Goal: Task Accomplishment & Management: Manage account settings

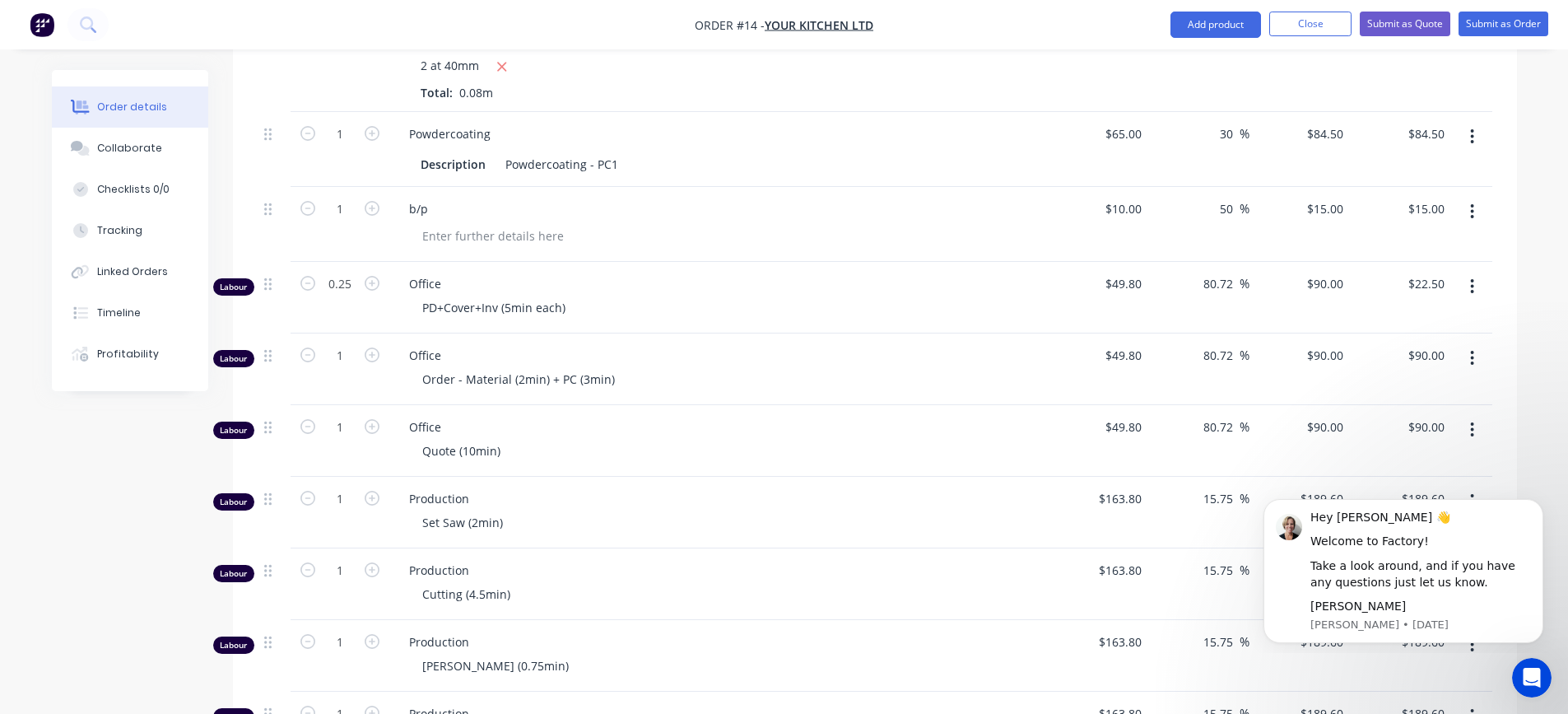
scroll to position [906, 0]
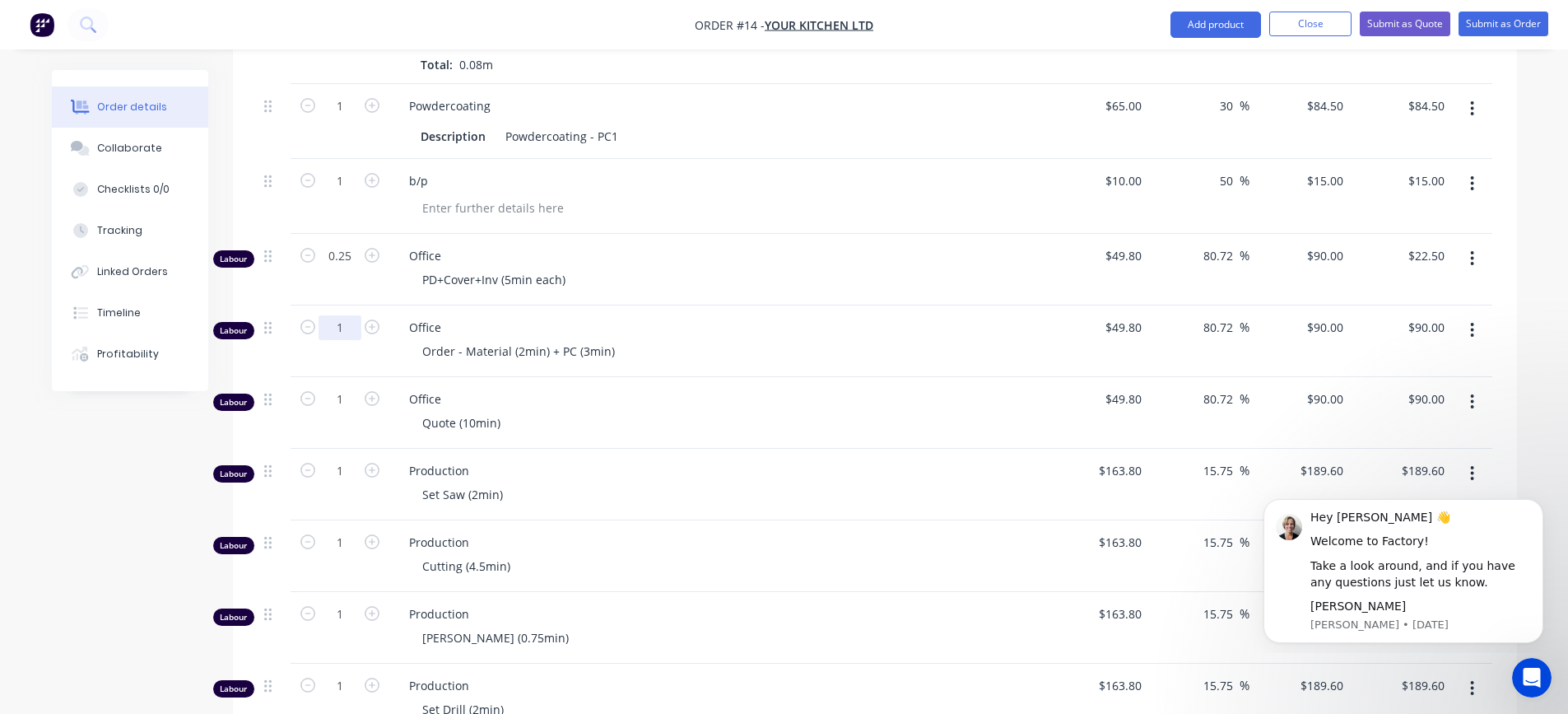
click at [333, 315] on input "1" at bounding box center [339, 327] width 42 height 24
type input "0.08"
type input "$7.20"
click at [728, 318] on span "Office" at bounding box center [725, 326] width 632 height 17
click at [354, 315] on input "0.08" at bounding box center [339, 327] width 42 height 24
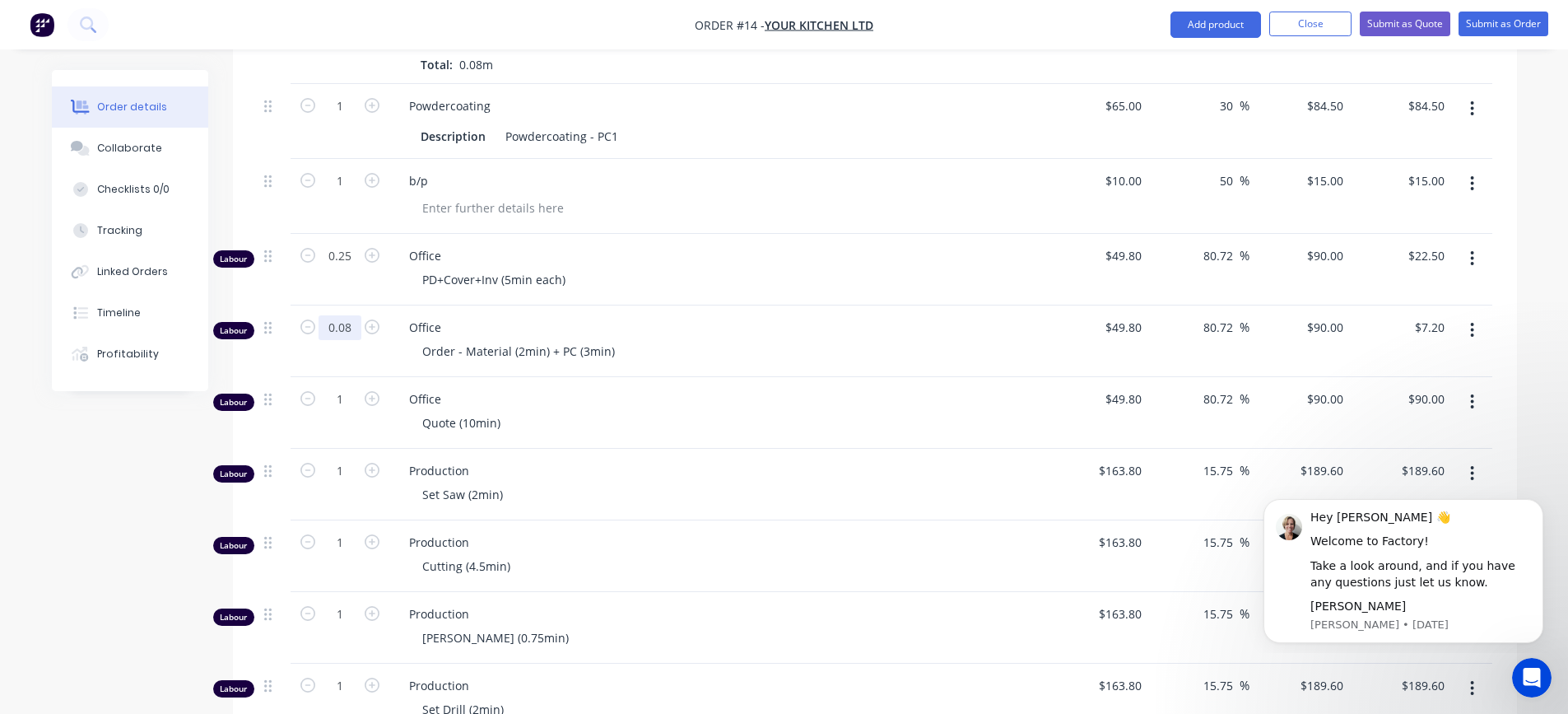
click at [357, 315] on input "0.08" at bounding box center [339, 327] width 42 height 24
type input "0.0833"
type input "$7.50"
click at [784, 318] on span "Office" at bounding box center [725, 326] width 632 height 17
click at [336, 387] on input "1" at bounding box center [339, 399] width 42 height 24
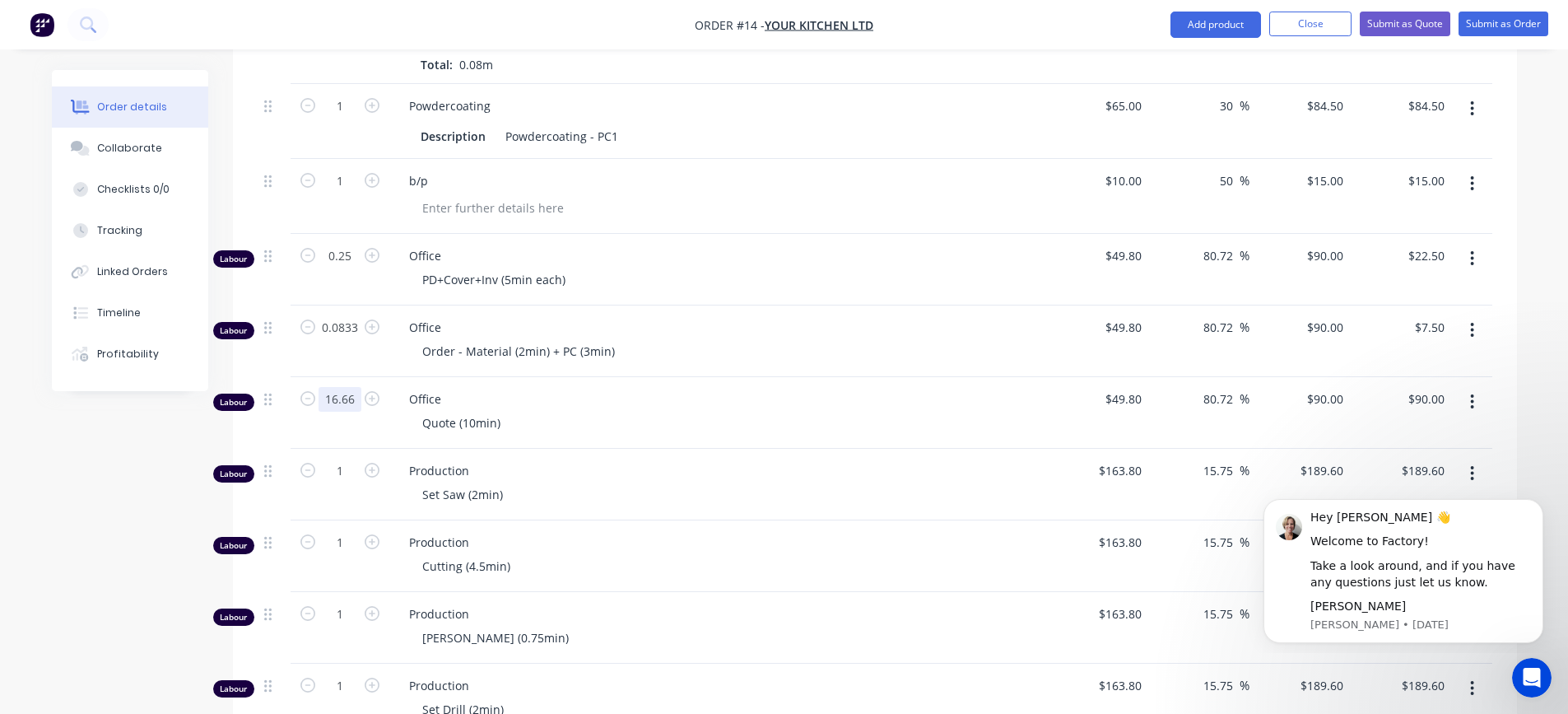
type input "16.66"
type input "$1,499.40"
click at [705, 410] on div "Quote (10min)" at bounding box center [725, 422] width 632 height 23
click at [330, 387] on input "16.66" at bounding box center [339, 399] width 42 height 24
type input "0.1666"
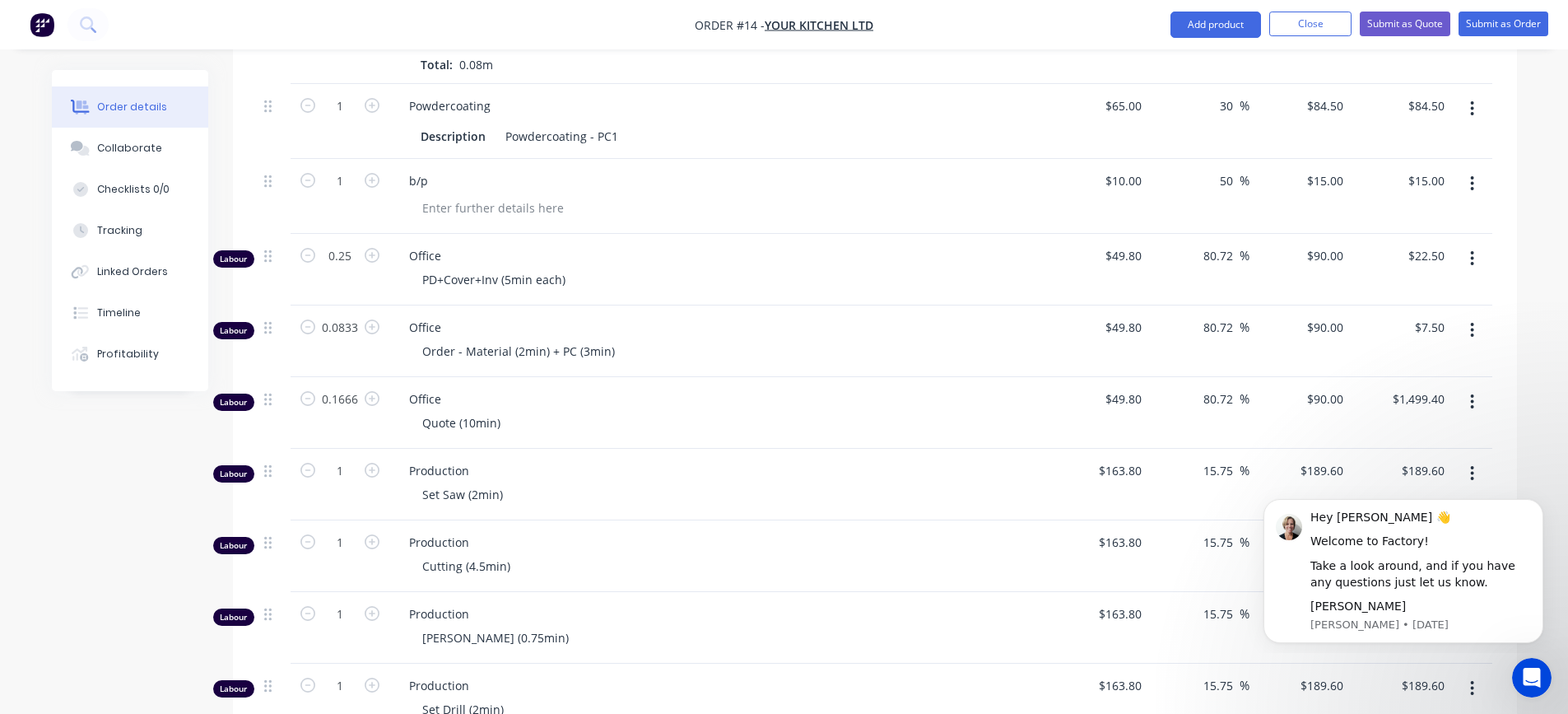
type input "$14.99"
click at [738, 390] on span "Office" at bounding box center [725, 399] width 632 height 17
click at [627, 410] on div "Quote (10min)" at bounding box center [725, 422] width 632 height 23
click at [360, 387] on input "0.1666" at bounding box center [339, 399] width 42 height 24
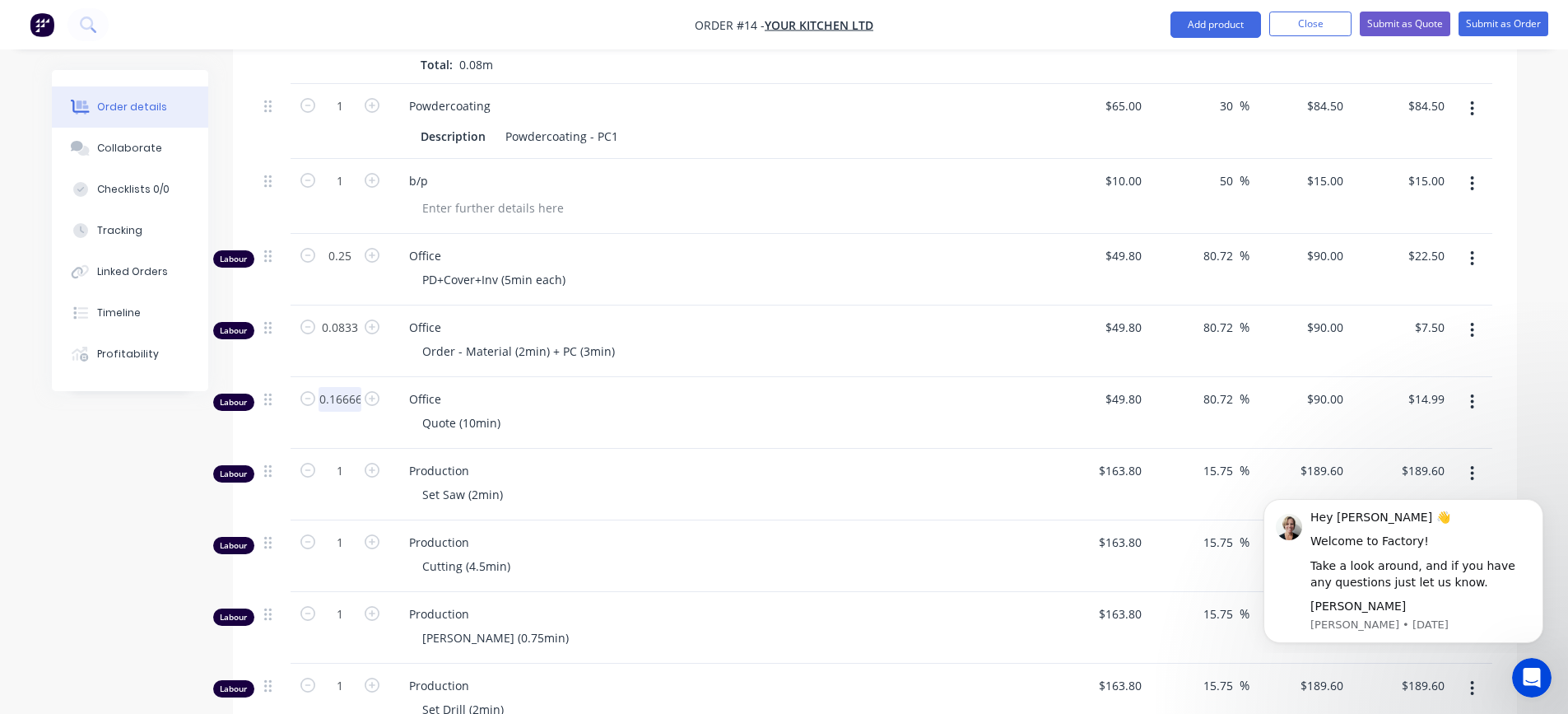
scroll to position [0, 2]
type input "0.1667"
type input "$15.00"
click at [687, 377] on div "Office Quote (10min)" at bounding box center [718, 412] width 659 height 71
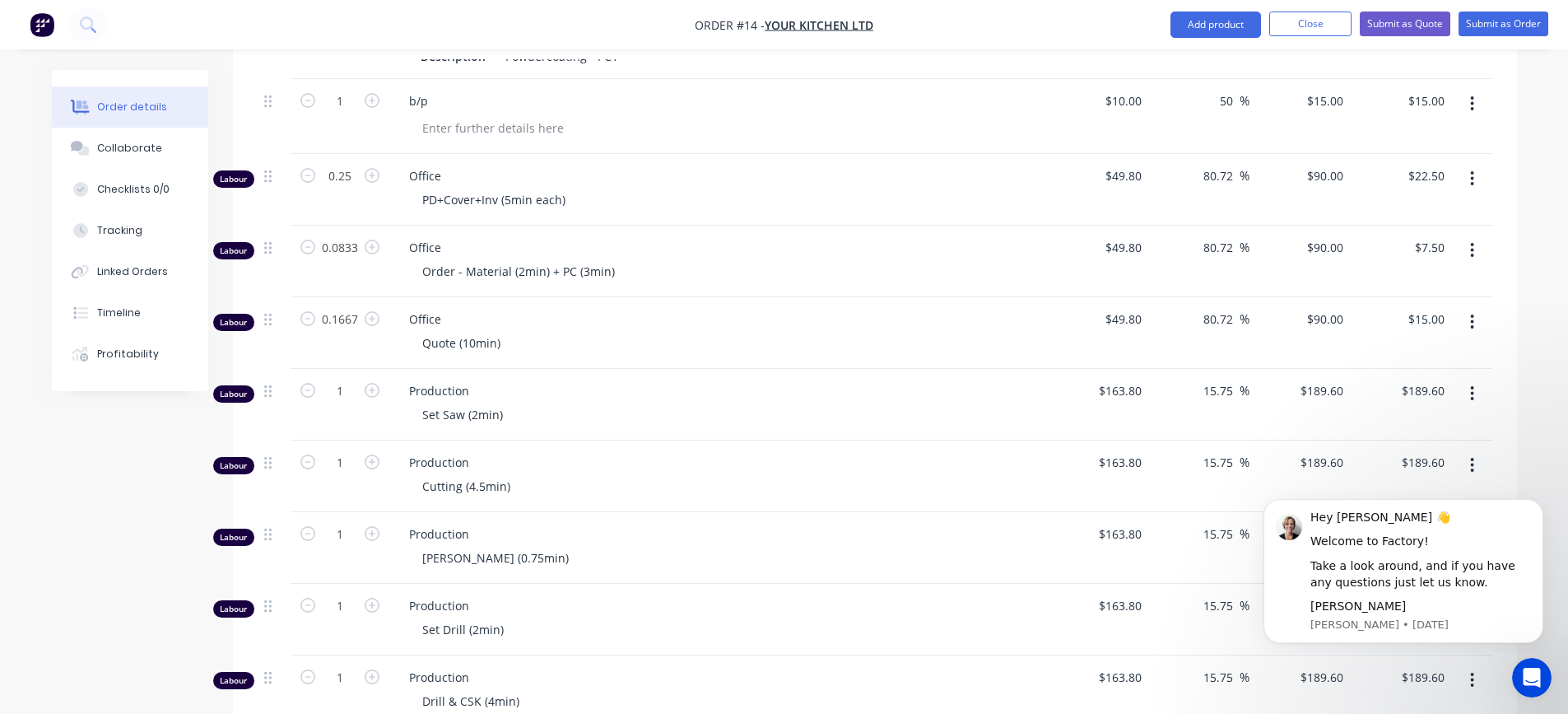
scroll to position [988, 0]
click at [352, 376] on input "1" at bounding box center [339, 388] width 42 height 24
type input "0.0167"
type input "$3.17"
click at [775, 400] on div "Set Saw (2min)" at bounding box center [725, 412] width 632 height 23
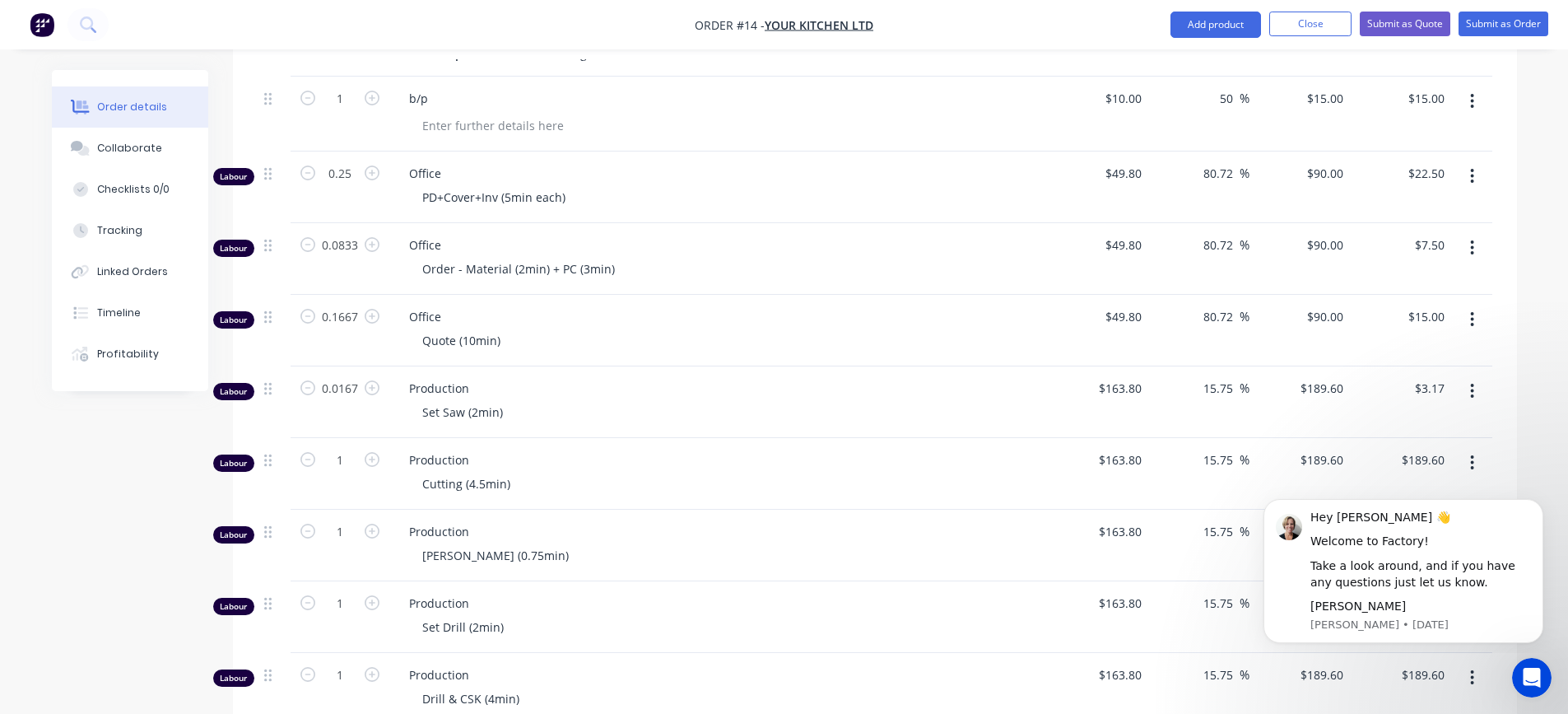
click at [775, 400] on div "Set Saw (2min)" at bounding box center [725, 412] width 632 height 23
click at [361, 376] on input "0.0167" at bounding box center [339, 388] width 42 height 24
click at [354, 376] on input "0.0167" at bounding box center [339, 388] width 42 height 24
type input "0.016"
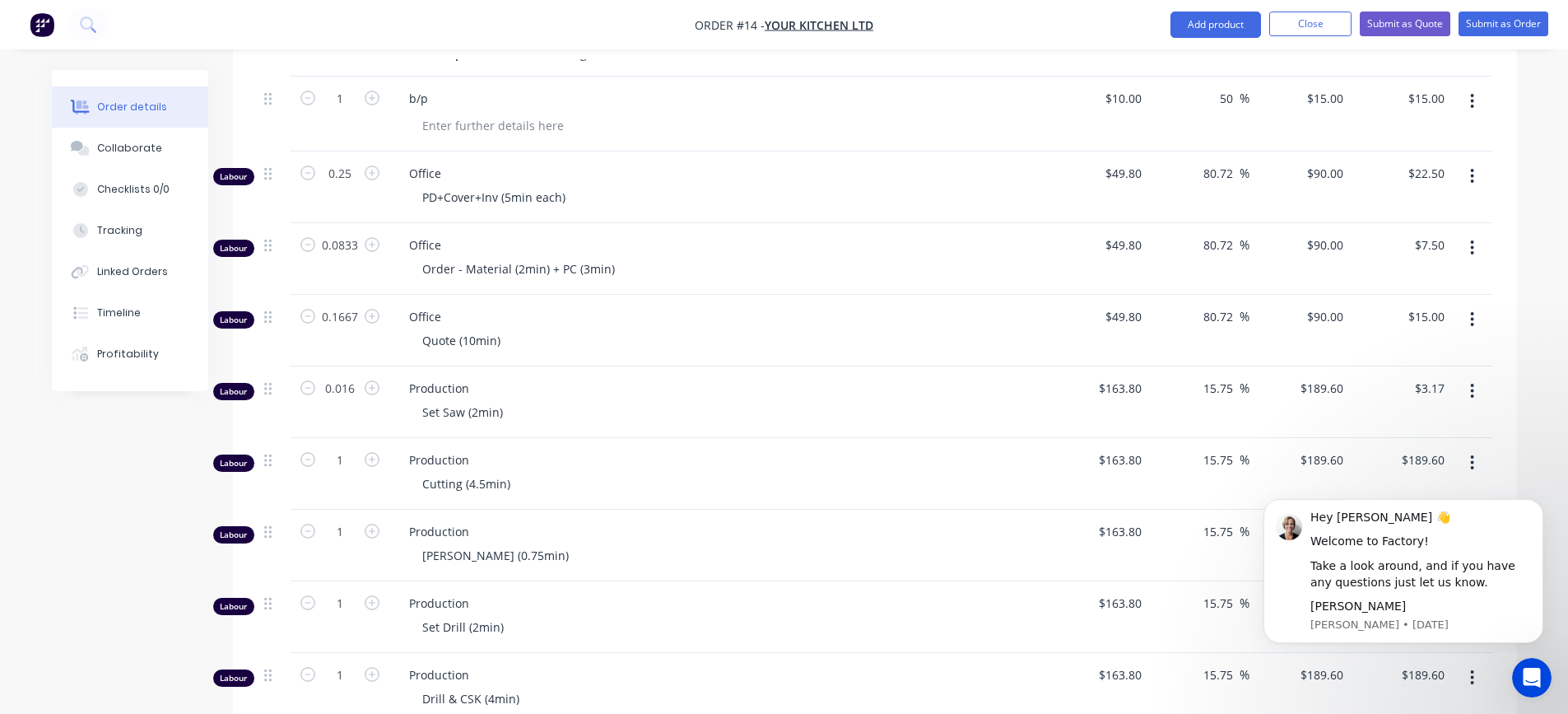
type input "$3.03"
click at [742, 400] on div "Set Saw (2min)" at bounding box center [725, 412] width 632 height 23
click at [353, 376] on input "0.016" at bounding box center [339, 388] width 42 height 24
click at [356, 376] on input "0.016" at bounding box center [339, 388] width 42 height 24
type input "0.015"
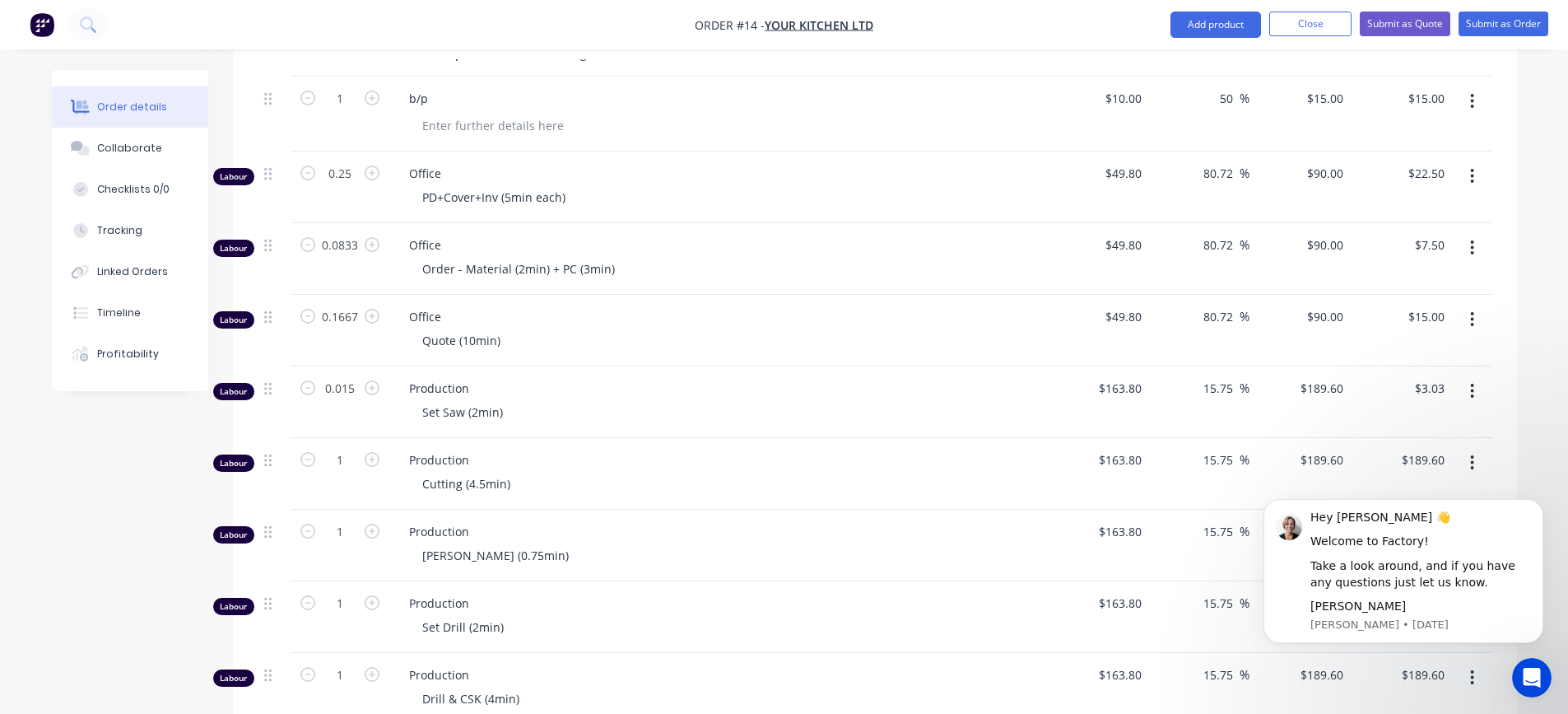
type input "$2.84"
click at [832, 400] on div "Set Saw (2min)" at bounding box center [725, 412] width 632 height 23
click at [353, 376] on input "0.015" at bounding box center [339, 388] width 42 height 24
click at [357, 376] on input "0.015" at bounding box center [339, 388] width 42 height 24
type input "0.0159"
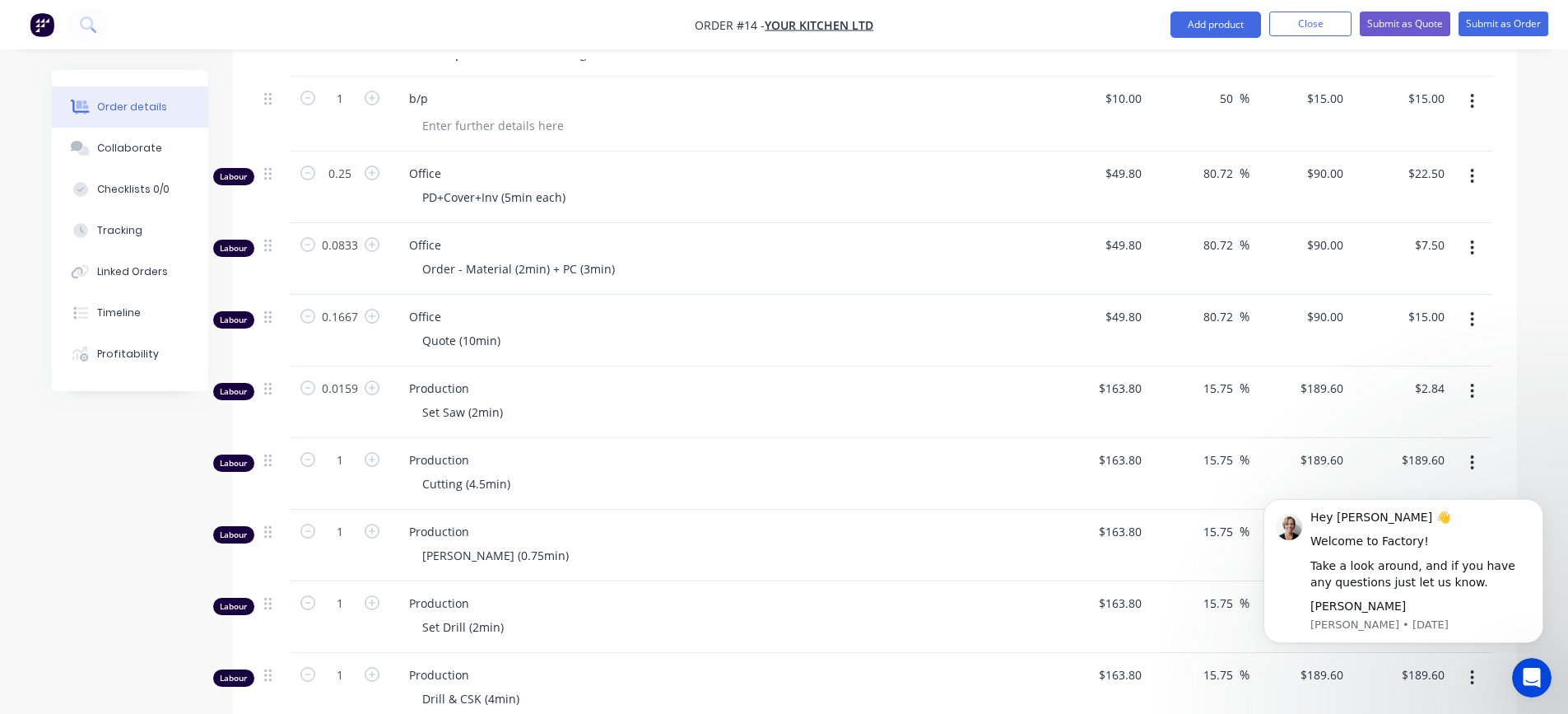
type input "$3.01"
click at [676, 380] on span "Production" at bounding box center [725, 388] width 632 height 17
click at [356, 376] on input "0.0159" at bounding box center [339, 388] width 42 height 24
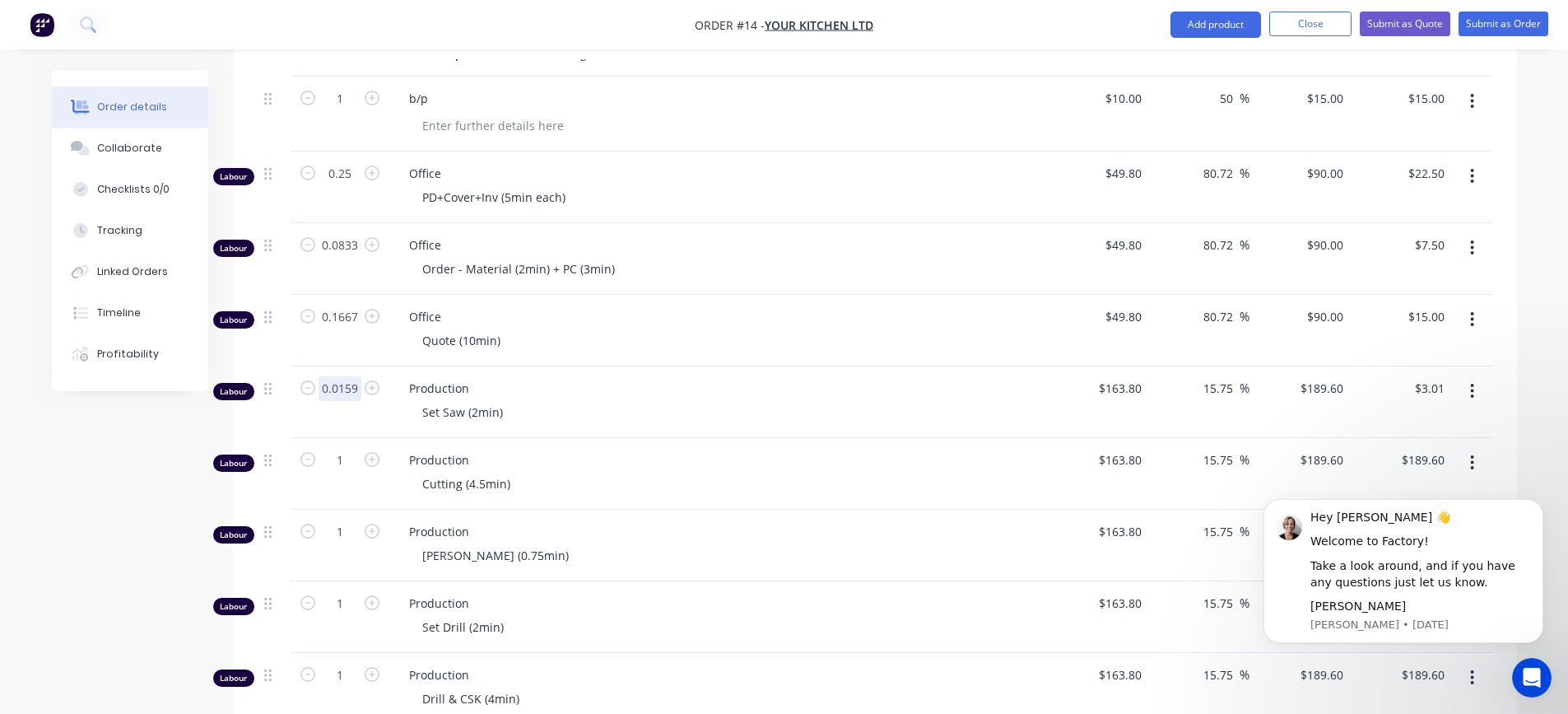
click at [356, 376] on input "0.0159" at bounding box center [339, 388] width 42 height 24
type input "0.0158"
type input "$3.00"
click at [618, 380] on span "Production" at bounding box center [725, 388] width 632 height 17
click at [657, 437] on div "Production Cutting (4.5min)" at bounding box center [718, 473] width 659 height 71
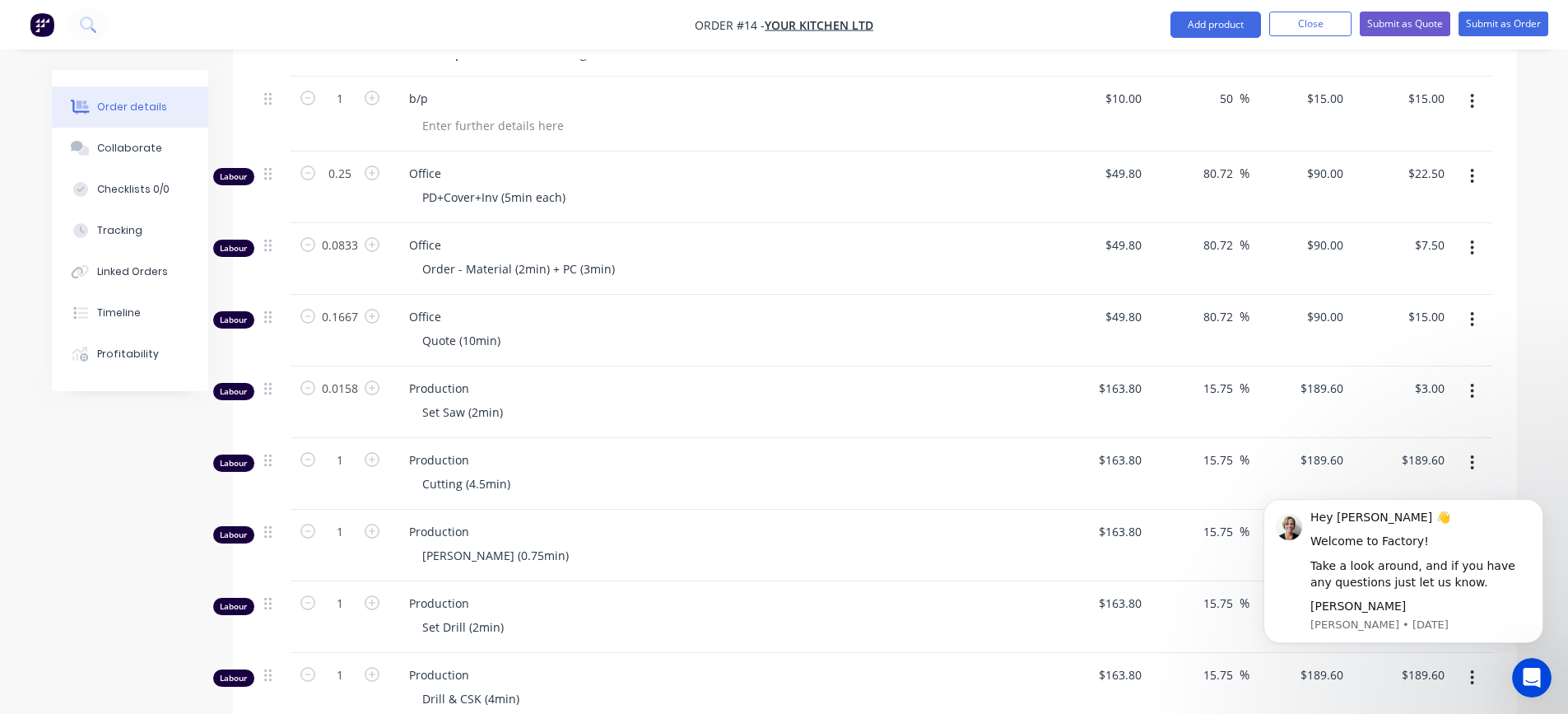
click at [664, 472] on div "Cutting (4.5min)" at bounding box center [725, 484] width 632 height 23
click at [559, 185] on div "PD+Cover+Inv (5min each)" at bounding box center [494, 197] width 170 height 23
click at [659, 257] on div "Order - Material (2min) + PC (3min)" at bounding box center [725, 268] width 632 height 23
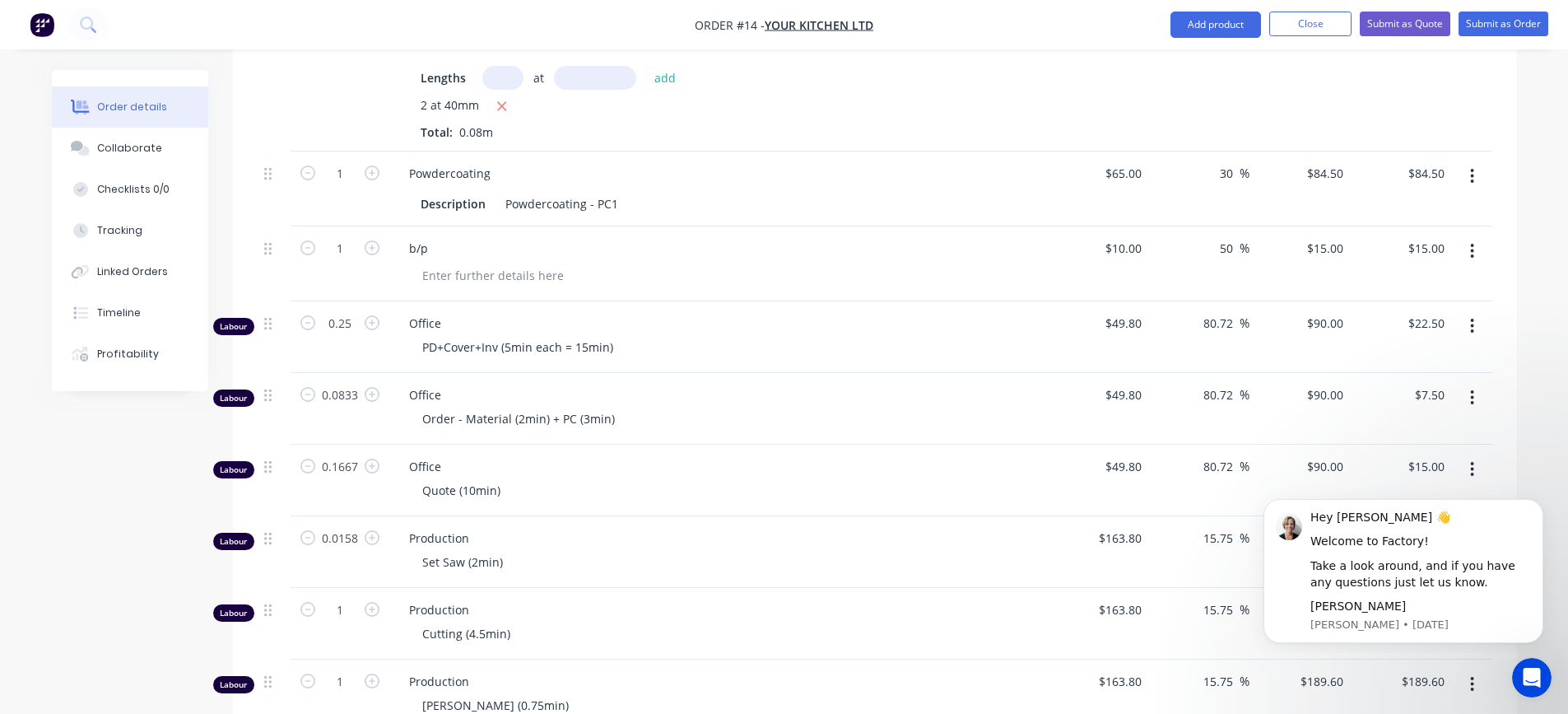
scroll to position [823, 0]
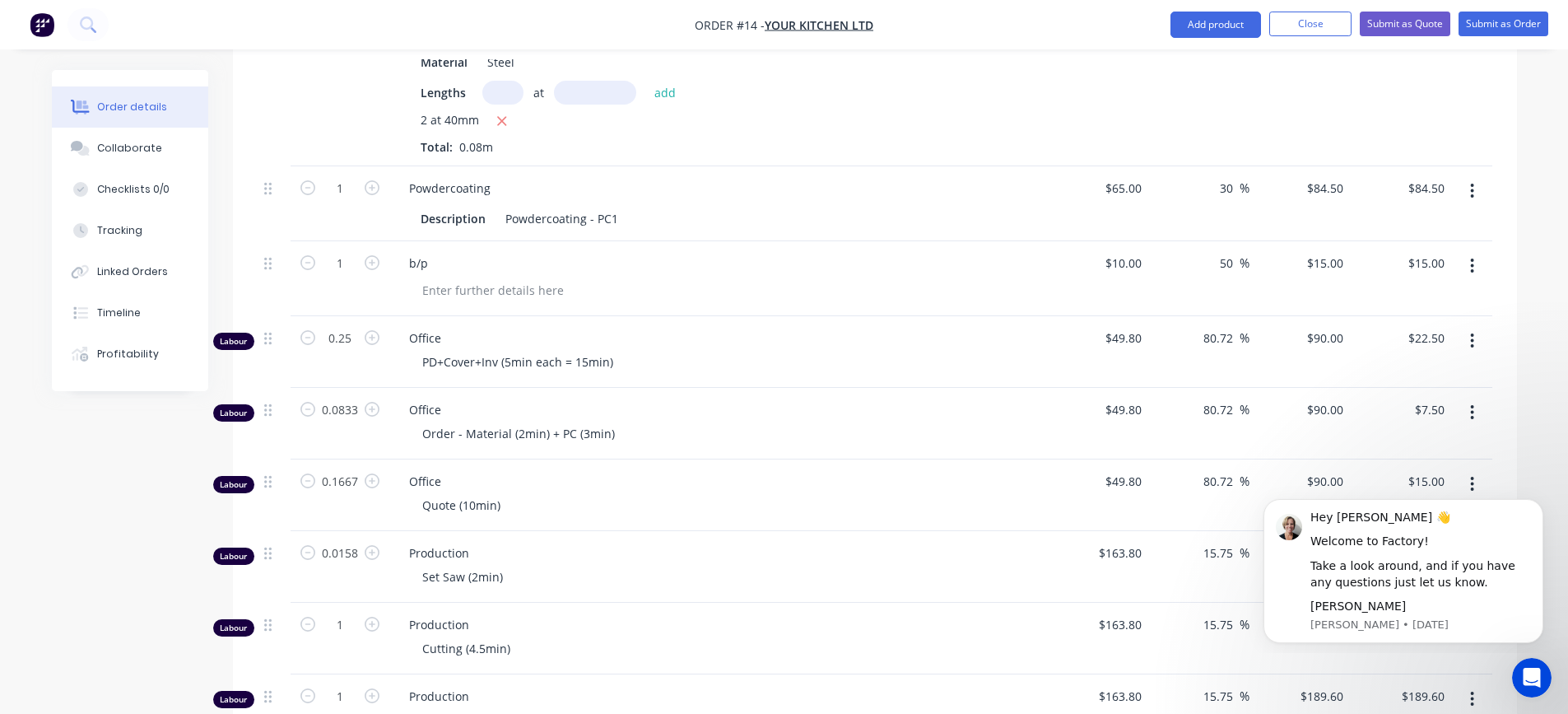
click at [631, 350] on div "PD+Cover+Inv (5min each = 15min)" at bounding box center [725, 362] width 632 height 23
click at [614, 350] on div "PD+Cover+Inv (5min each = 15min)" at bounding box center [518, 362] width 217 height 23
click at [616, 350] on div "PD+Cover+Inv (5min each = 15min)" at bounding box center [518, 362] width 217 height 23
type input "0.5"
type input "$45.00"
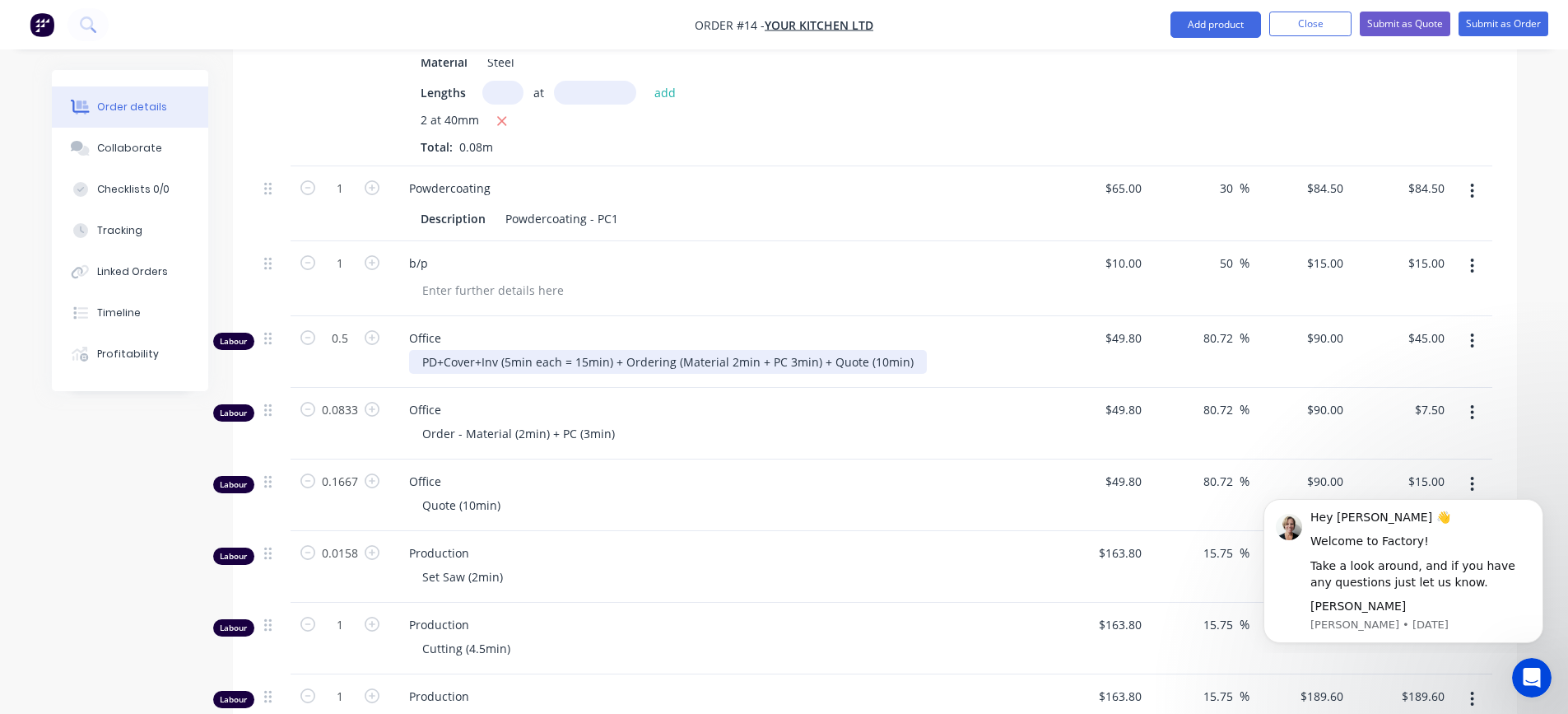
click at [910, 350] on div "PD+Cover+Inv (5min each = 15min) + Ordering (Material 2min + PC 3min) + Quote (…" at bounding box center [668, 362] width 518 height 23
click at [1471, 405] on icon "button" at bounding box center [1472, 412] width 4 height 14
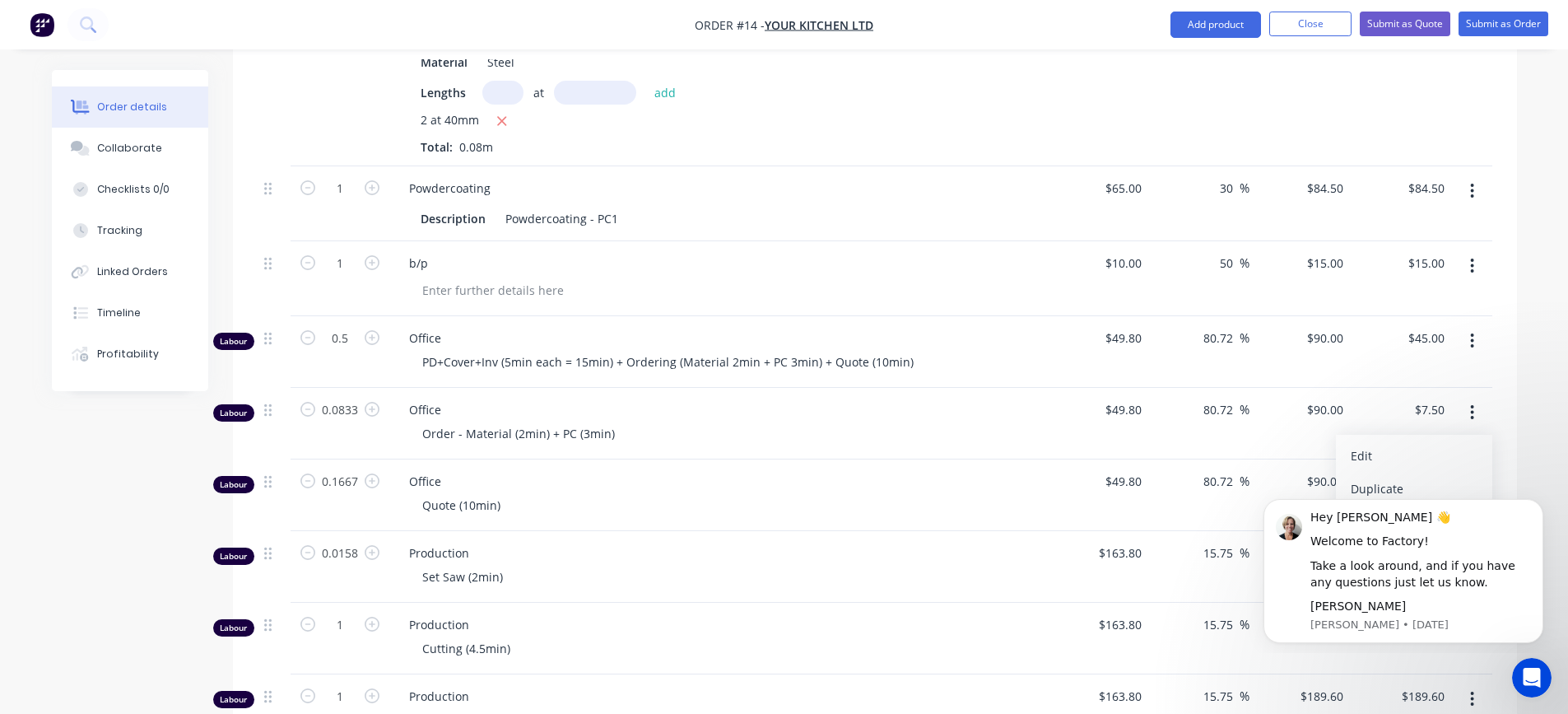
click at [1385, 542] on div "Delete" at bounding box center [1413, 554] width 127 height 23
click at [1469, 403] on icon "button" at bounding box center [1471, 412] width 5 height 18
click at [1364, 485] on html "Hey [PERSON_NAME] 👋 Welcome to Factory! Take a look around, and if you have any…" at bounding box center [1404, 568] width 329 height 169
click at [1367, 542] on div "Delete" at bounding box center [1413, 554] width 127 height 23
click at [923, 350] on div "PD+Cover+Inv (5min each = 15min) + Ordering (Material 2min + PC 3min) + Quote (…" at bounding box center [725, 362] width 632 height 23
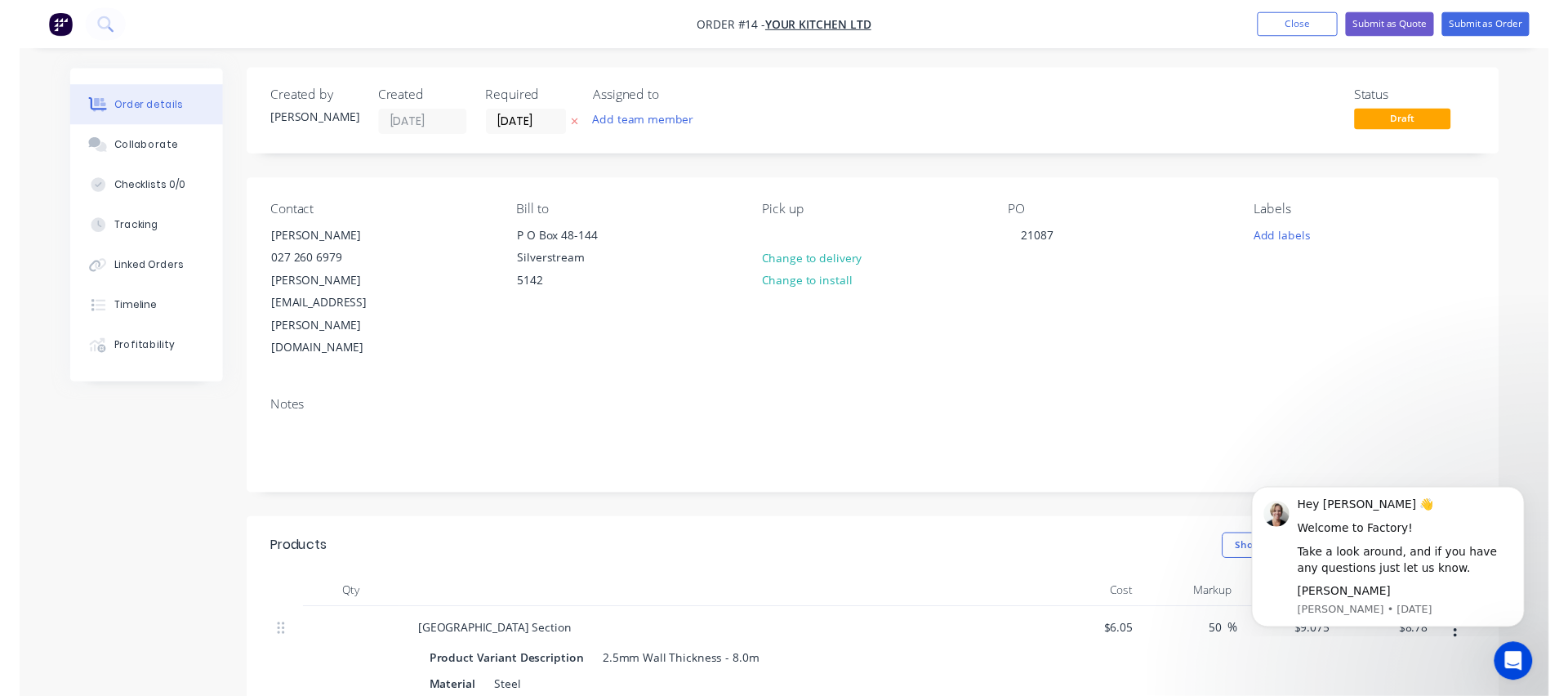
scroll to position [0, 0]
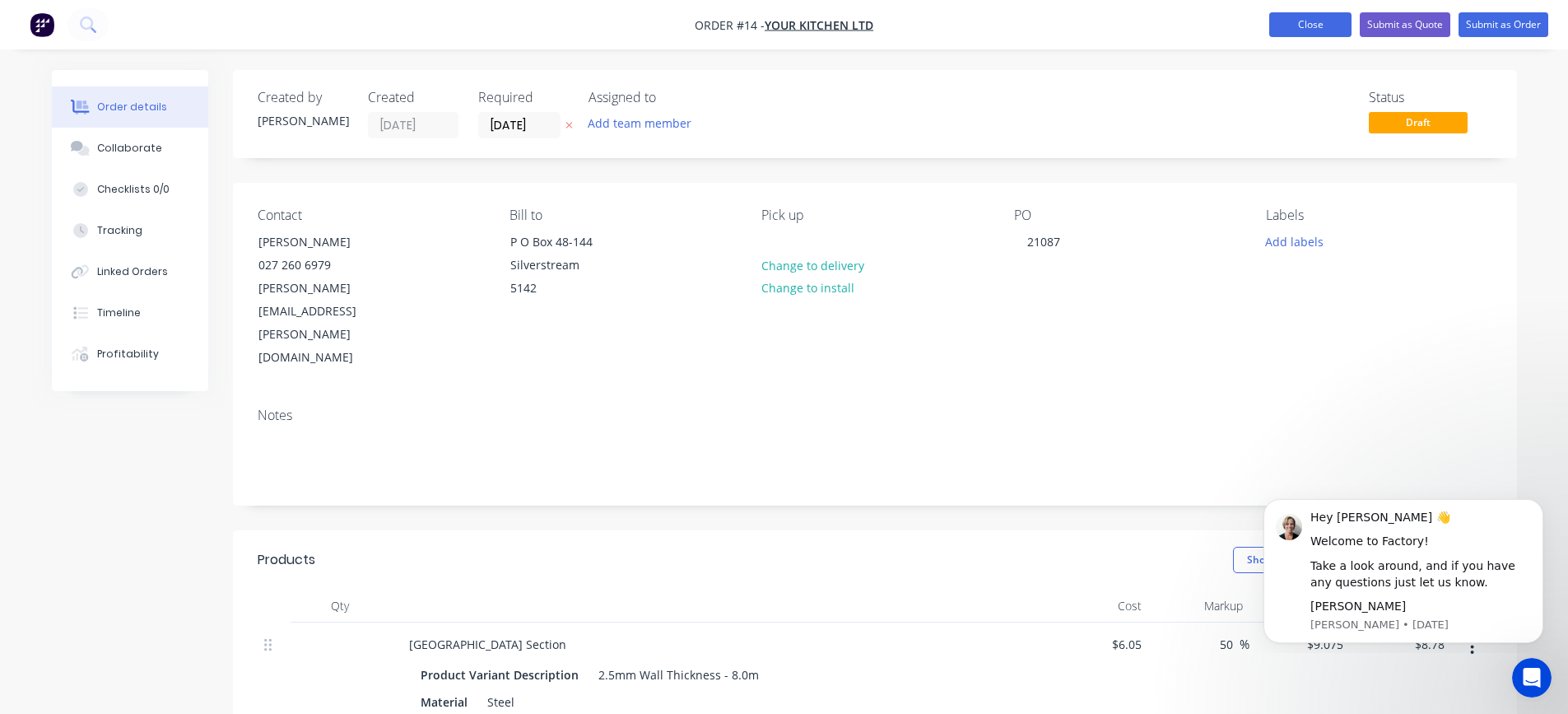
click at [1283, 19] on button "Close" at bounding box center [1310, 24] width 82 height 24
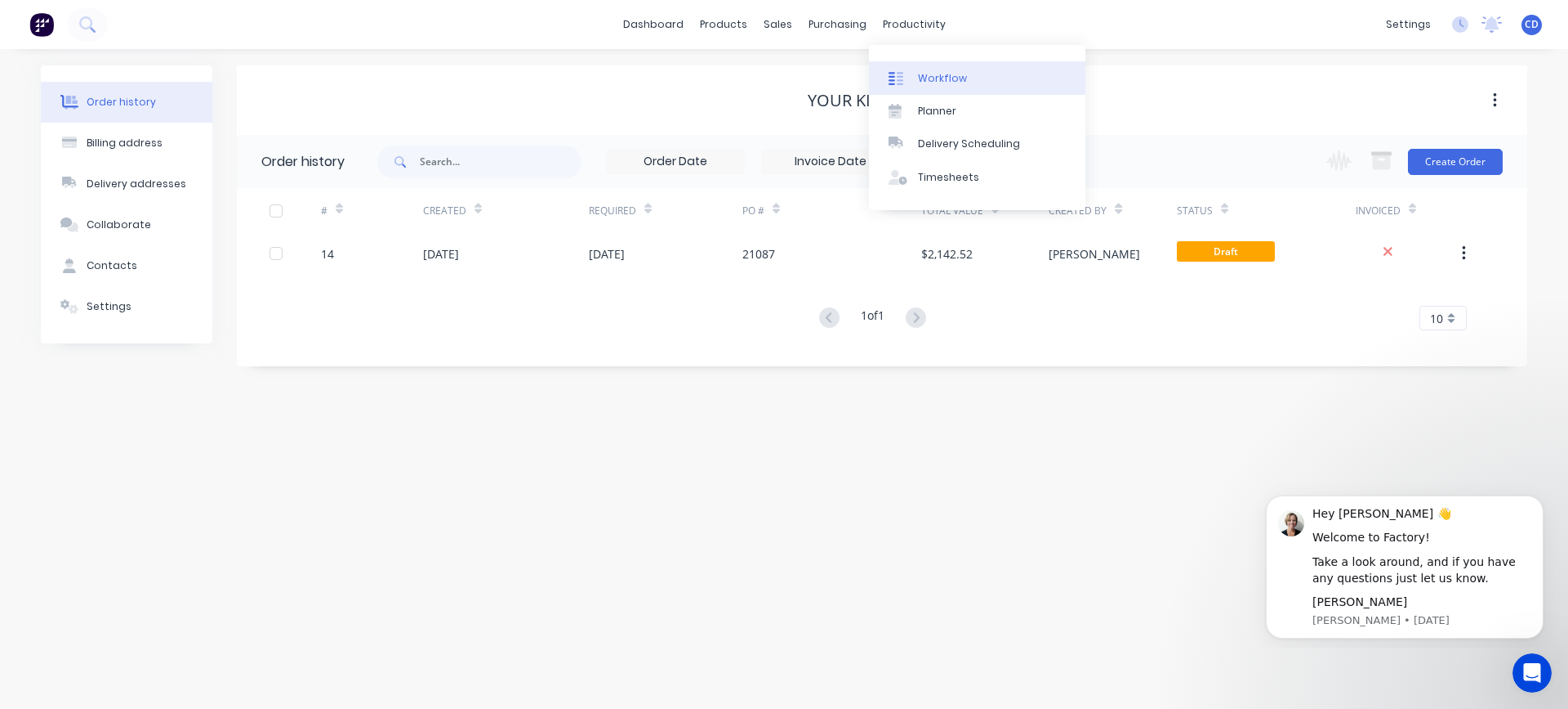
click at [912, 67] on link "Workflow" at bounding box center [977, 77] width 216 height 32
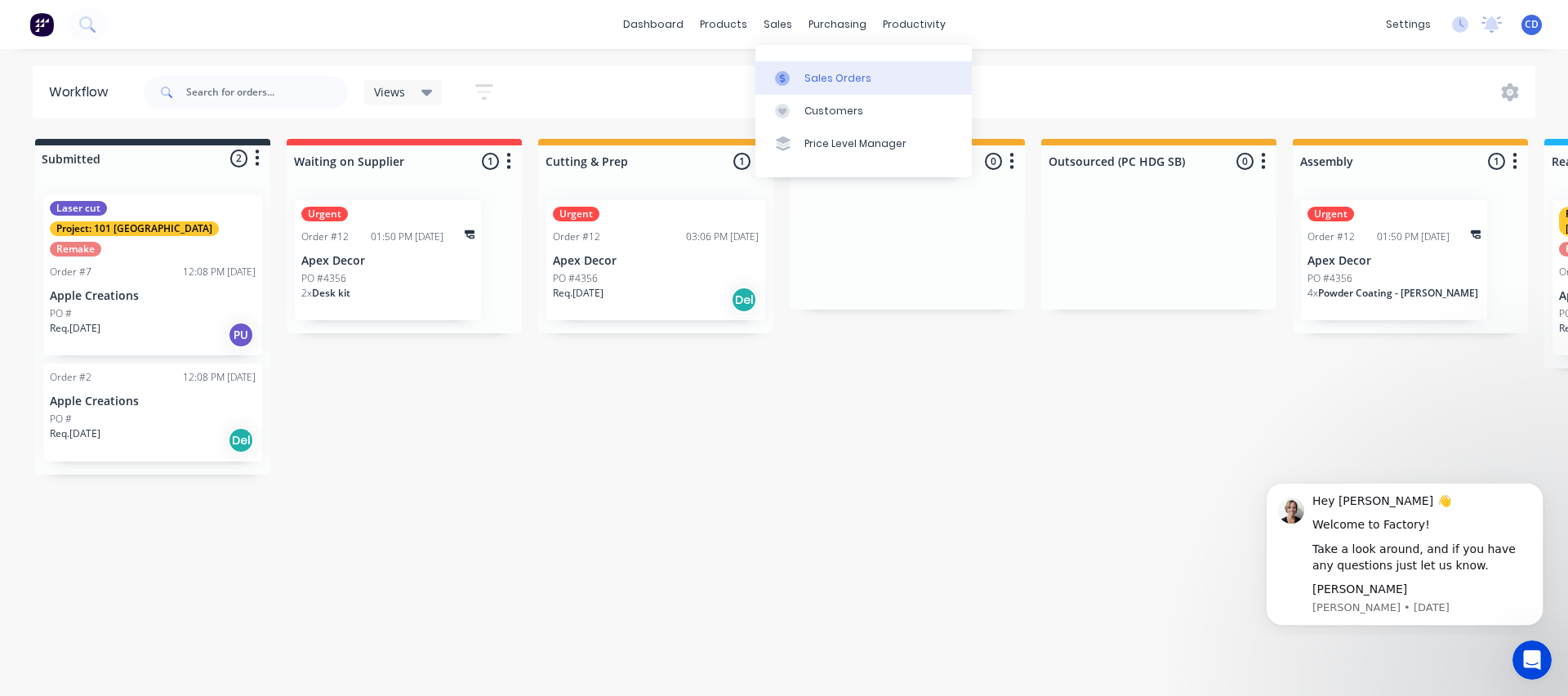
click at [828, 79] on div "Sales Orders" at bounding box center [838, 78] width 67 height 14
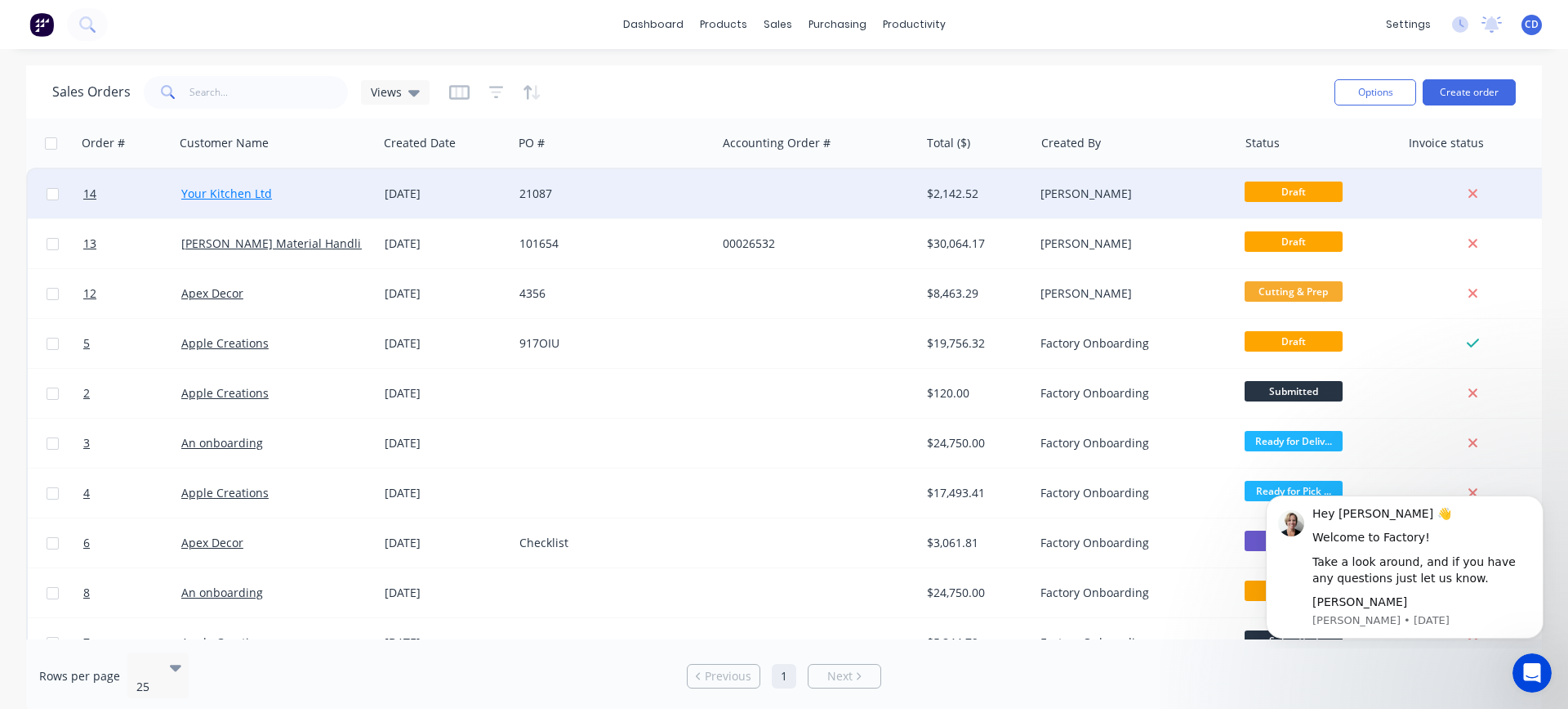
click at [240, 196] on link "Your Kitchen Ltd" at bounding box center [226, 193] width 91 height 15
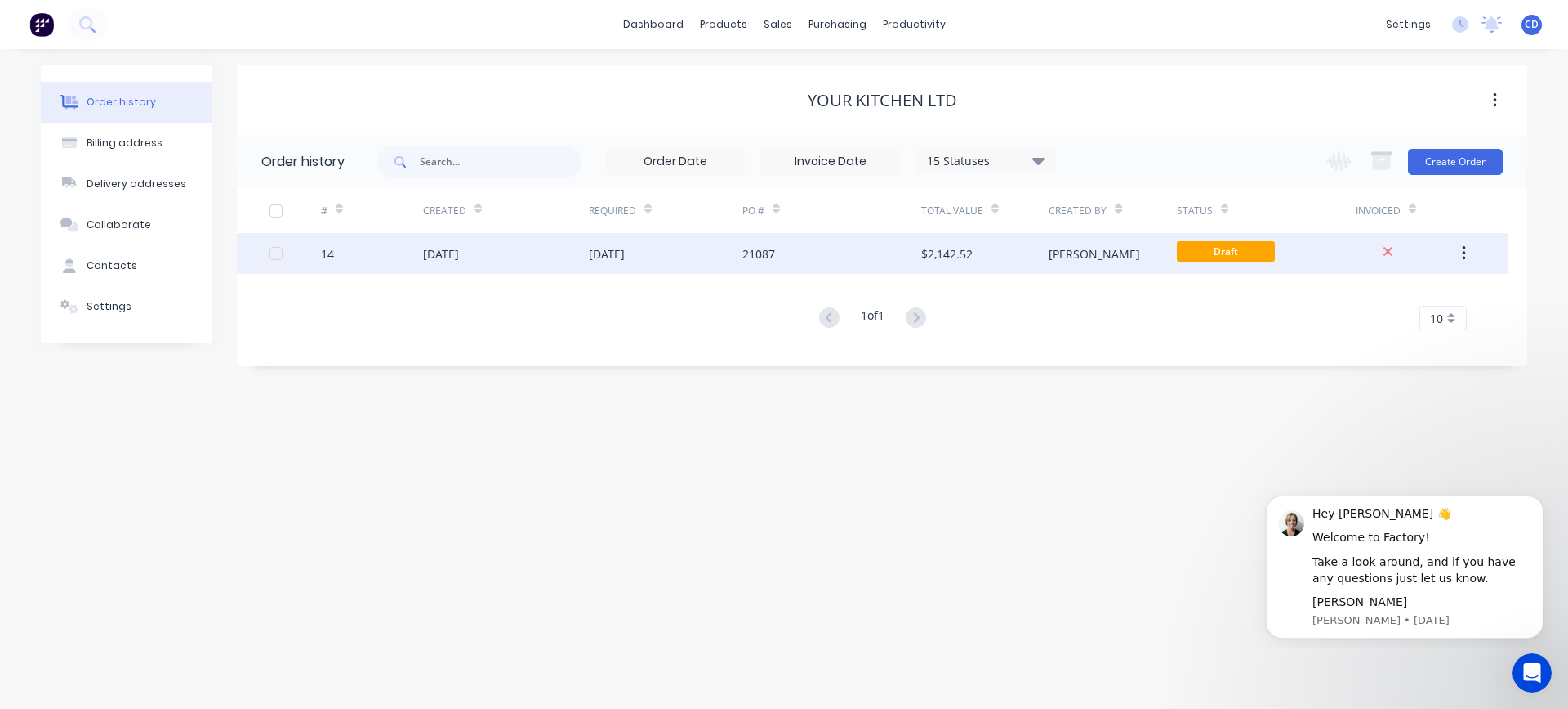
click at [434, 258] on div "[DATE]" at bounding box center [441, 253] width 36 height 17
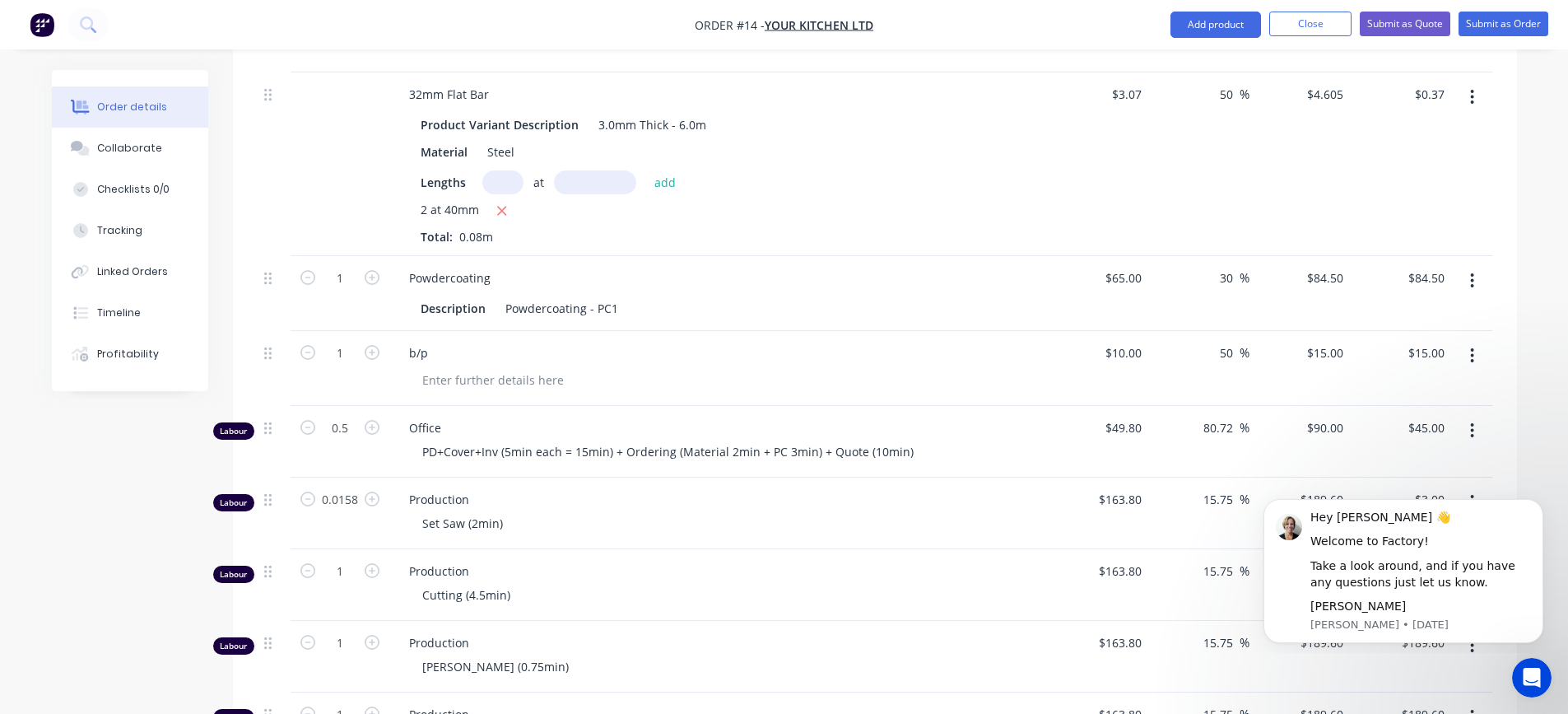
scroll to position [906, 0]
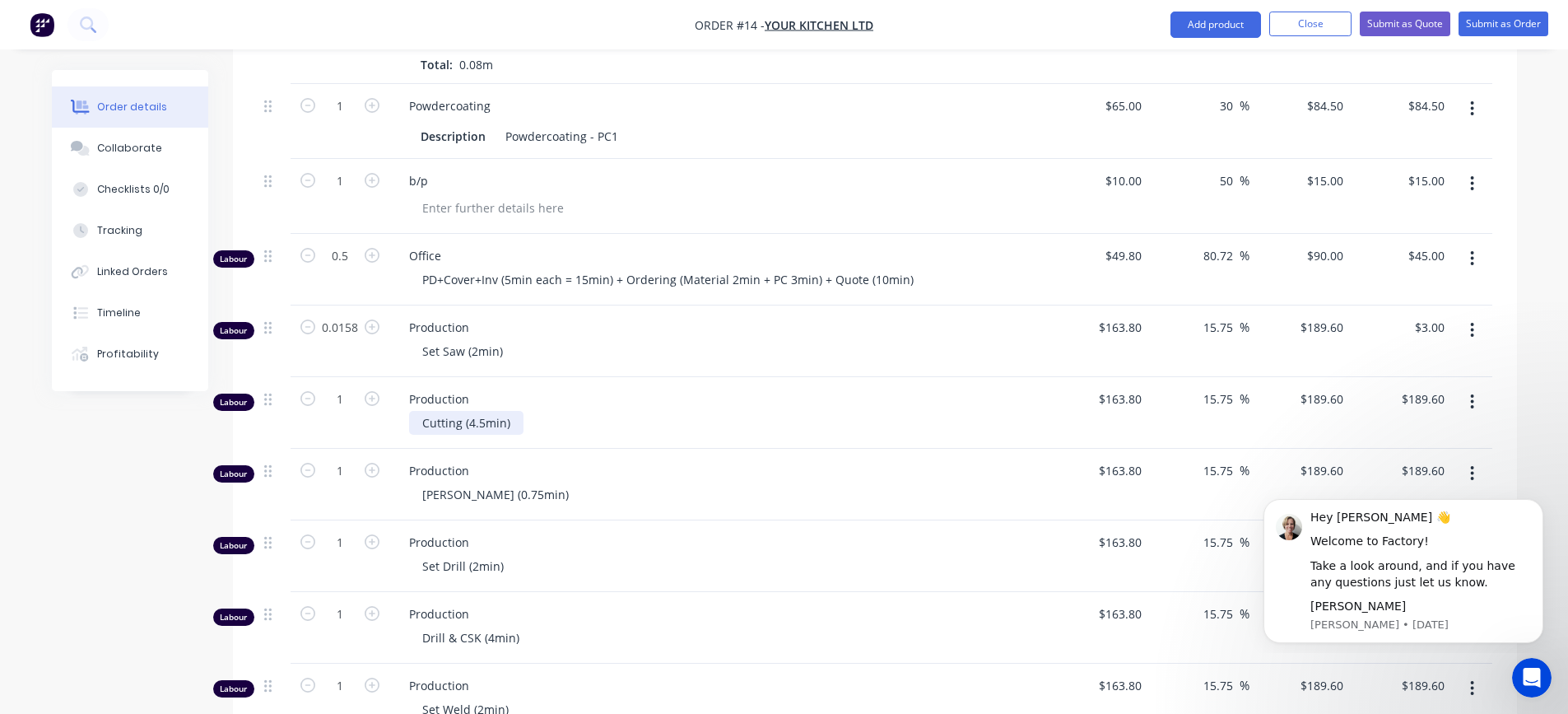
click at [426, 410] on div "Cutting (4.5min)" at bounding box center [466, 422] width 115 height 23
click at [458, 410] on div "Cutting (4.5min)" at bounding box center [466, 422] width 115 height 23
click at [487, 410] on div "Cut & Prep (4.5min)" at bounding box center [476, 422] width 134 height 23
click at [502, 410] on div "Cut & Prep (Set2min Cut 4.5min)" at bounding box center [512, 422] width 204 height 23
click at [597, 410] on div "Cut & Prep (Set 2min Cut 4.5min)" at bounding box center [512, 422] width 207 height 23
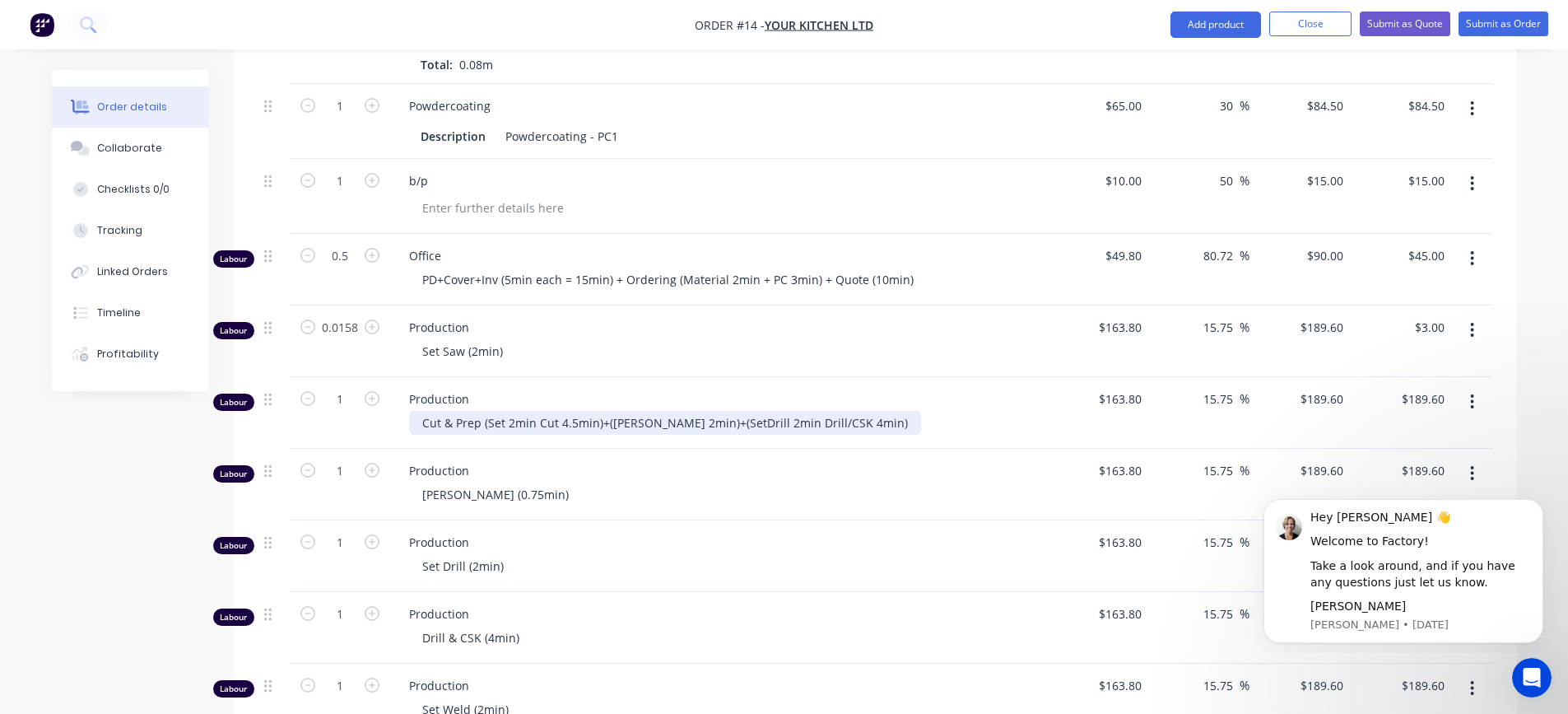
click at [698, 410] on div "Cut & Prep (Set 2min Cut 4.5min)+([PERSON_NAME] 2min)+(SetDrill 2min Drill/CSK …" at bounding box center [665, 422] width 512 height 23
click at [842, 410] on div "Cut & Prep (Set 2min Cut 4.5min)+([PERSON_NAME] 2min)+(Set Drill 2min Drill/CSK…" at bounding box center [667, 422] width 515 height 23
click at [1469, 315] on button "button" at bounding box center [1471, 330] width 39 height 30
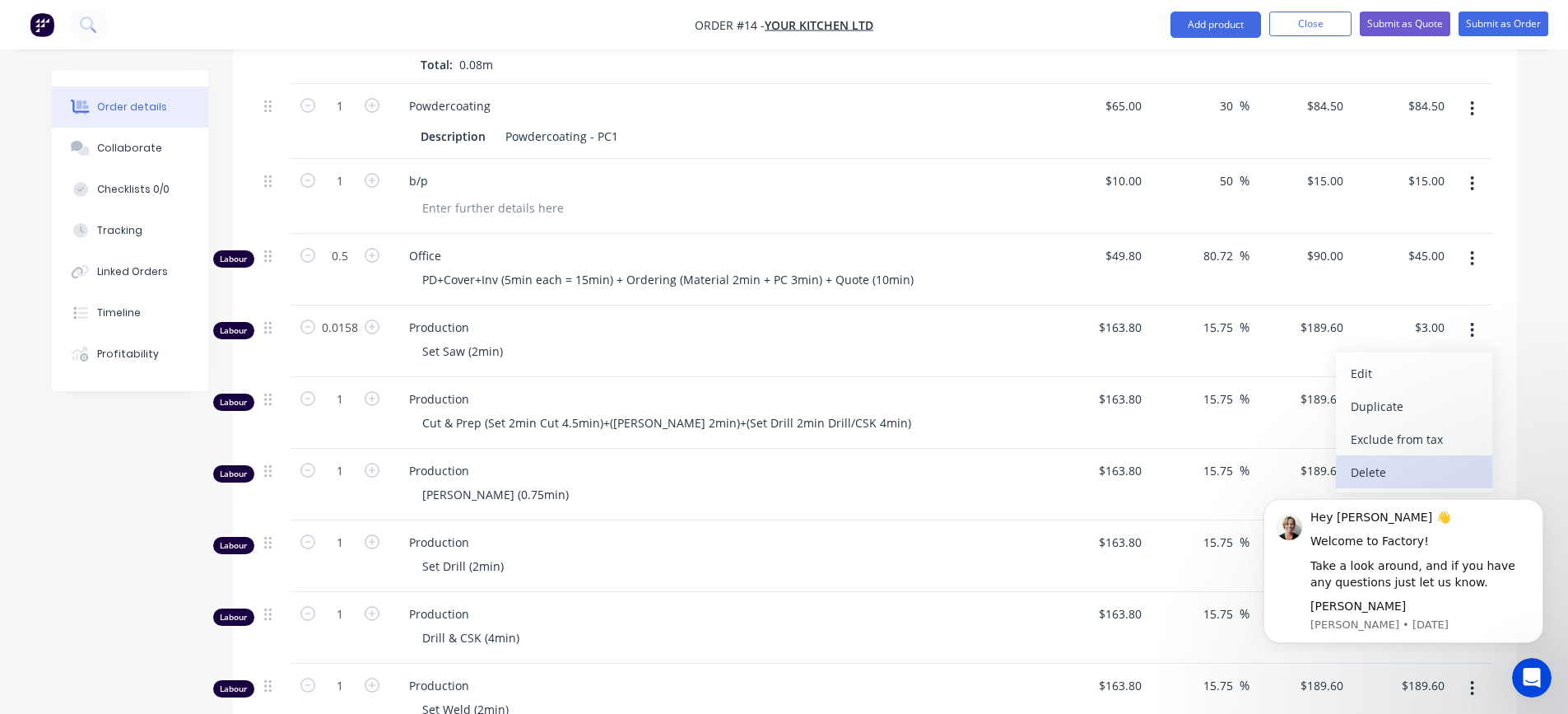
click at [1377, 460] on div "Delete" at bounding box center [1413, 472] width 127 height 23
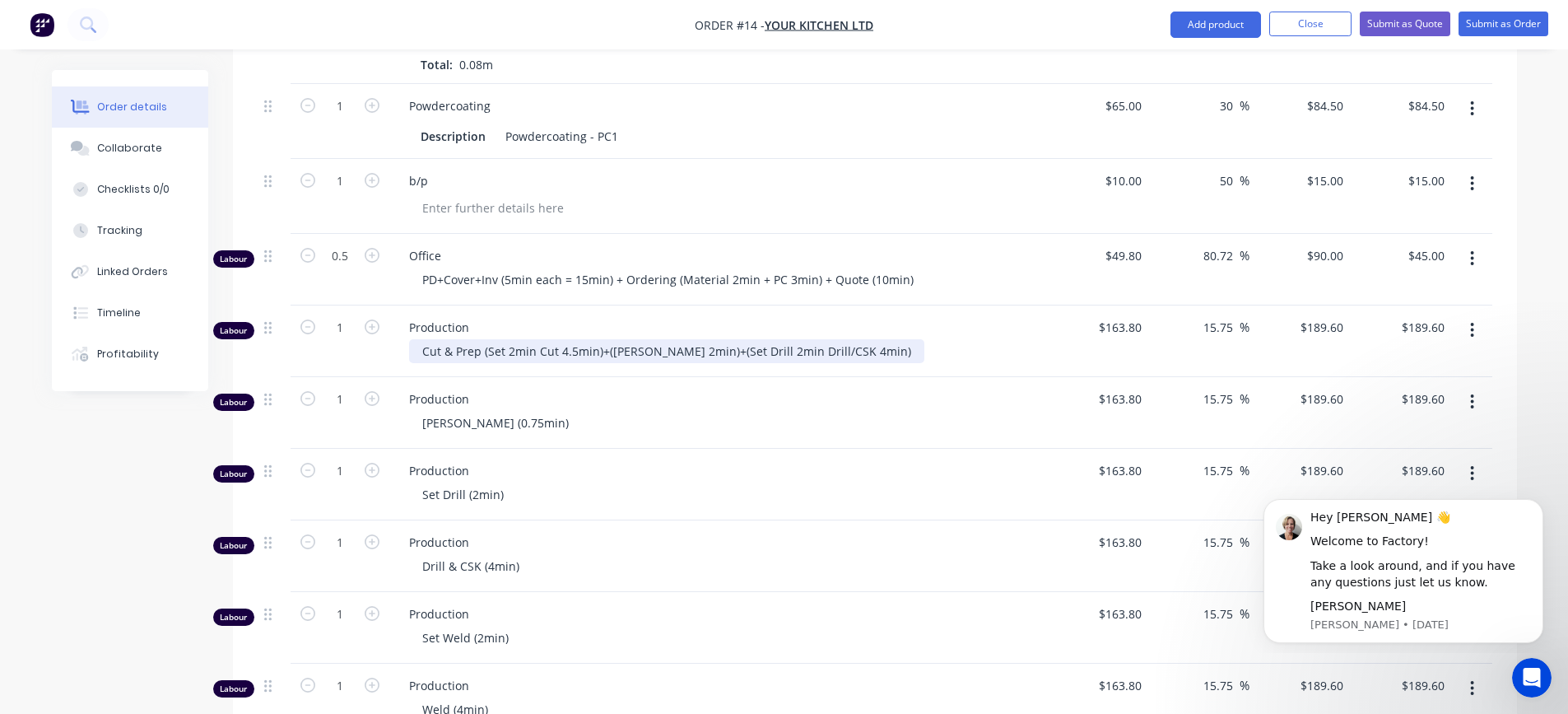
click at [648, 339] on div "Cut & Prep (Set 2min Cut 4.5min)+([PERSON_NAME] 2min)+(Set Drill 2min Drill/CSK…" at bounding box center [667, 351] width 515 height 23
click at [372, 319] on icon "button" at bounding box center [371, 326] width 14 height 14
type input "2"
type input "$379.20"
type input "0.2167"
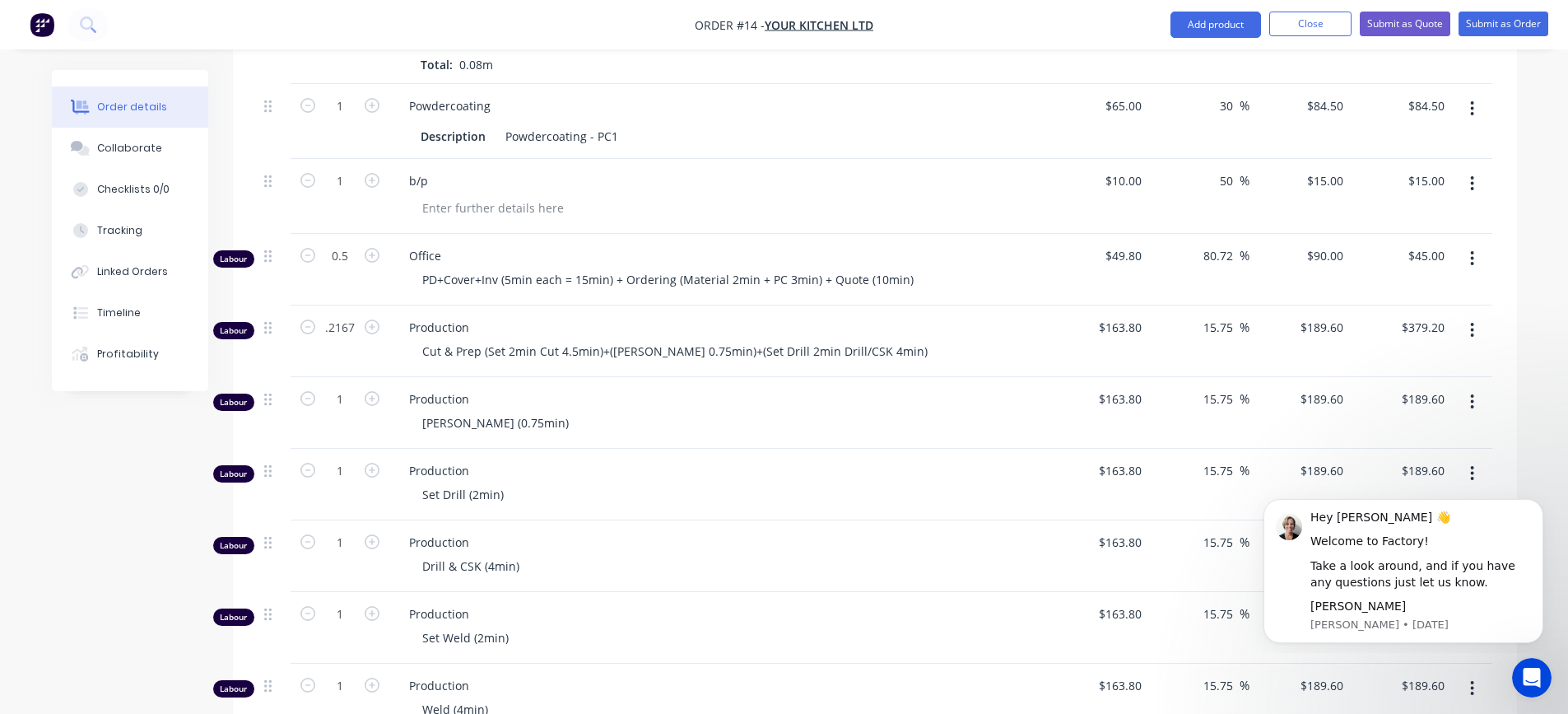
type input "$41.09"
click at [887, 339] on div "Cut & Prep (Set 2min Cut 4.5min)+([PERSON_NAME] 0.75min)+(Set Drill 2min Drill/…" at bounding box center [725, 351] width 632 height 23
click at [359, 315] on input "0.2167" at bounding box center [339, 327] width 42 height 24
type input "0.216"
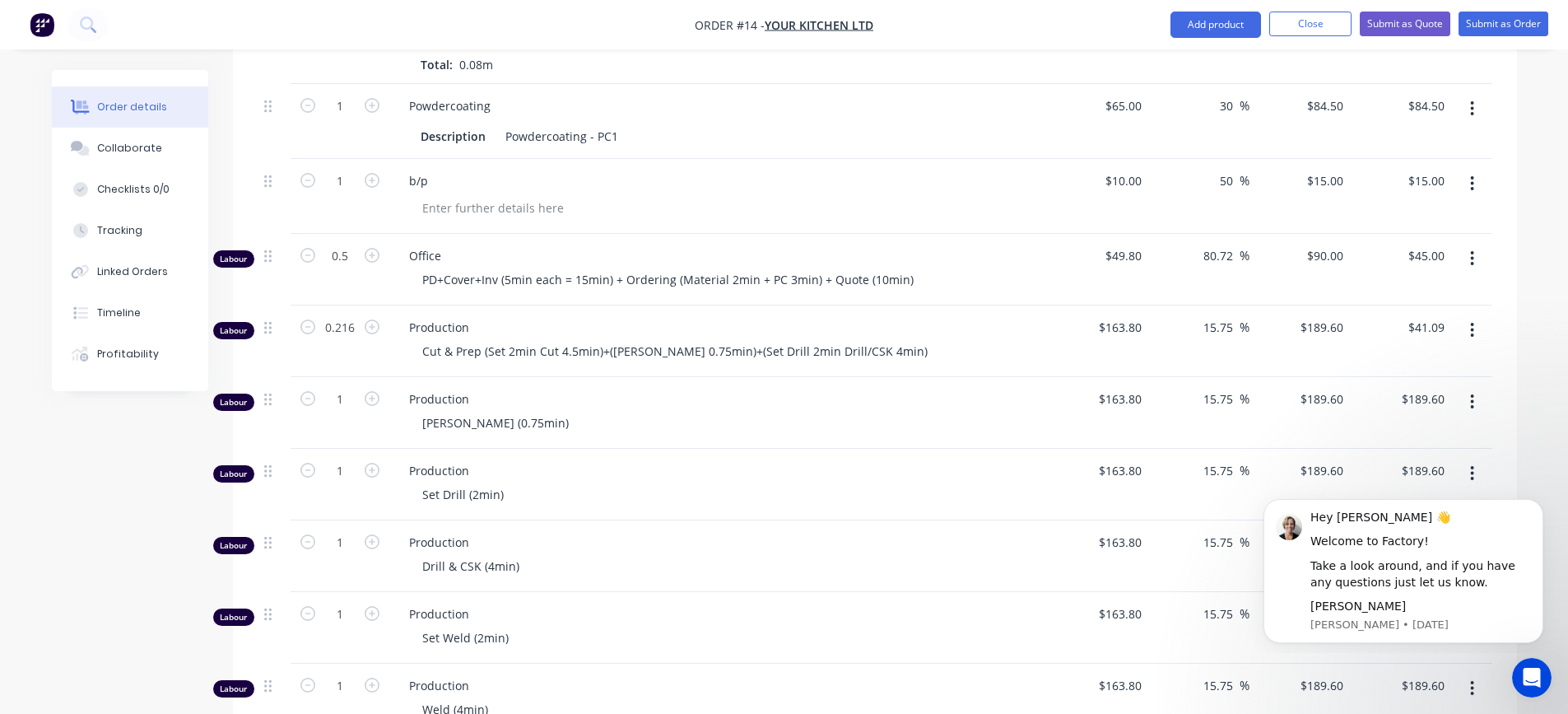
type input "$40.95"
click at [881, 339] on div "Cut & Prep (Set 2min Cut 4.5min)+([PERSON_NAME] 0.75min)+(Set Drill 2min Drill/…" at bounding box center [725, 351] width 632 height 23
click at [353, 315] on input "0.216" at bounding box center [339, 327] width 42 height 24
click at [356, 315] on input "0.216" at bounding box center [339, 327] width 42 height 24
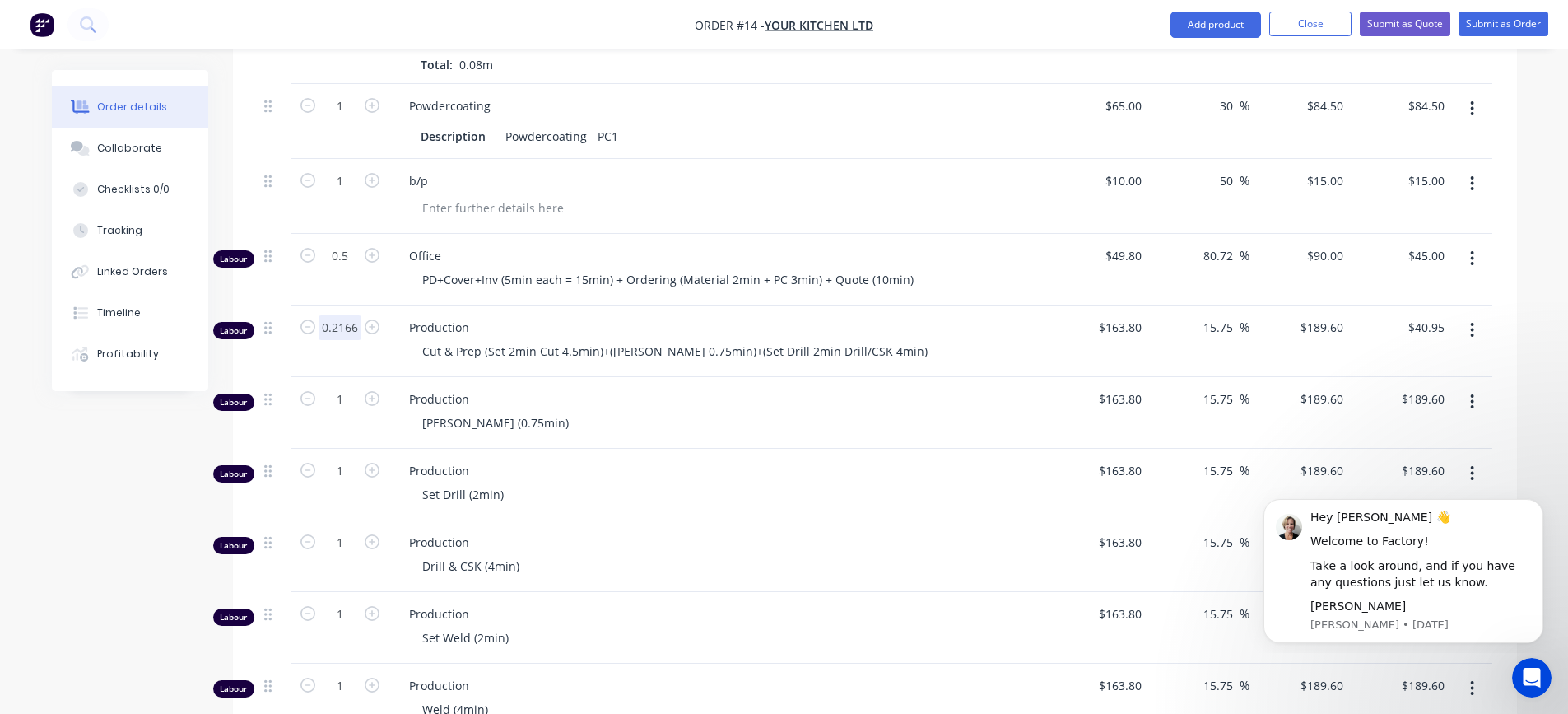
type input "0.2166"
type input "$41.07"
click at [885, 339] on div "Cut & Prep (Set 2min Cut 4.5min)+([PERSON_NAME] 0.75min)+(Set Drill 2min Drill/…" at bounding box center [725, 351] width 632 height 23
click at [356, 315] on input "0.2166" at bounding box center [339, 327] width 42 height 24
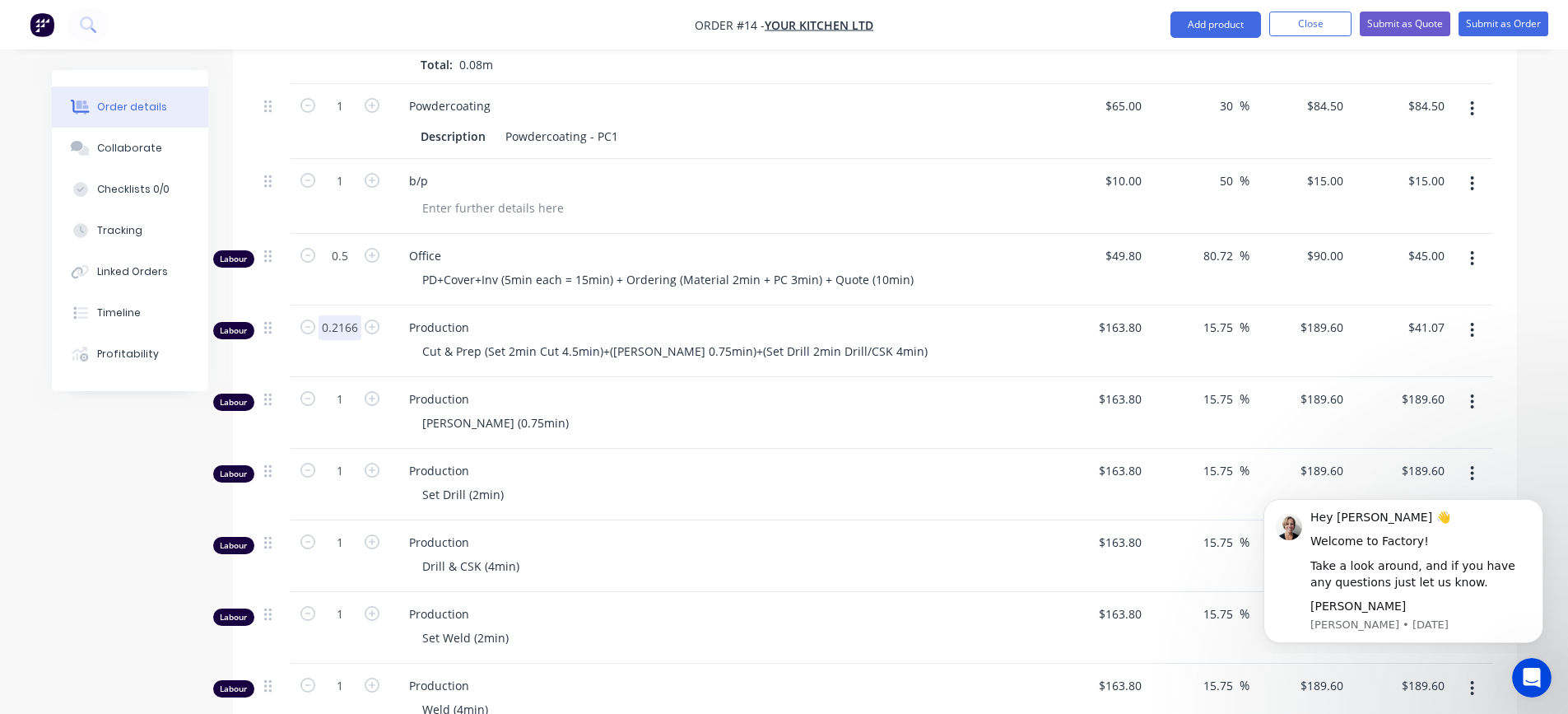
click at [356, 315] on input "0.2166" at bounding box center [339, 327] width 42 height 24
type input "0.2167"
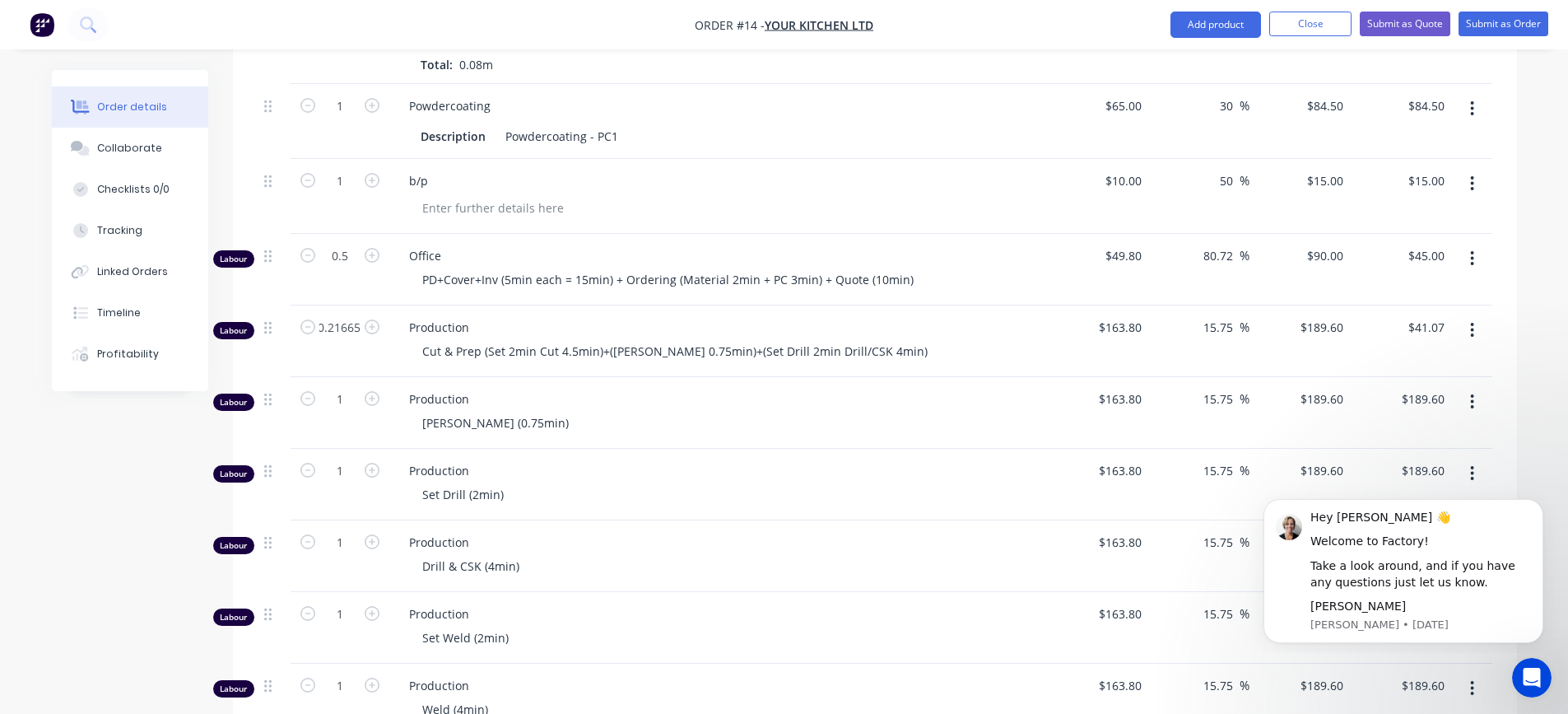
type input "$41.09"
click at [890, 305] on div "Production Cut & Prep (Set 2min Cut 4.5min)+([PERSON_NAME] 0.75min)+(Set Drill …" at bounding box center [718, 341] width 659 height 71
click at [341, 315] on input "0.2167" at bounding box center [339, 327] width 42 height 24
click at [354, 315] on input "0.2167" at bounding box center [339, 327] width 42 height 24
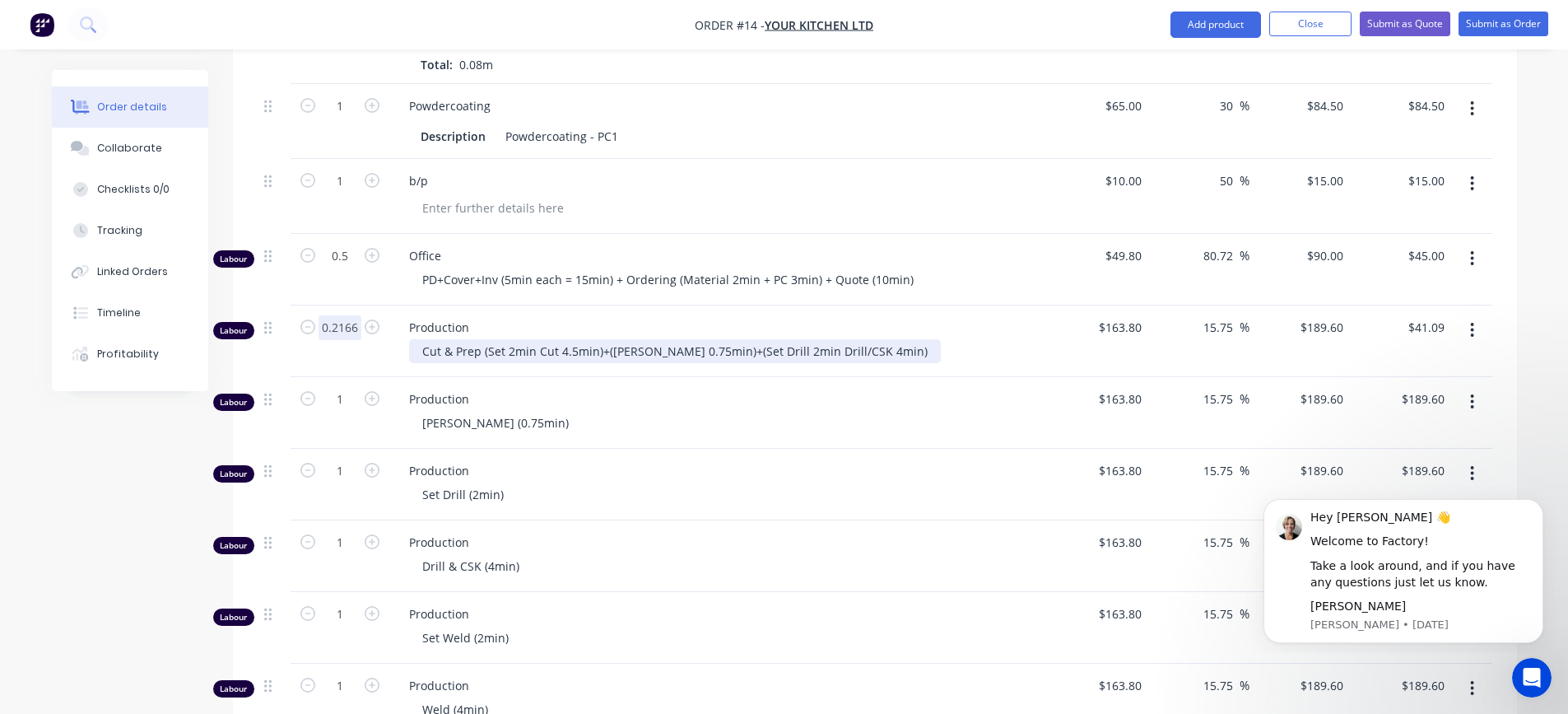
type input "0.2166"
type input "$41.07"
click at [865, 339] on div "Cut & Prep (Set 2min Cut 4.5min)+([PERSON_NAME] 0.75min)+(Set Drill 2min Drill/…" at bounding box center [675, 351] width 531 height 23
click at [784, 410] on div "[PERSON_NAME] (0.75min)" at bounding box center [725, 422] width 632 height 23
click at [554, 410] on div "[PERSON_NAME] (0.75min)" at bounding box center [725, 422] width 632 height 23
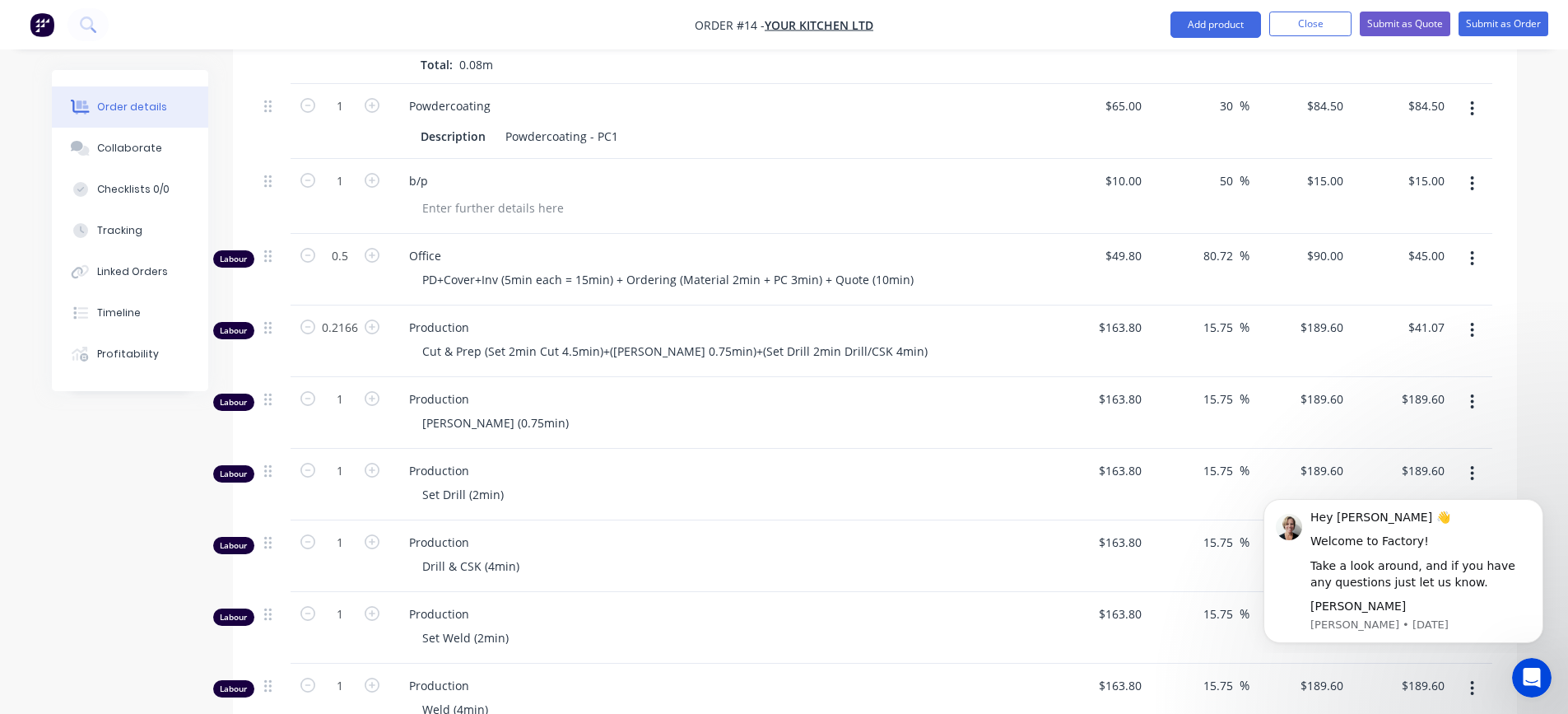
click at [1473, 392] on icon "button" at bounding box center [1471, 401] width 5 height 18
click at [1376, 531] on div "Delete" at bounding box center [1413, 543] width 127 height 23
click at [1470, 392] on icon "button" at bounding box center [1471, 401] width 5 height 18
click at [1391, 531] on div "Delete" at bounding box center [1413, 543] width 127 height 23
click at [1469, 387] on button "button" at bounding box center [1471, 401] width 39 height 30
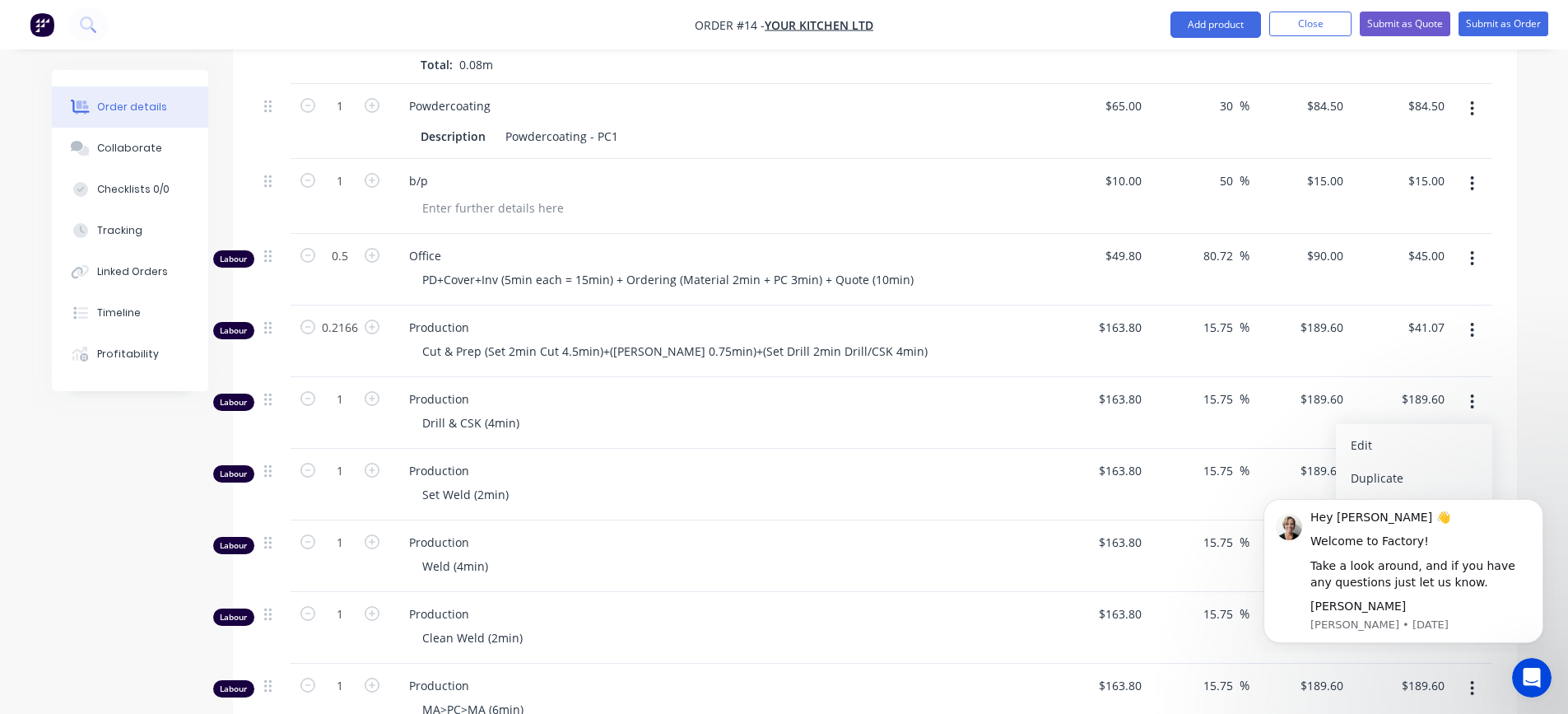
click at [1370, 531] on div "Delete" at bounding box center [1413, 543] width 127 height 23
click at [505, 410] on div "Set Weld (2min)" at bounding box center [465, 422] width 113 height 23
click at [483, 339] on div "Cut & Prep (Set 2min Cut 4.5min)+([PERSON_NAME] 0.75min)+(Set Drill 2min Drill/…" at bounding box center [675, 351] width 531 height 23
click at [422, 410] on div "Set Weld (2min)" at bounding box center [465, 422] width 113 height 23
click at [548, 410] on div "Weld = 8min (Set Weld (2min)" at bounding box center [503, 422] width 189 height 23
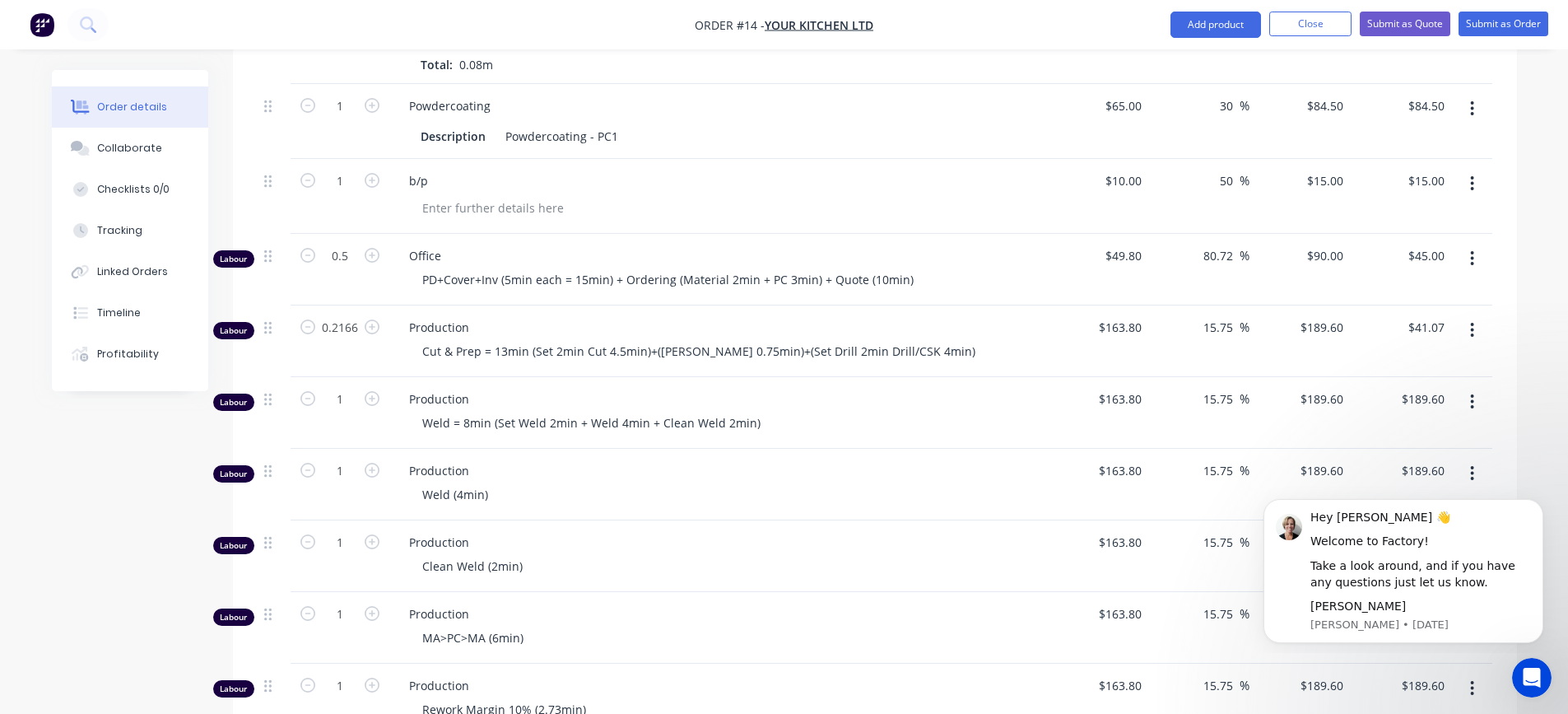
click at [1469, 458] on button "button" at bounding box center [1471, 473] width 39 height 30
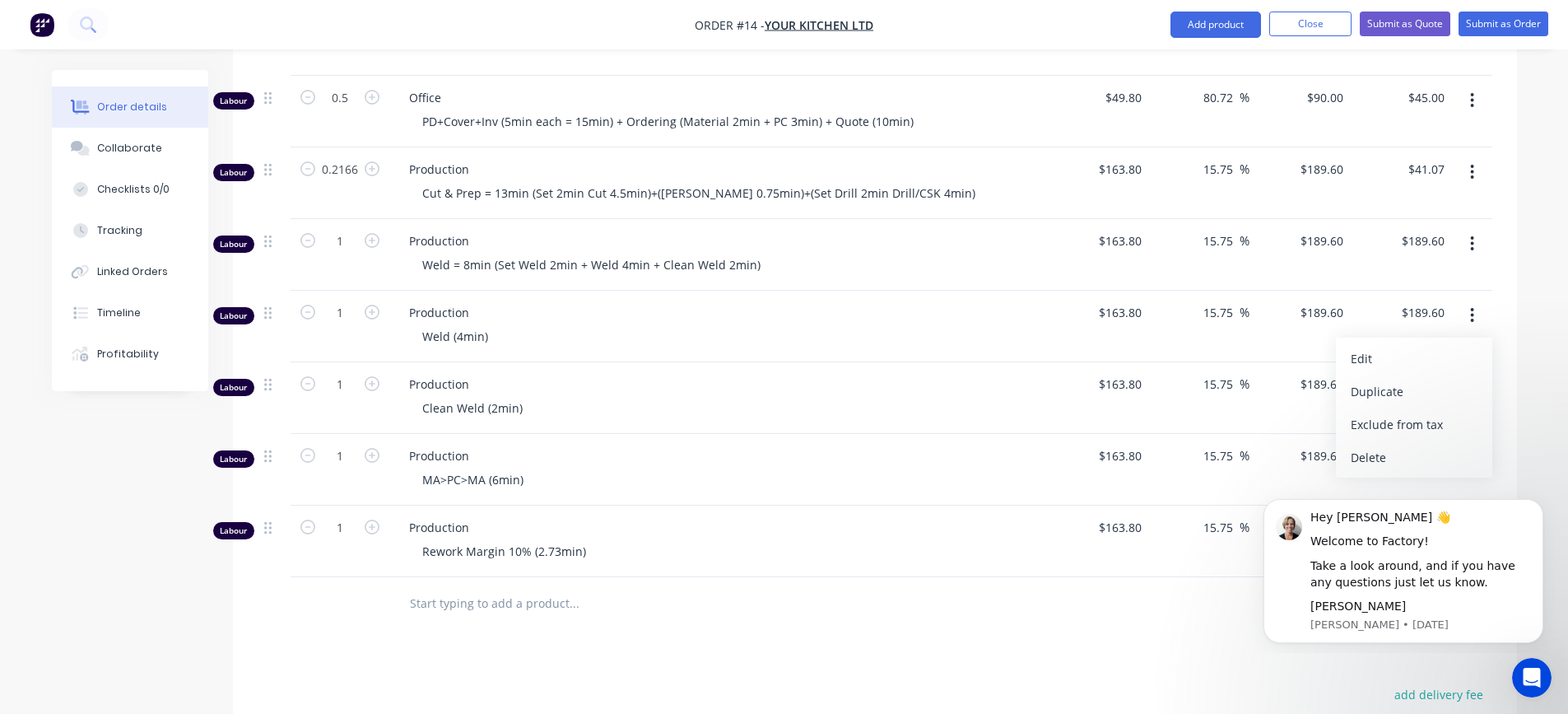
scroll to position [1070, 0]
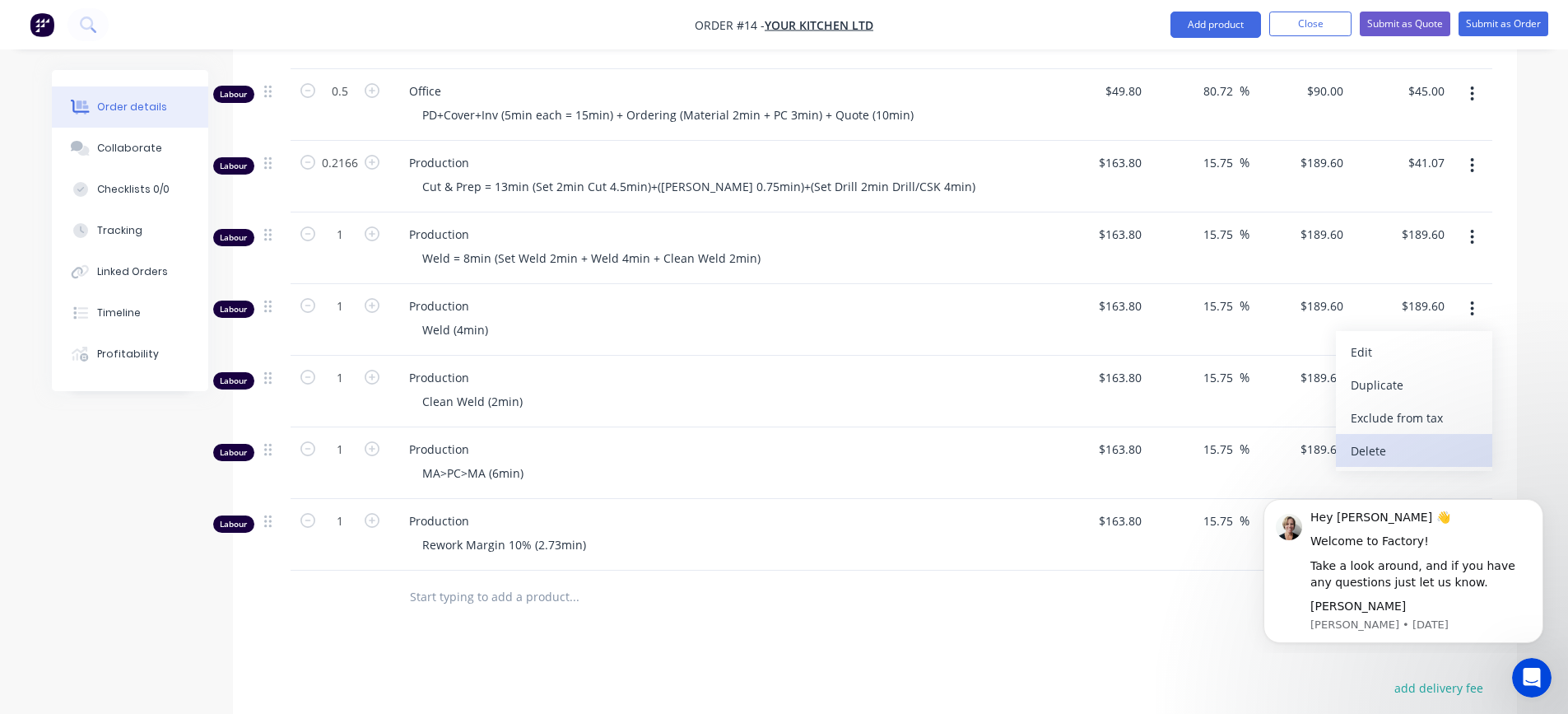
click at [1365, 438] on div "Delete" at bounding box center [1413, 450] width 127 height 23
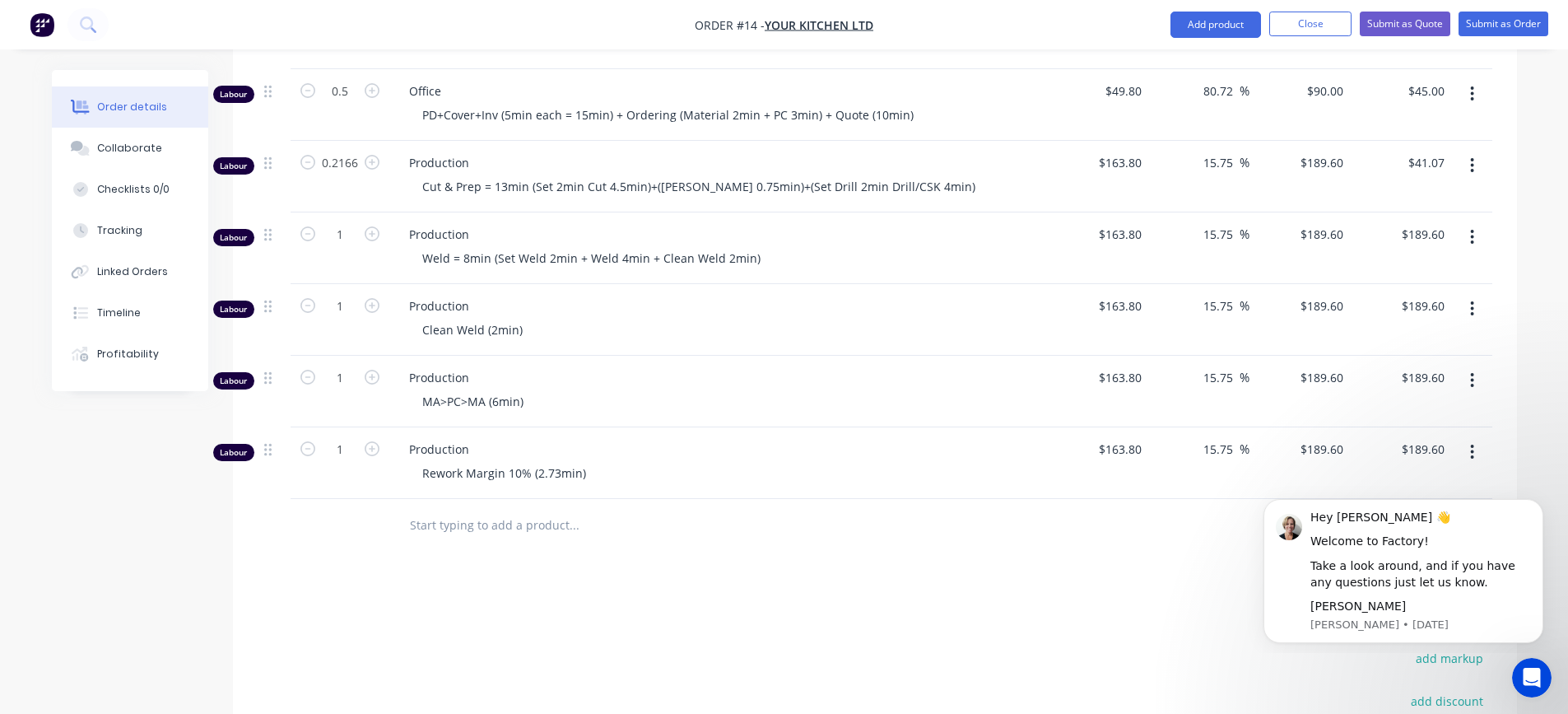
click at [1472, 299] on icon "button" at bounding box center [1471, 308] width 5 height 18
click at [1376, 438] on div "Delete" at bounding box center [1413, 450] width 127 height 23
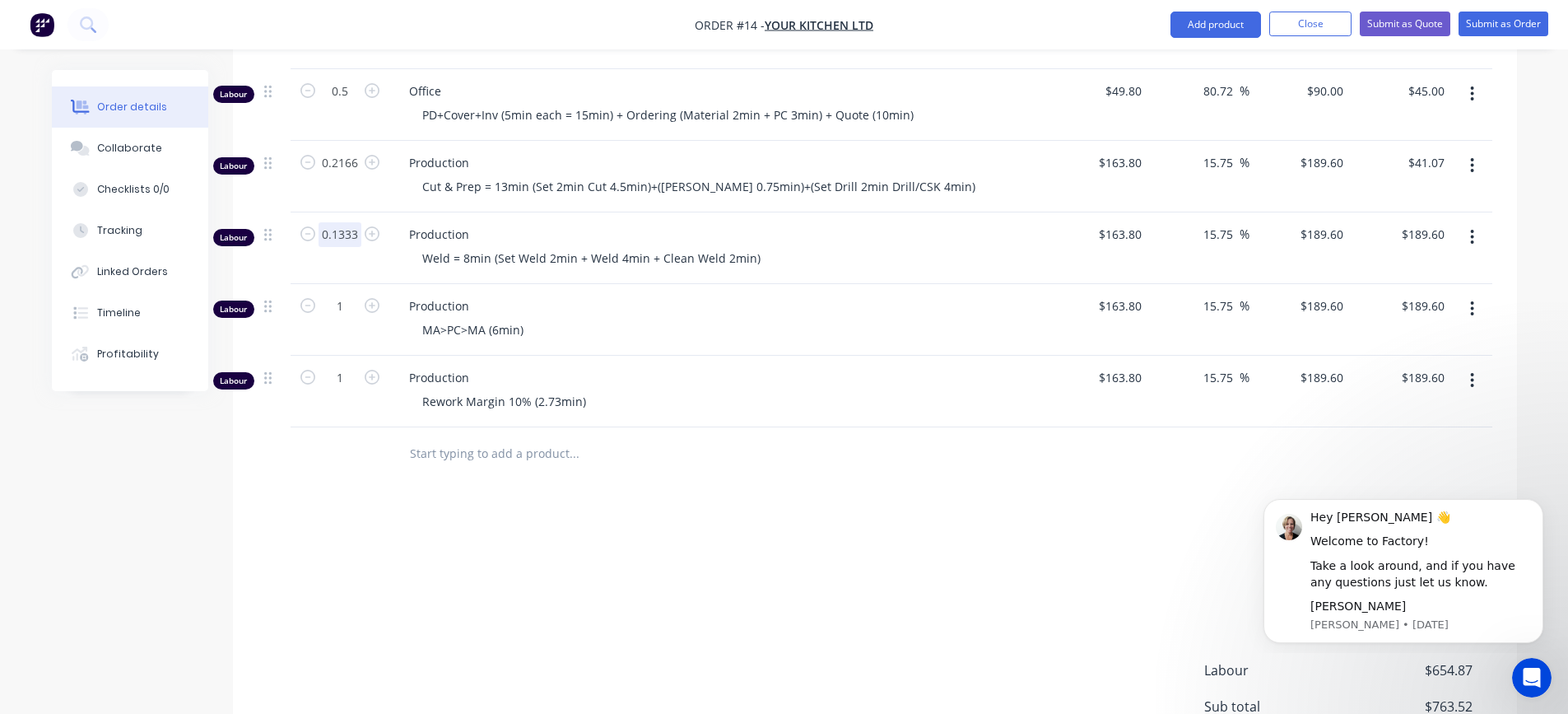
type input "0.1333"
type input "$25.27"
click at [803, 246] on div "Weld = 8min (Set Weld 2min + Weld 4min + Clean Weld 2min)" at bounding box center [725, 258] width 632 height 23
click at [425, 318] on div "MA>PC>MA (6min)" at bounding box center [473, 330] width 127 height 23
click at [342, 294] on input "1" at bounding box center [339, 305] width 42 height 24
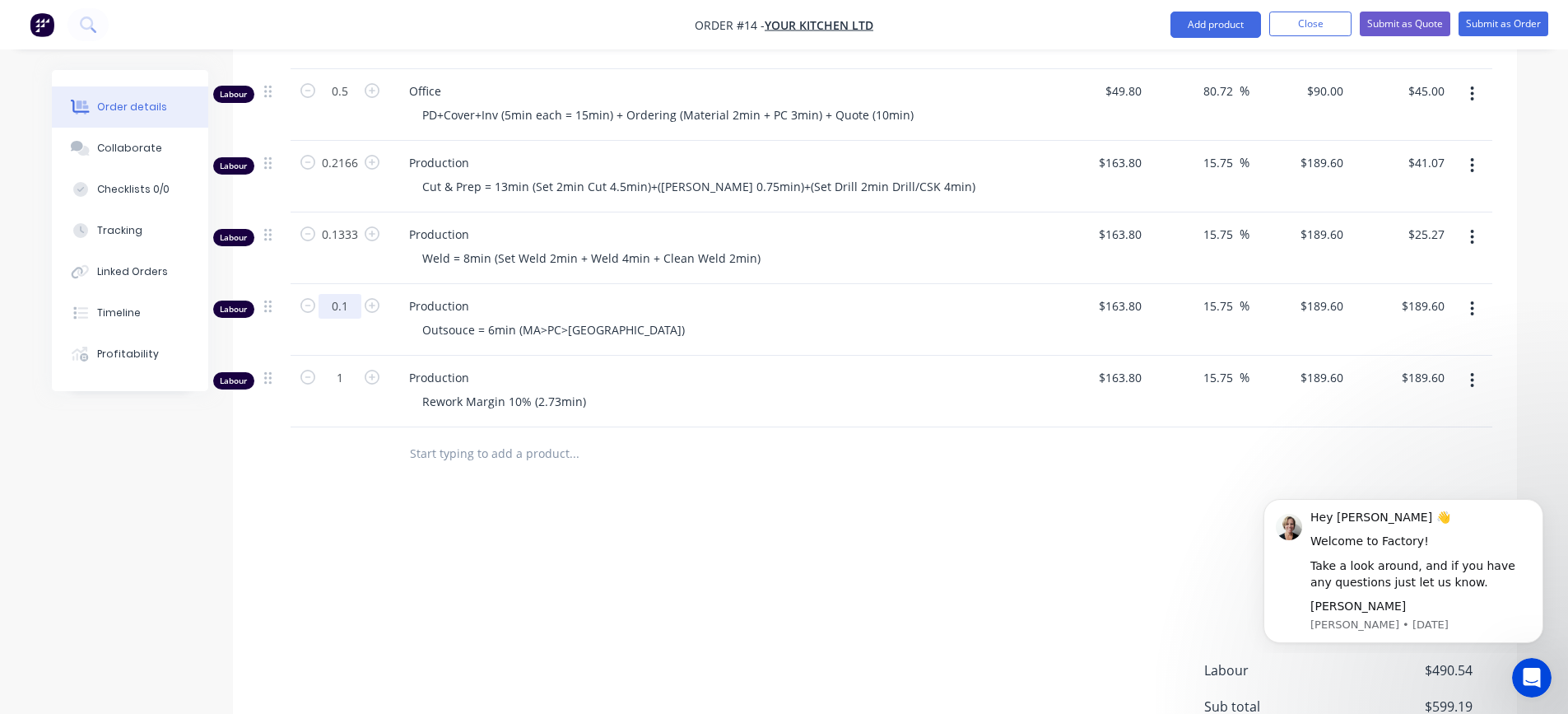
type input "0.1"
type input "$18.96"
click at [662, 318] on div "Outsouce = 6min (MA>PC>[GEOGRAPHIC_DATA])" at bounding box center [725, 330] width 632 height 23
type input "0.455"
type input "$86.27"
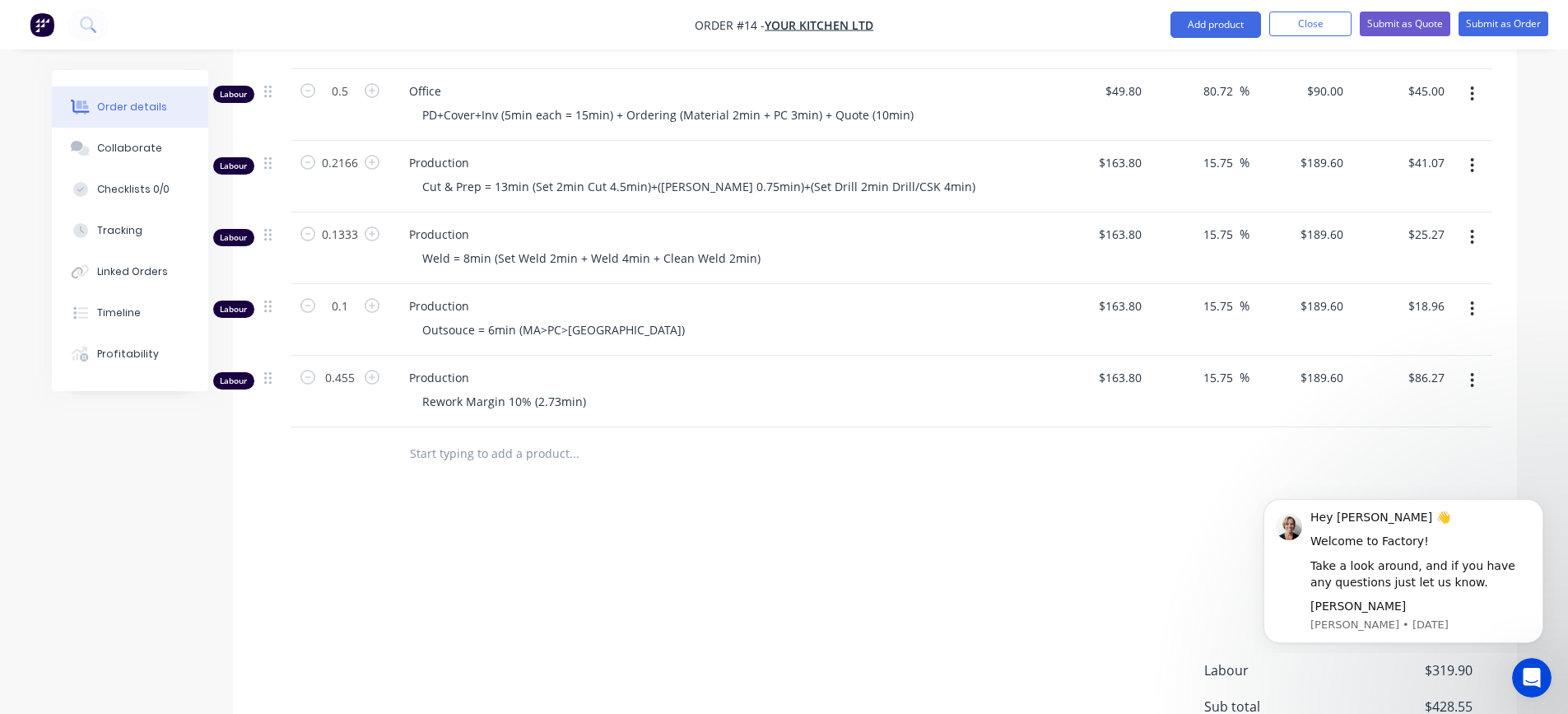
click at [650, 390] on div "Rework Margin 10% (2.73min)" at bounding box center [725, 401] width 632 height 23
click at [335, 365] on input "0.455" at bounding box center [339, 377] width 42 height 24
click at [338, 365] on input "0.455" at bounding box center [339, 377] width 42 height 24
type input "0.0455"
type input "$8.63"
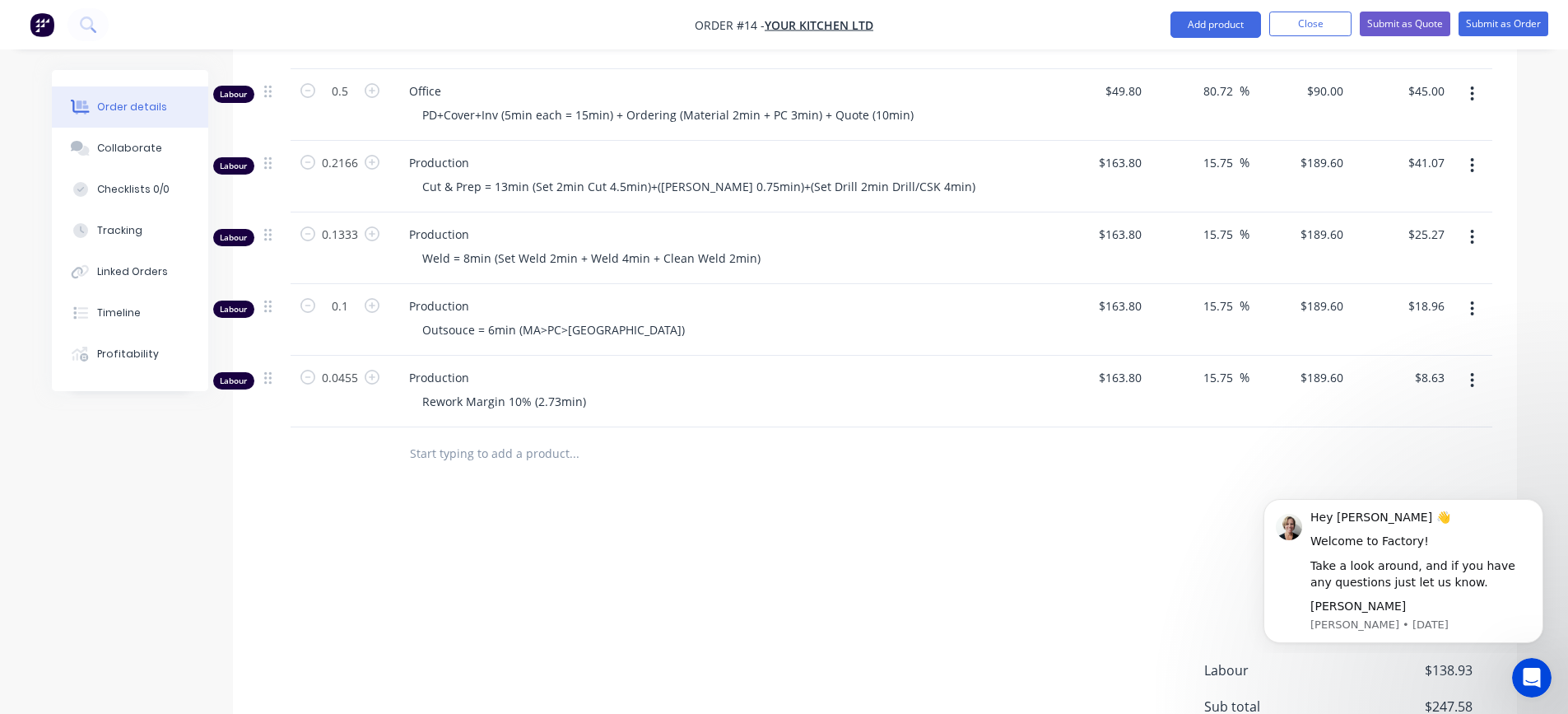
click at [715, 369] on span "Production" at bounding box center [725, 377] width 632 height 17
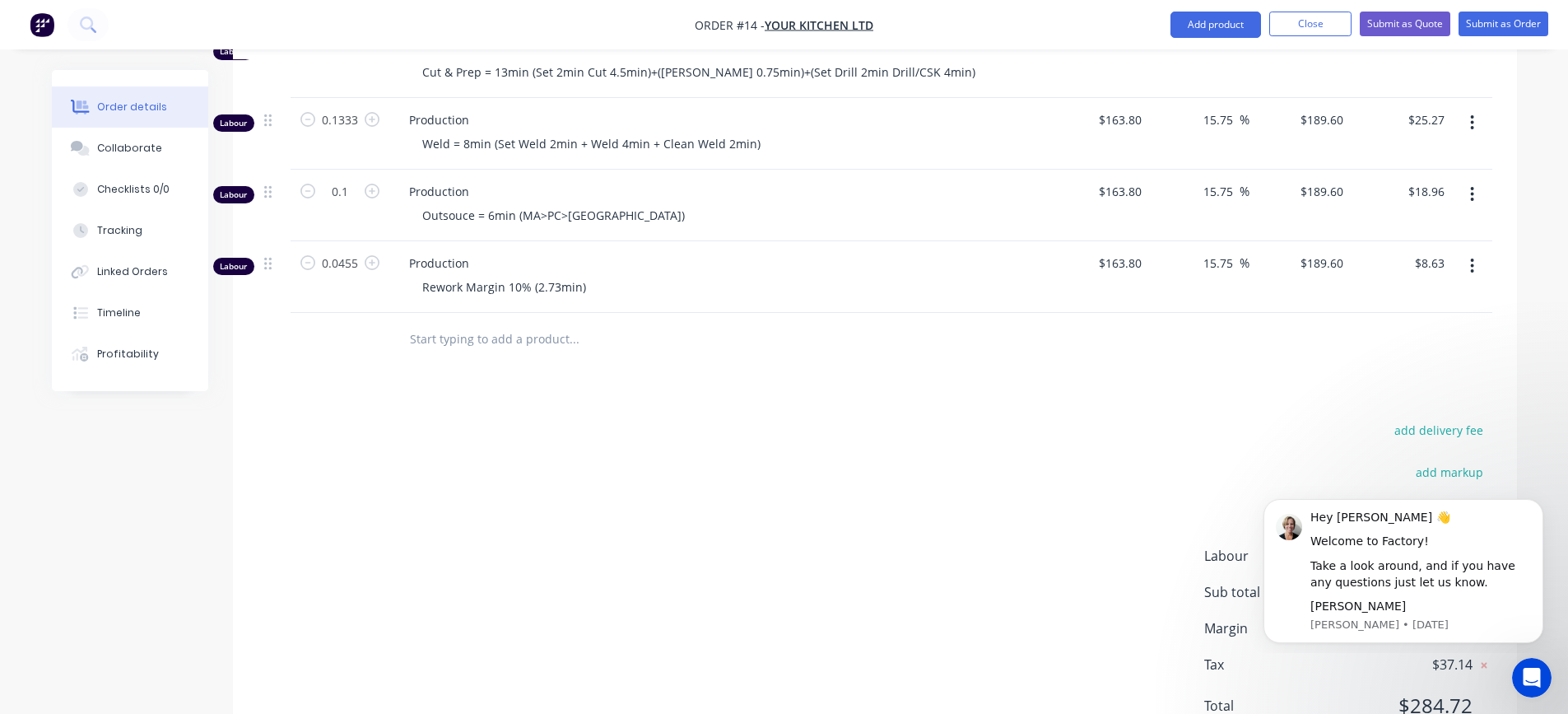
scroll to position [1188, 0]
click at [1536, 503] on icon "Dismiss notification" at bounding box center [1538, 503] width 9 height 9
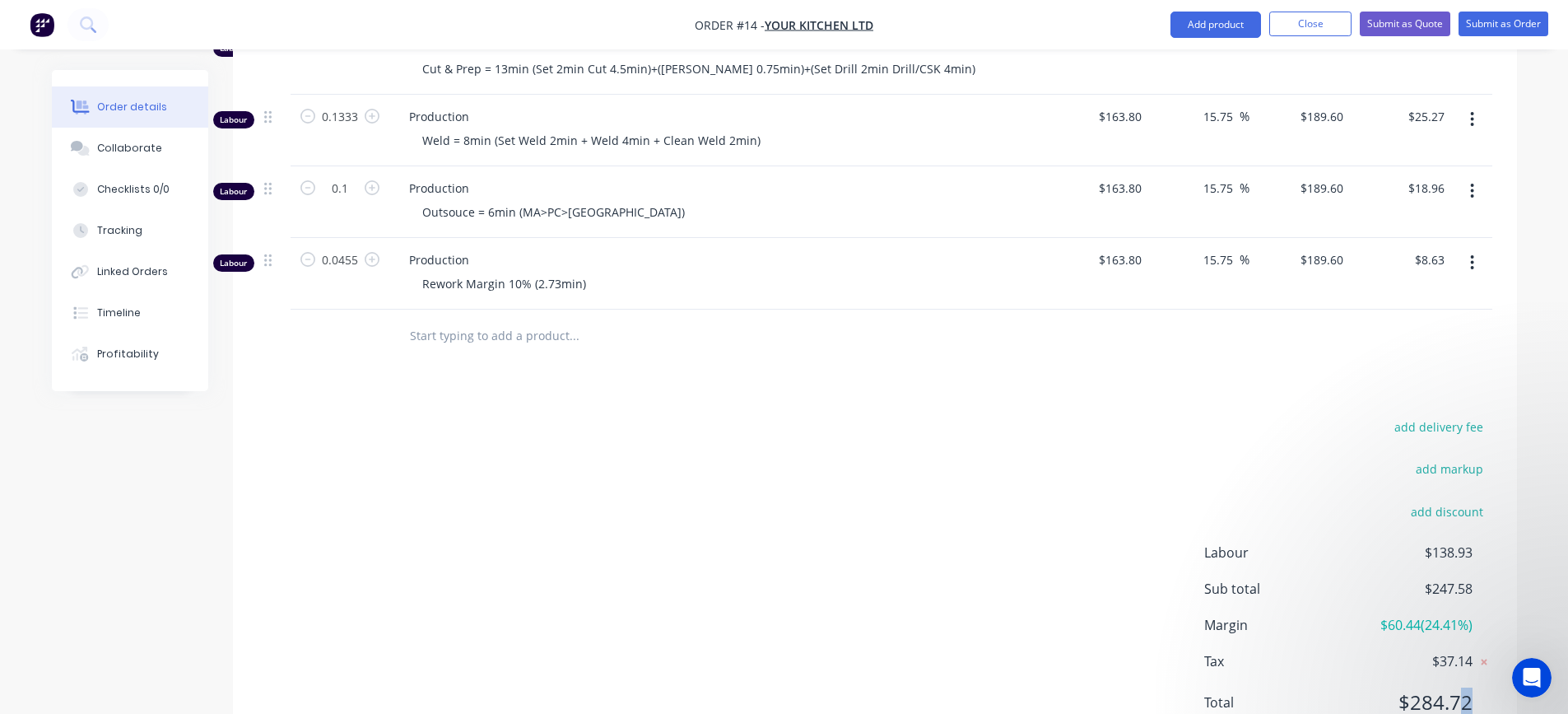
click at [1471, 687] on span "$284.72" at bounding box center [1411, 701] width 122 height 30
click at [969, 607] on div "add delivery fee add markup add discount Labour $138.93 Sub total $247.58 Margi…" at bounding box center [875, 575] width 1235 height 318
click at [356, 248] on input "0.0455" at bounding box center [339, 259] width 42 height 24
click at [357, 248] on input "0.0455" at bounding box center [339, 259] width 42 height 24
type input "0.0456"
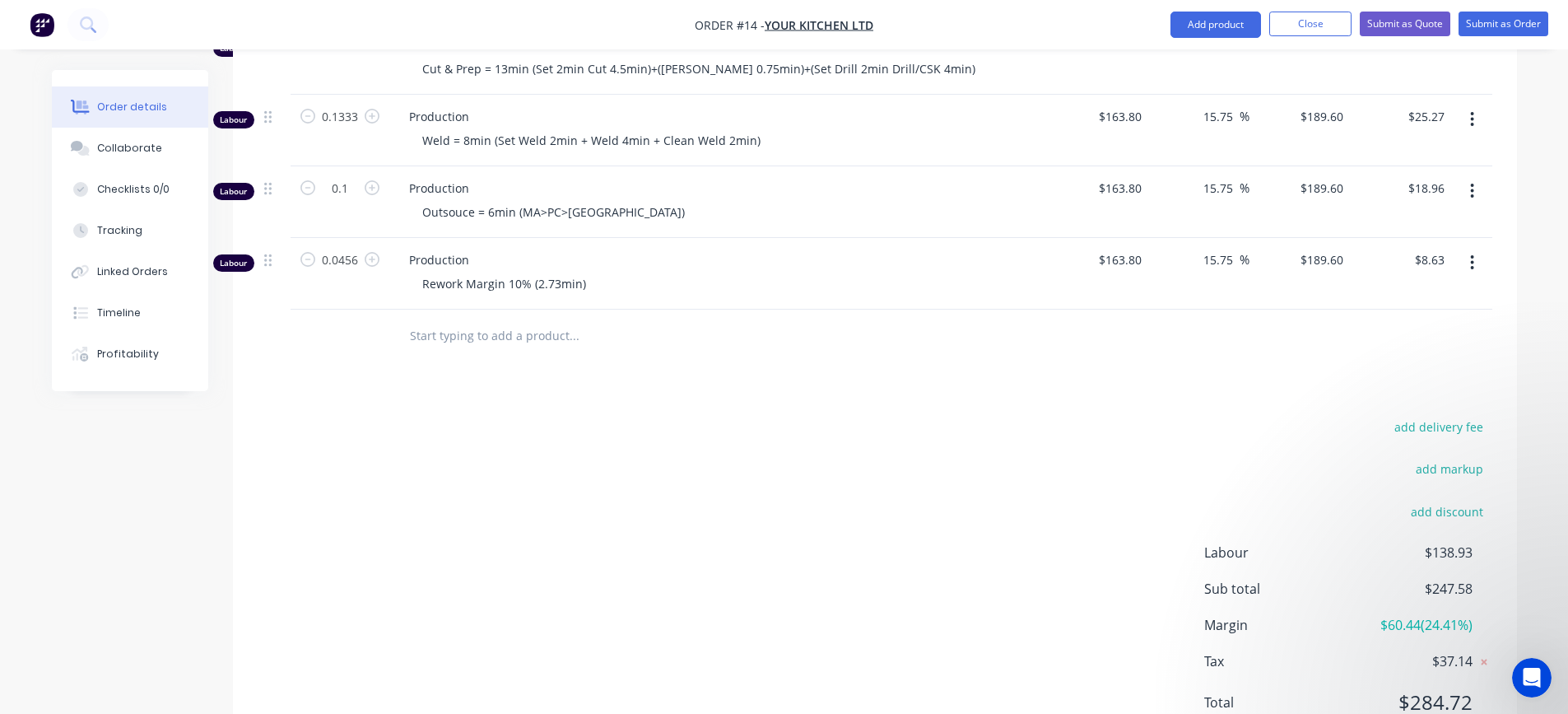
type input "$8.65"
click at [796, 272] on div "Rework Margin 10% (2.73min)" at bounding box center [725, 284] width 632 height 23
click at [357, 248] on input "0.0456" at bounding box center [339, 259] width 42 height 24
click at [355, 248] on input "0.0456" at bounding box center [339, 259] width 42 height 24
type input "0.0457"
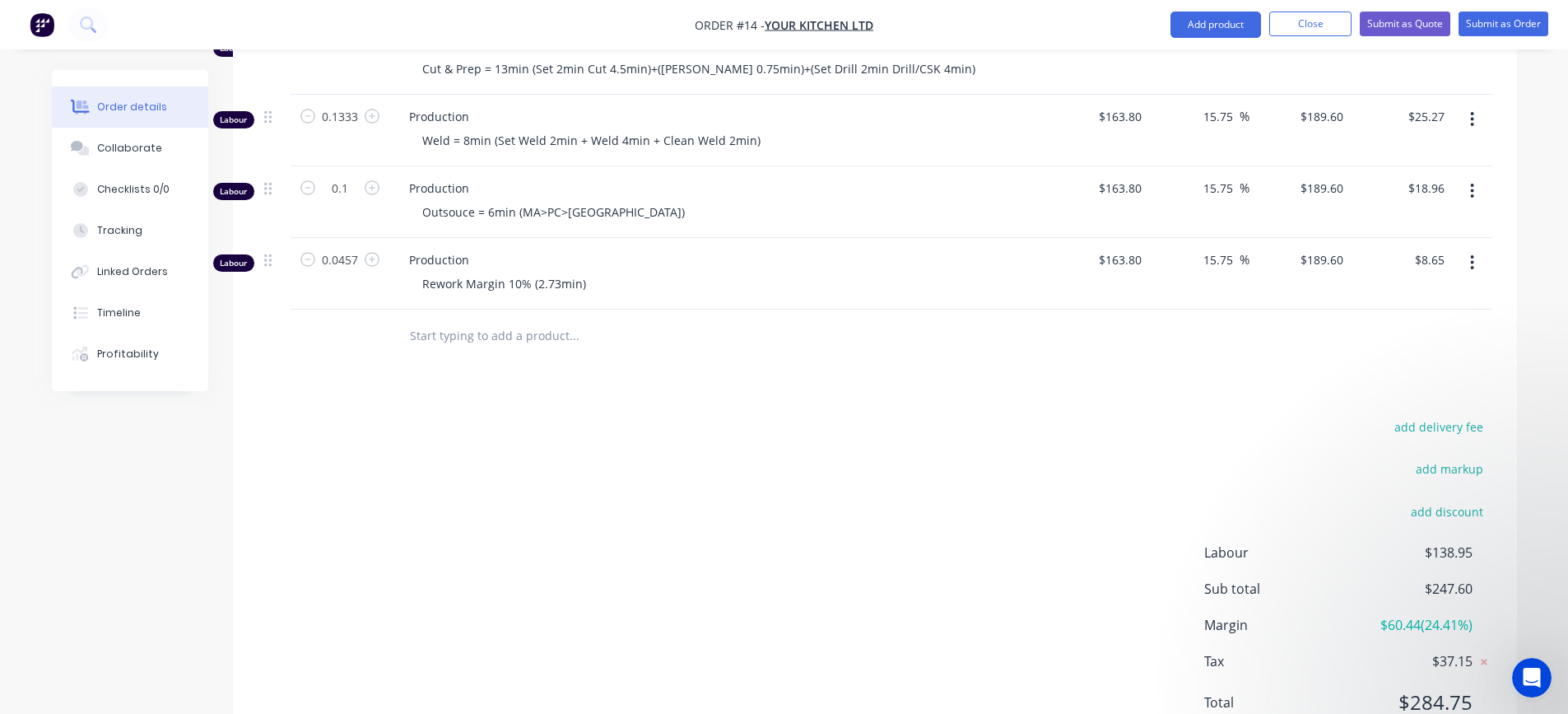
type input "$8.66"
click at [767, 272] on div "Rework Margin 10% (2.73min)" at bounding box center [725, 284] width 632 height 23
click at [853, 483] on div "add delivery fee add markup add discount Labour $138.96 Sub total $247.61 Margi…" at bounding box center [875, 575] width 1235 height 318
click at [359, 248] on input "0.0457" at bounding box center [339, 259] width 42 height 24
click at [354, 248] on input "0.0457" at bounding box center [339, 259] width 42 height 24
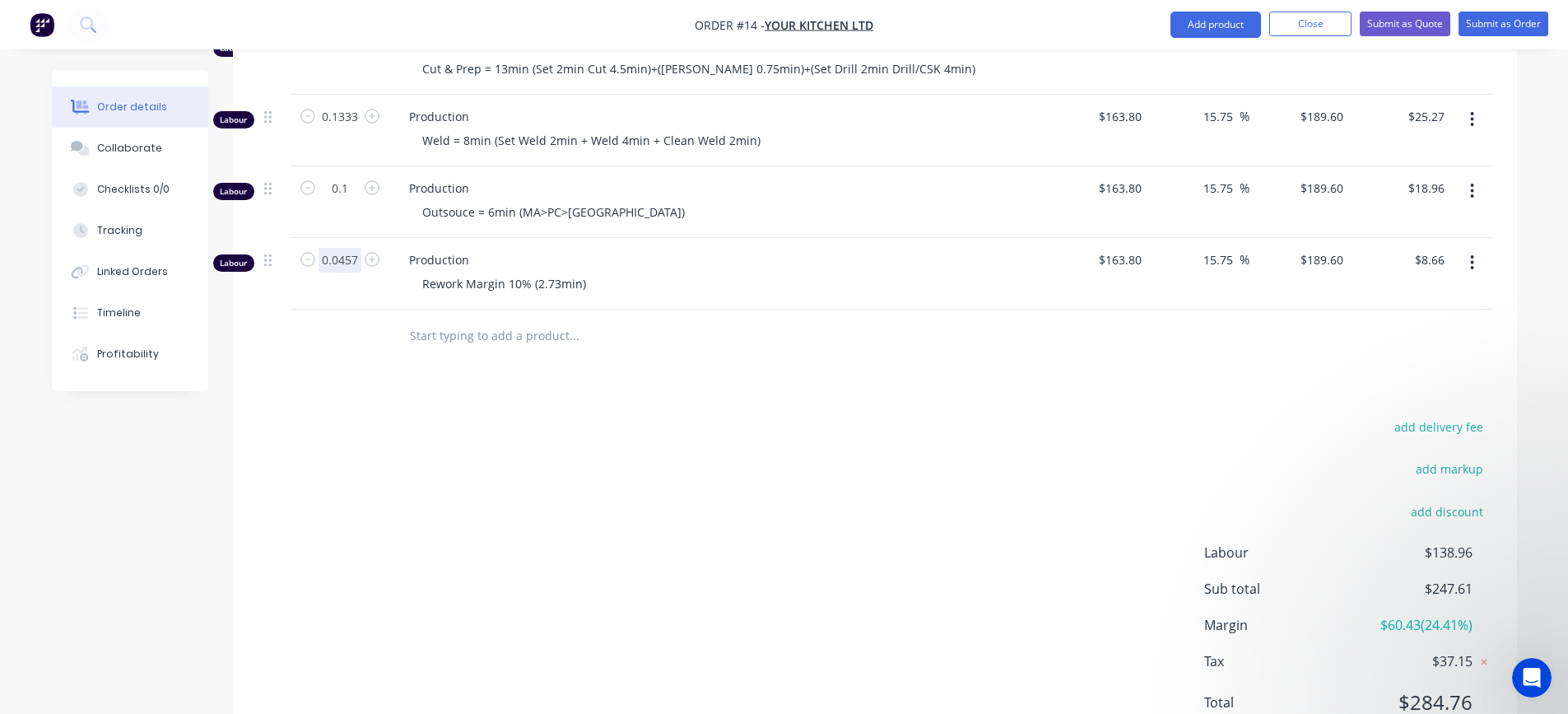
click at [356, 248] on input "0.0457" at bounding box center [339, 259] width 42 height 24
type input "0.0458"
type input "$8.68"
click at [760, 238] on div "Production Rework Margin 10% (2.73min)" at bounding box center [718, 273] width 659 height 71
click at [358, 248] on input "0.0458" at bounding box center [339, 259] width 42 height 24
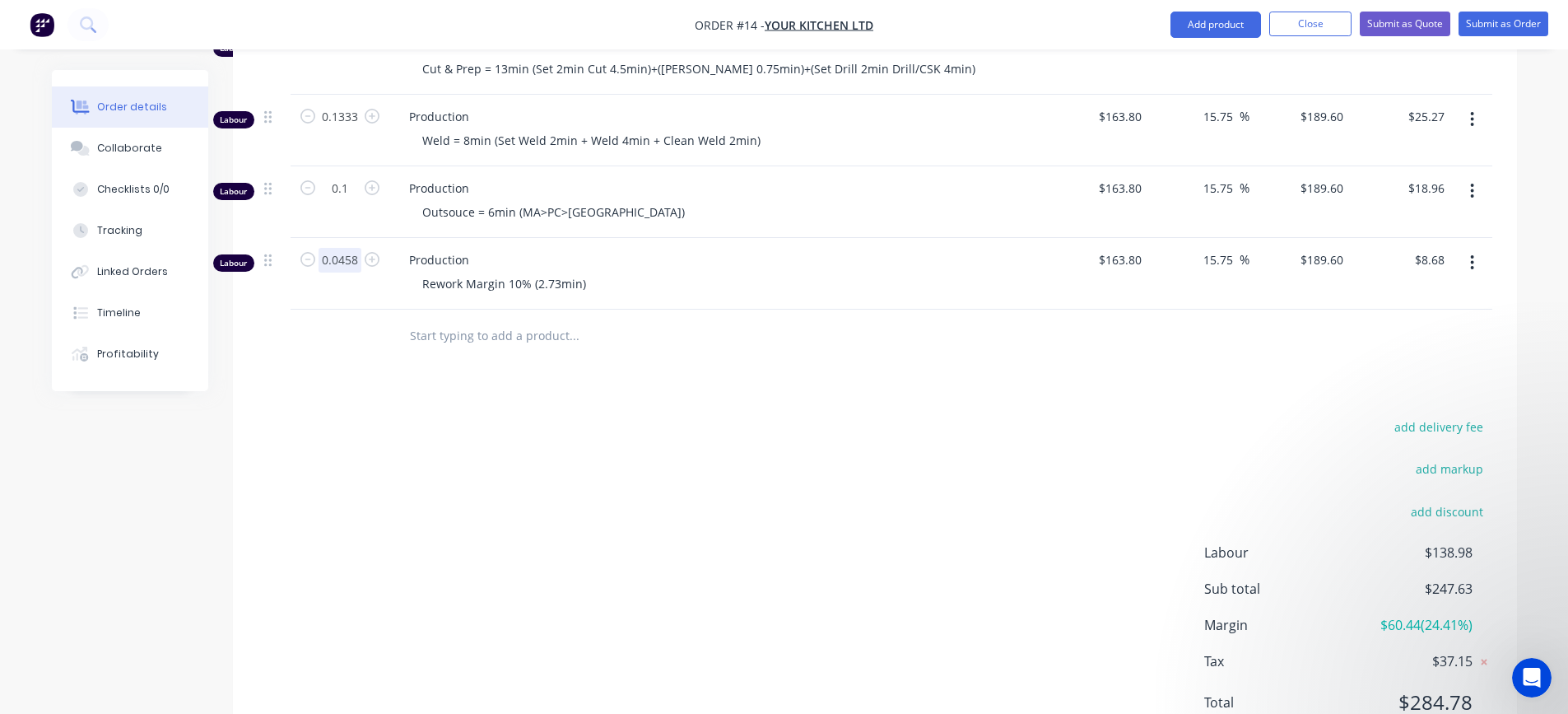
click at [358, 248] on input "0.0458" at bounding box center [339, 259] width 42 height 24
type input "0.0457"
type input "$8.66"
click at [678, 272] on div "Rework Margin 10% (2.73min)" at bounding box center [725, 284] width 632 height 23
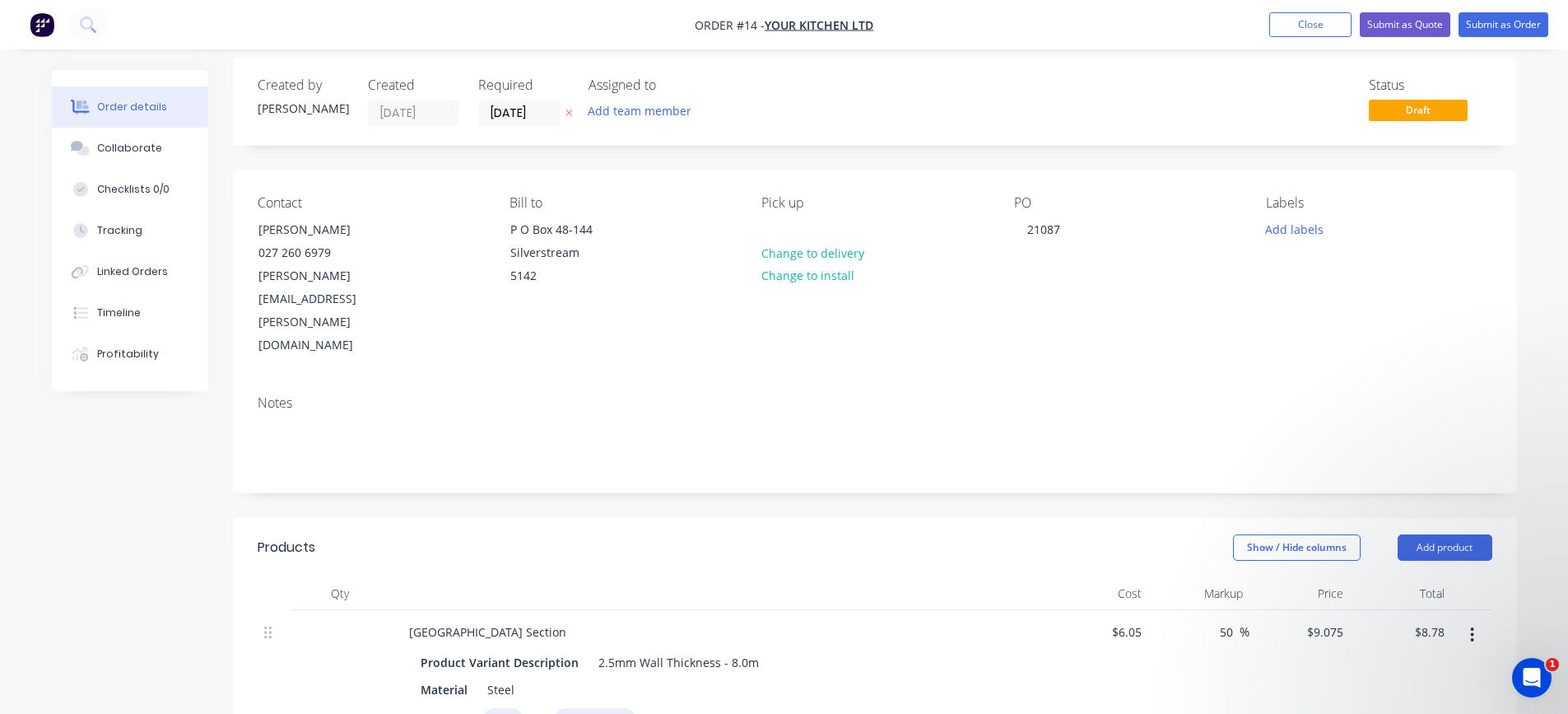
scroll to position [0, 0]
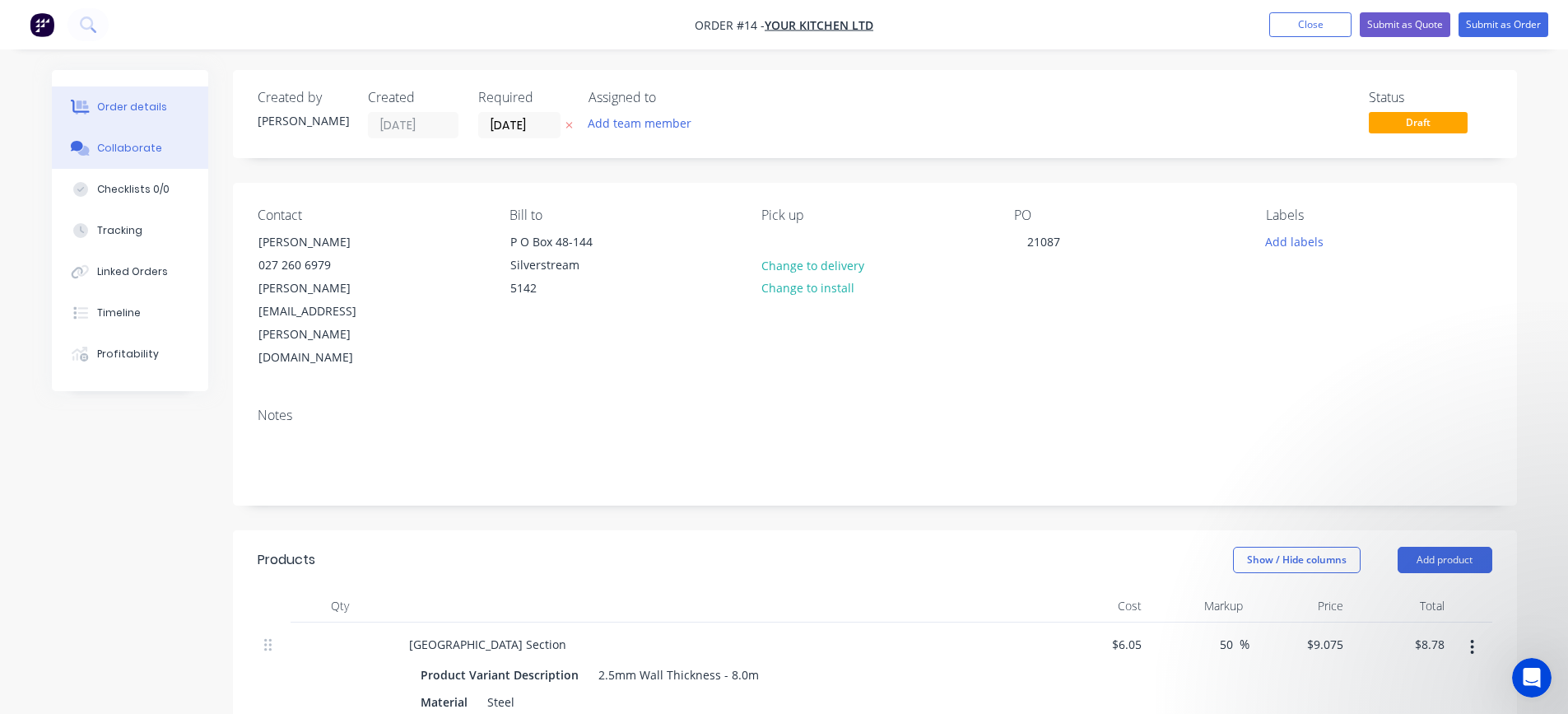
click at [134, 147] on div "Collaborate" at bounding box center [129, 148] width 65 height 14
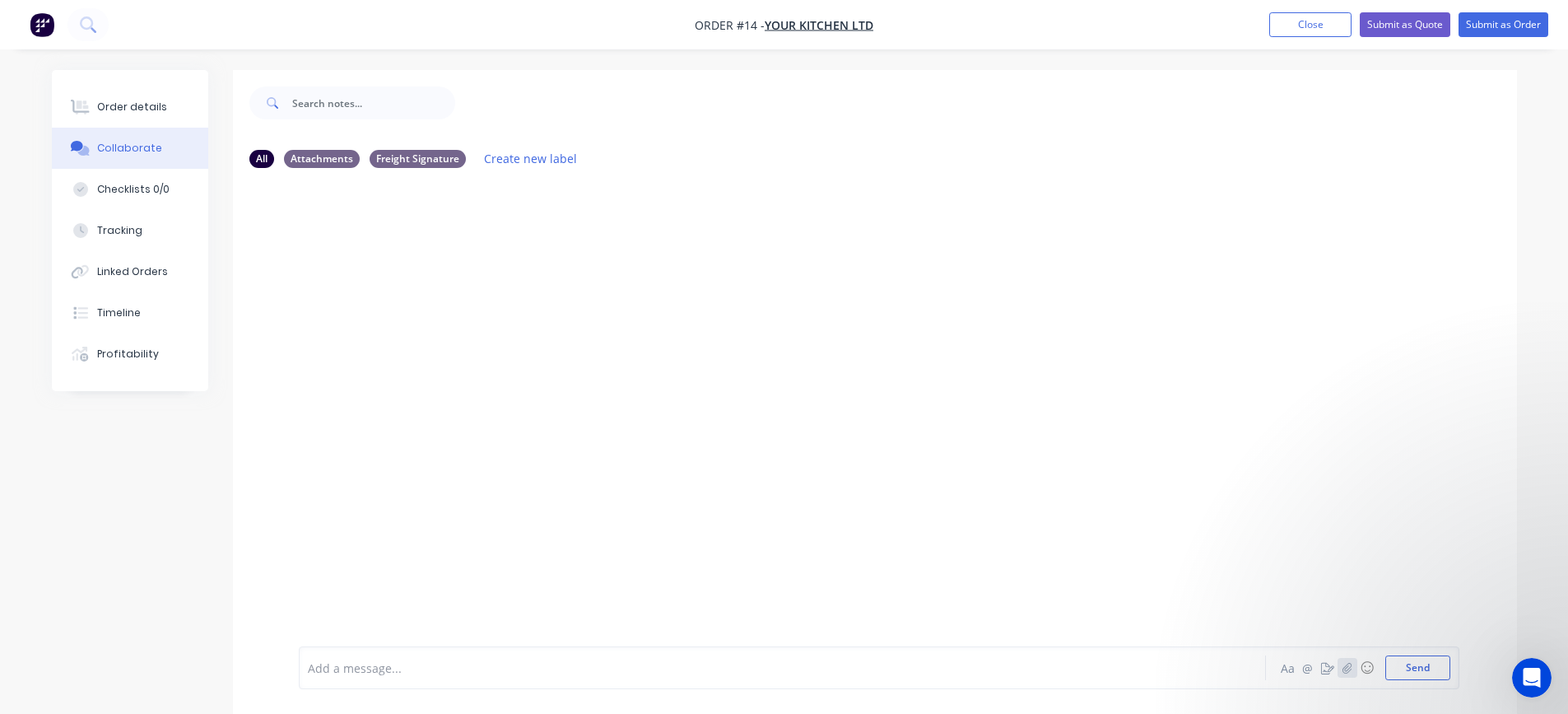
click at [1348, 668] on icon "button" at bounding box center [1347, 667] width 9 height 11
click at [1407, 668] on button "Send" at bounding box center [1418, 667] width 65 height 24
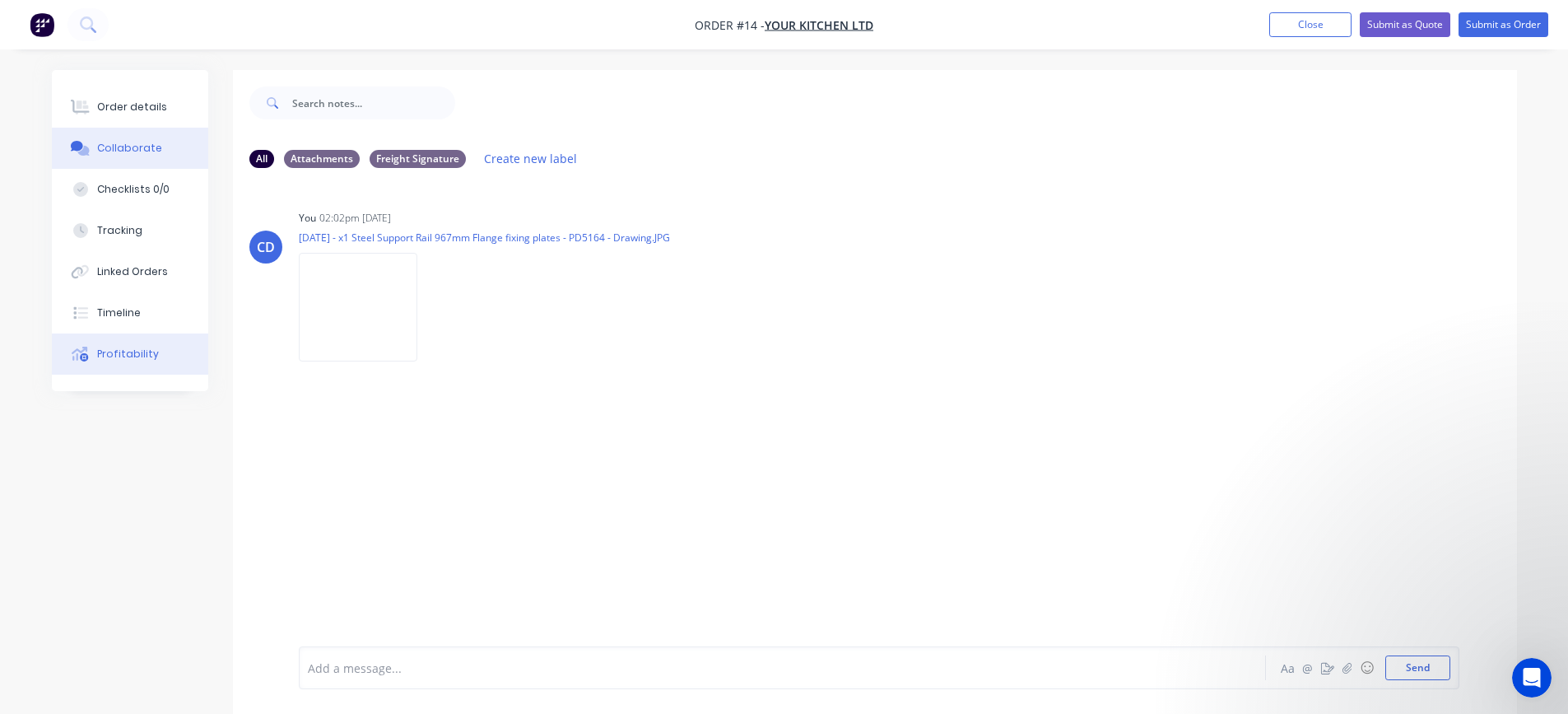
click at [124, 351] on div "Profitability" at bounding box center [127, 353] width 61 height 14
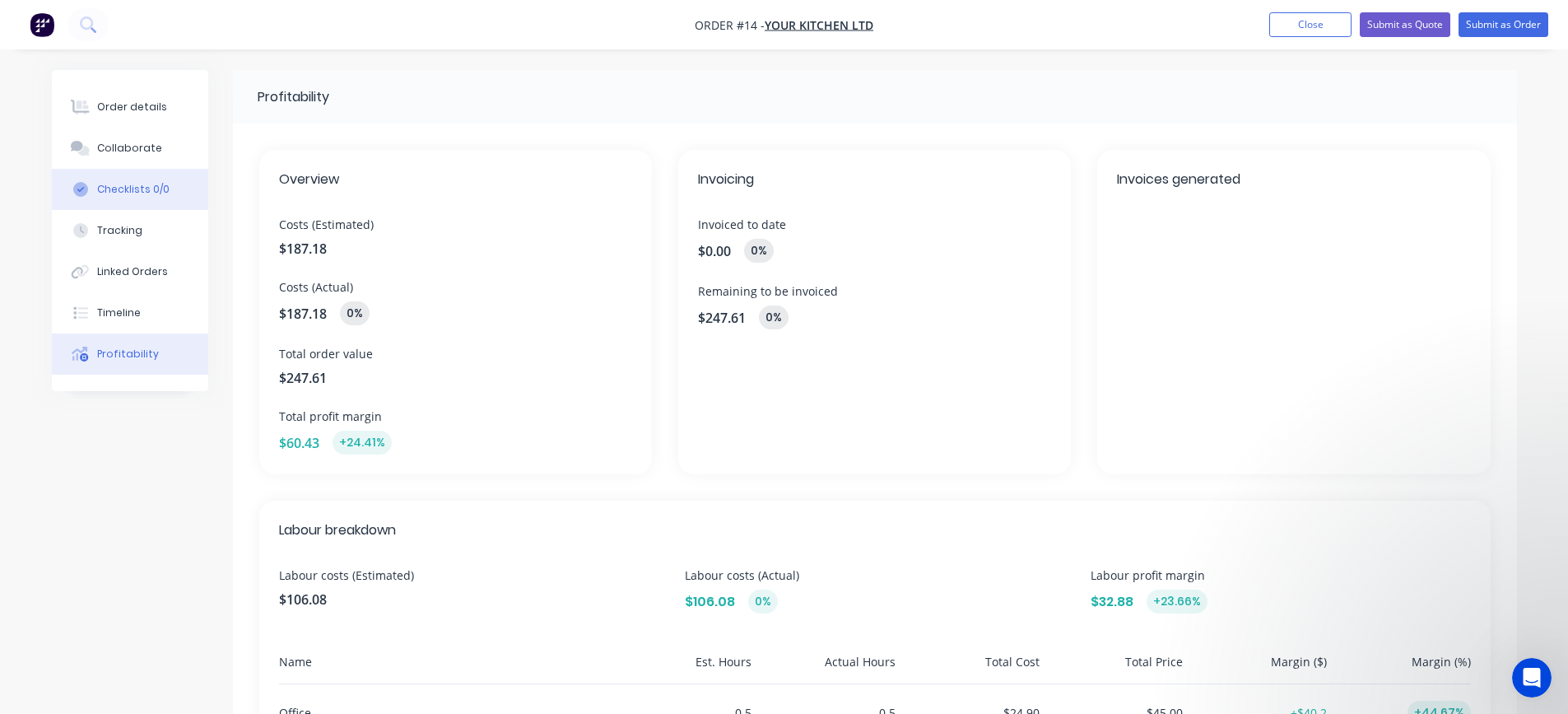
click at [146, 189] on div "Checklists 0/0" at bounding box center [133, 189] width 72 height 14
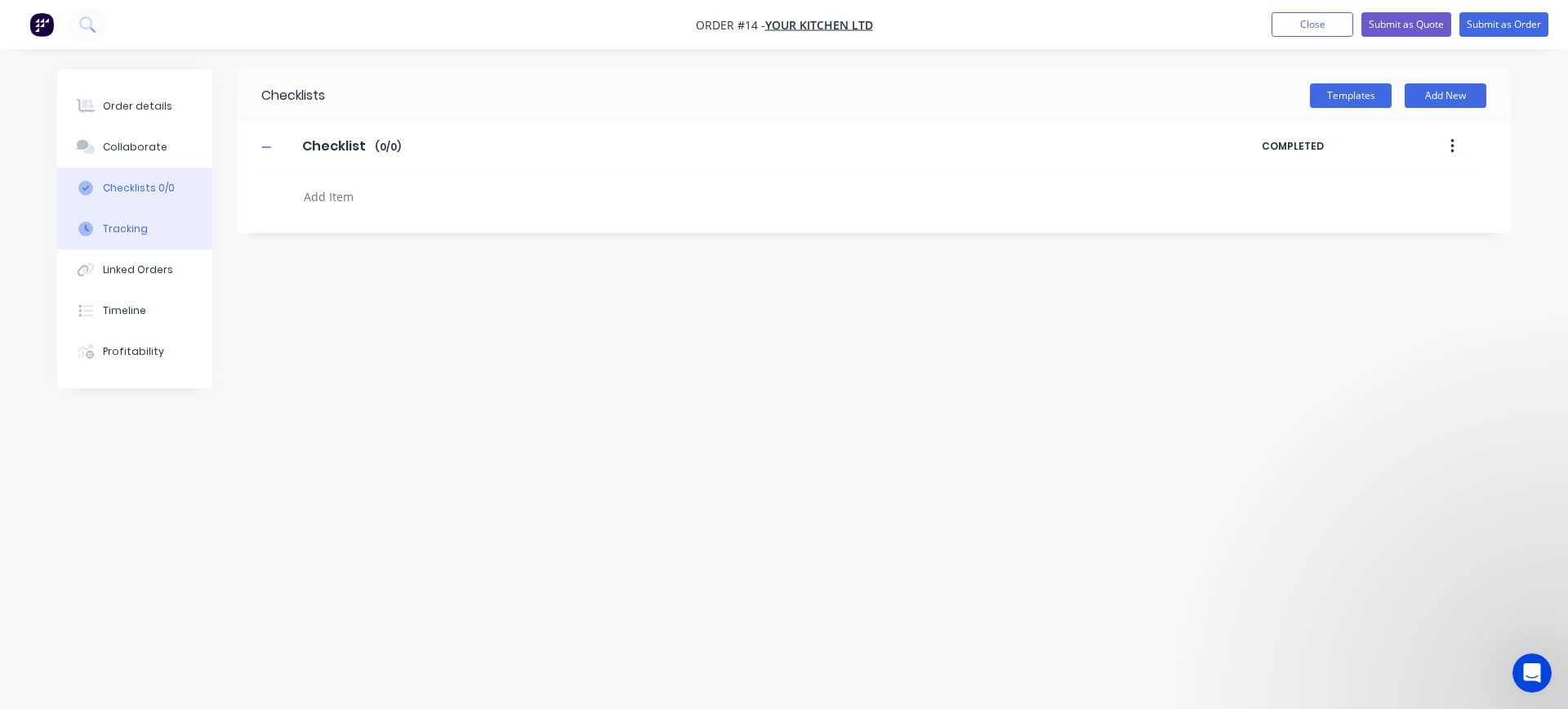
click at [148, 231] on button "Tracking" at bounding box center [135, 229] width 155 height 41
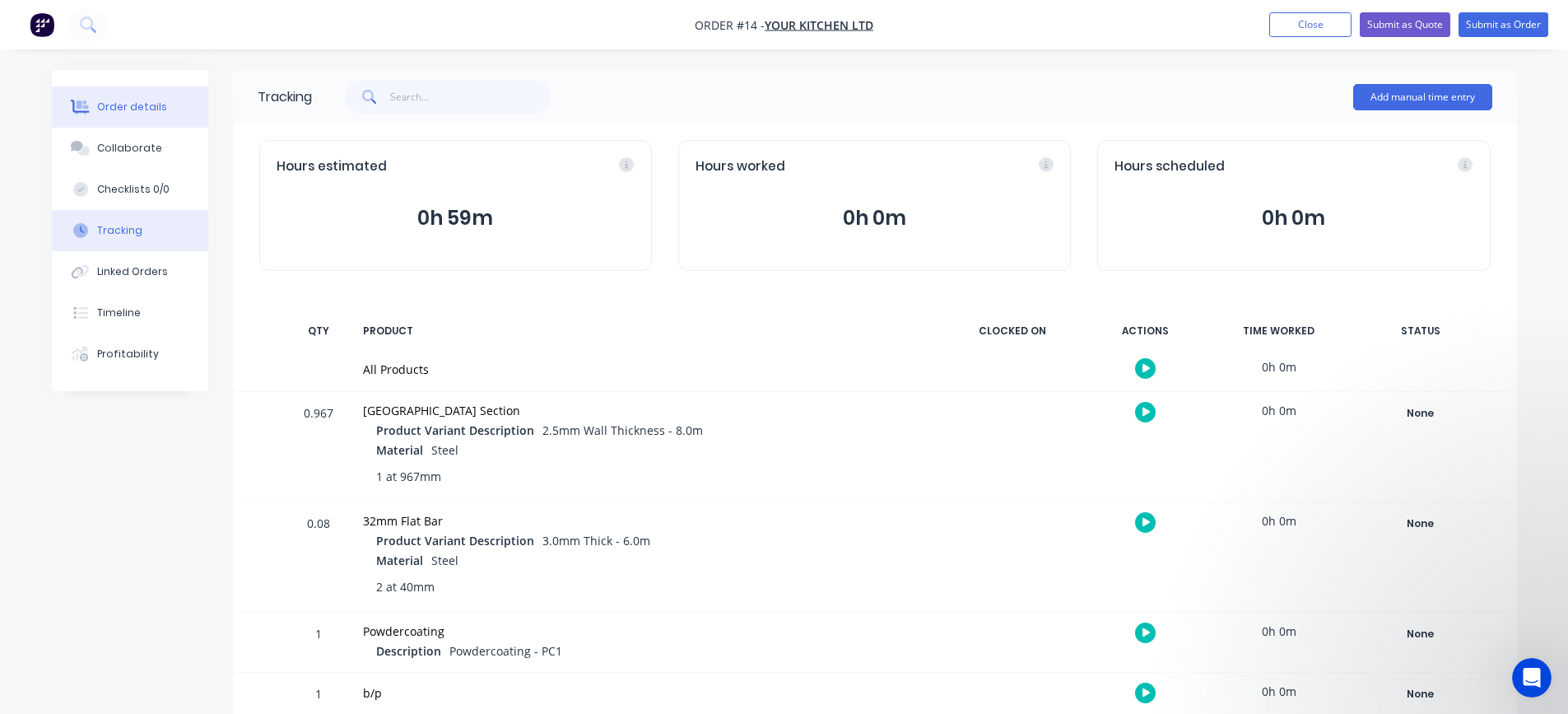
click at [133, 115] on button "Order details" at bounding box center [129, 108] width 156 height 42
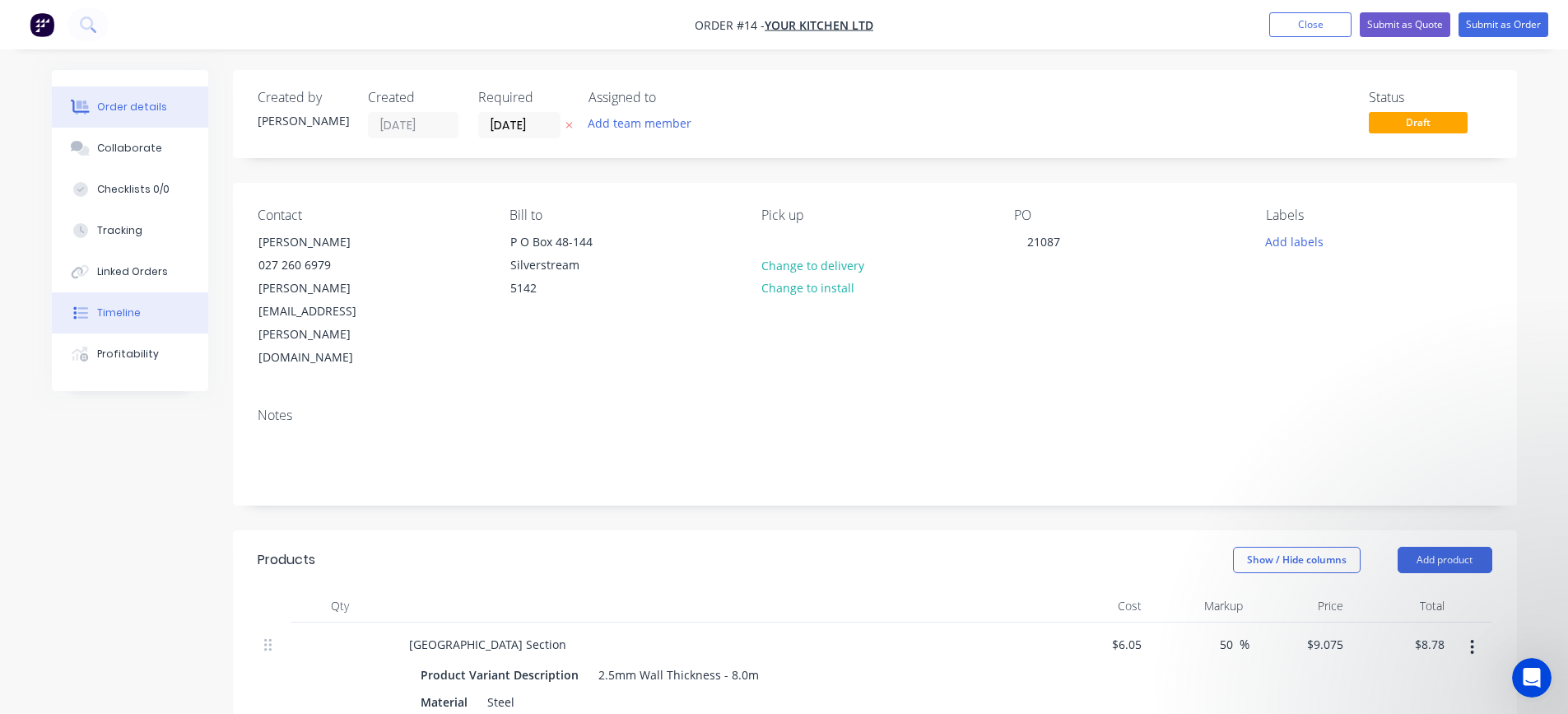
click at [103, 309] on div "Timeline" at bounding box center [118, 313] width 43 height 14
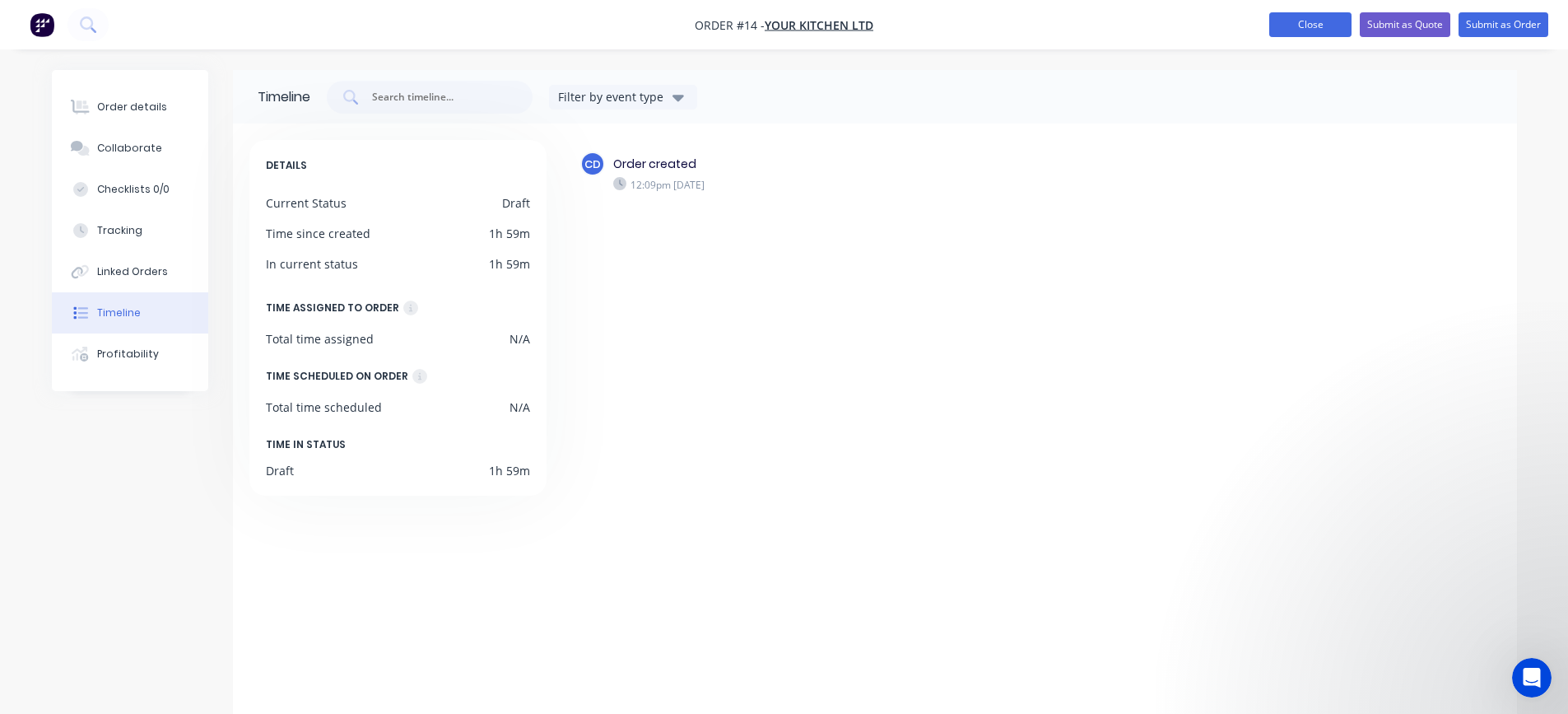
click at [1304, 29] on button "Close" at bounding box center [1310, 24] width 82 height 24
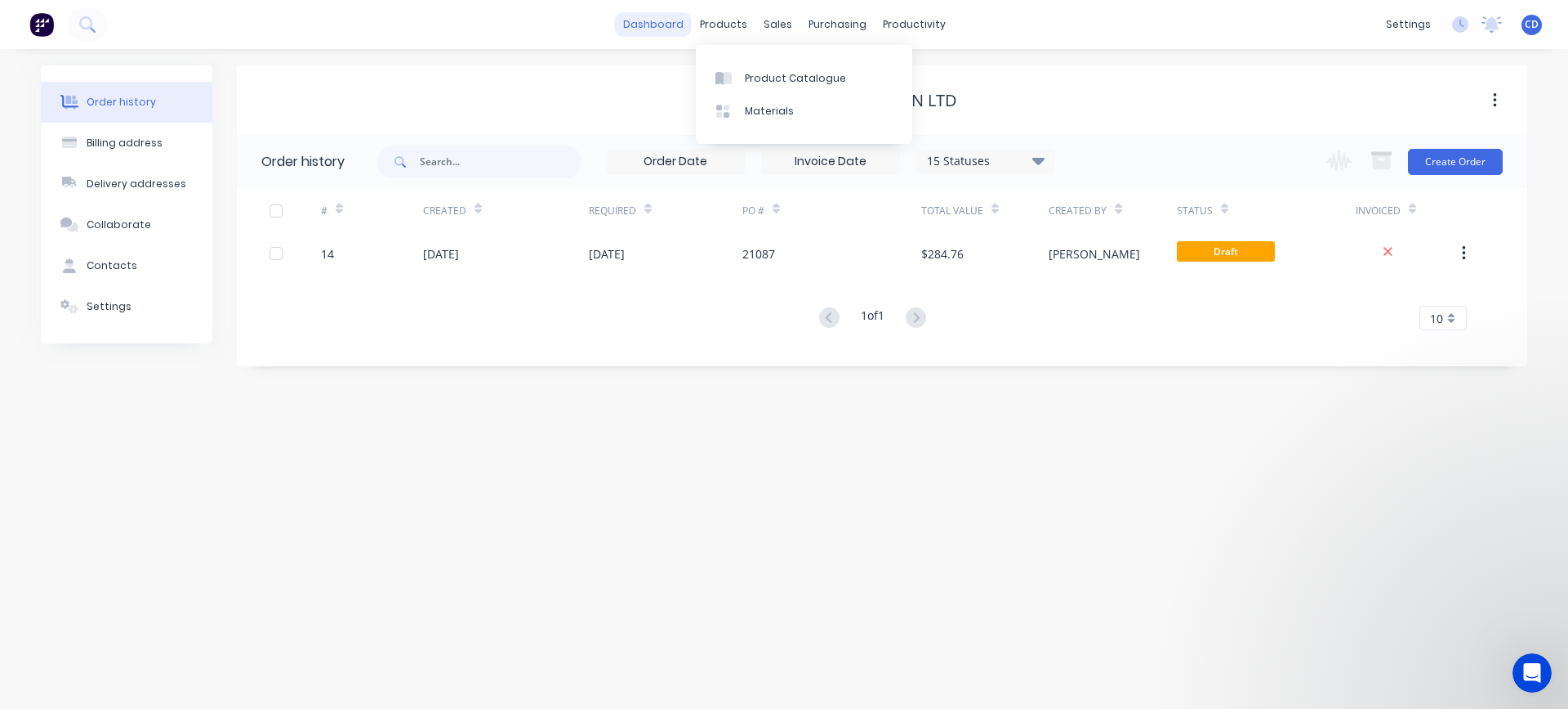
click at [649, 22] on link "dashboard" at bounding box center [654, 24] width 77 height 24
